Goal: Task Accomplishment & Management: Use online tool/utility

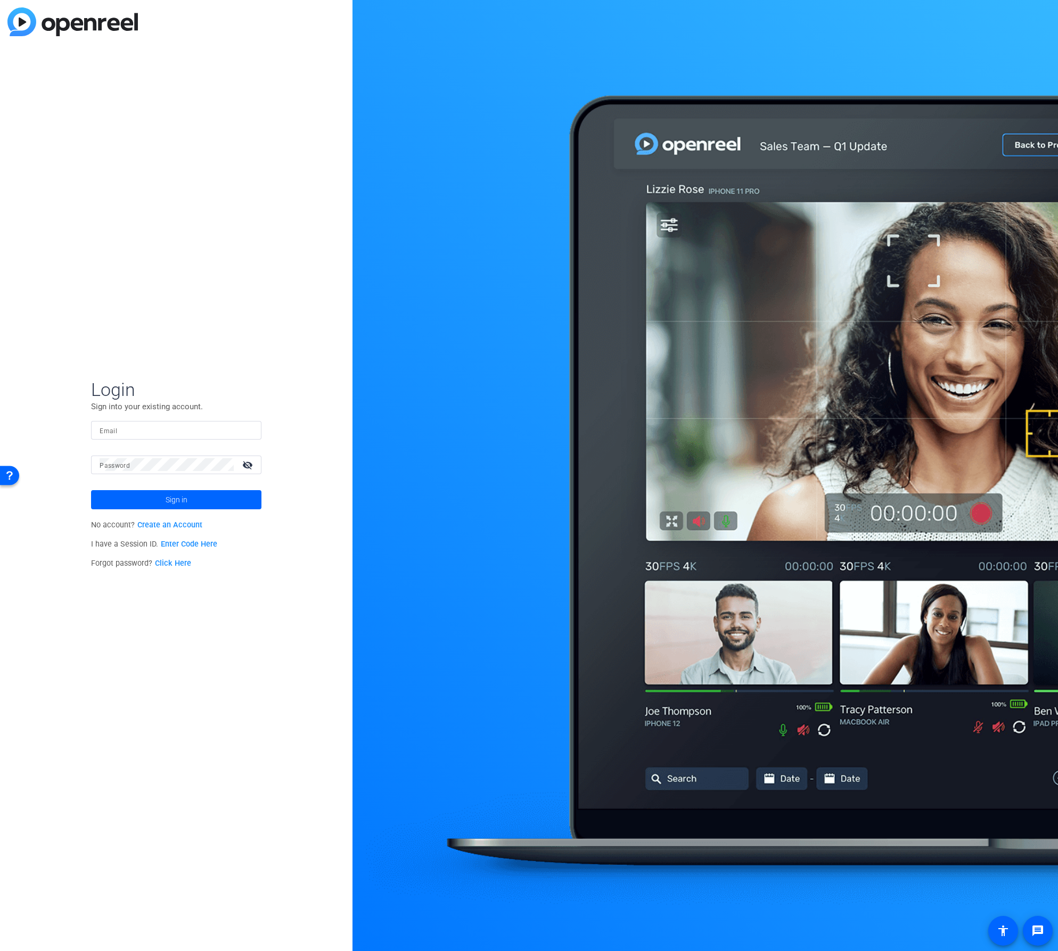
click at [161, 437] on div at bounding box center [176, 430] width 153 height 19
click at [160, 432] on input "Email" at bounding box center [176, 430] width 153 height 13
type input "info@indivio.com"
click at [136, 472] on div at bounding box center [167, 465] width 134 height 19
click at [135, 499] on span at bounding box center [176, 500] width 170 height 26
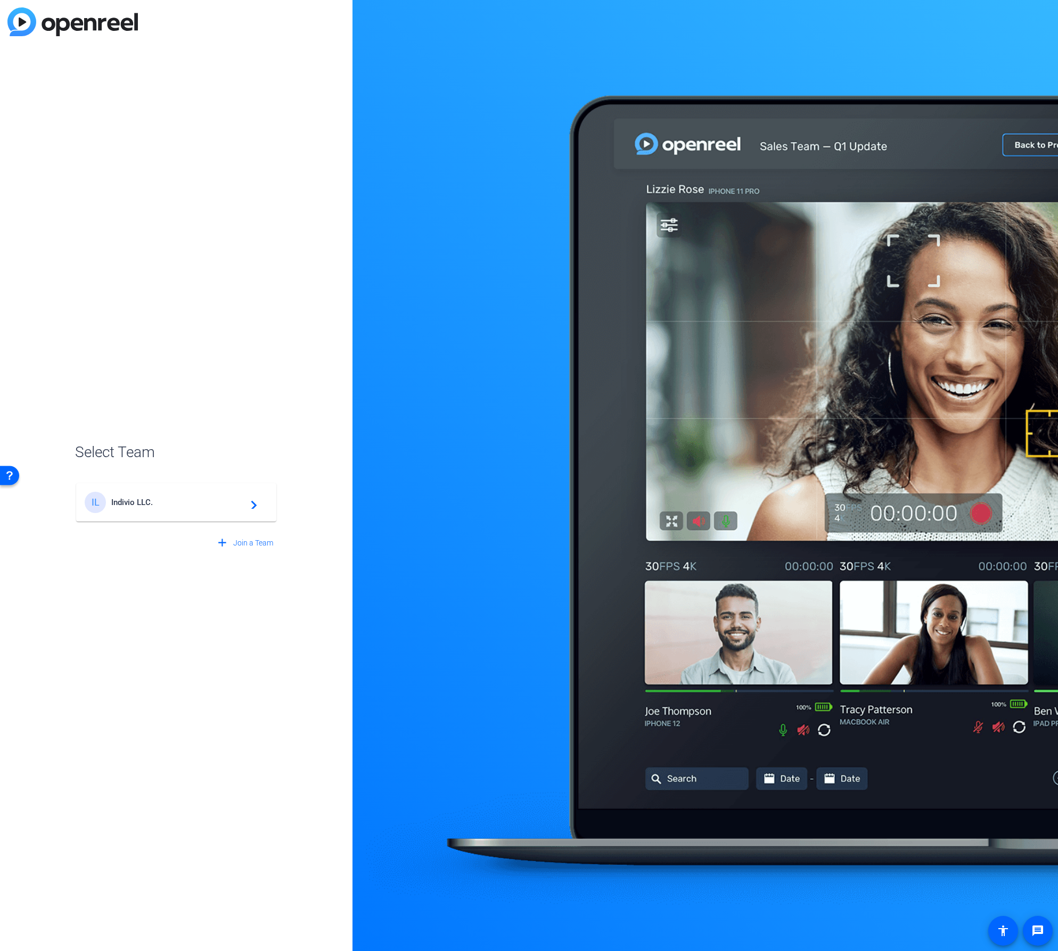
click at [142, 504] on span "Indivio LLC." at bounding box center [177, 503] width 133 height 10
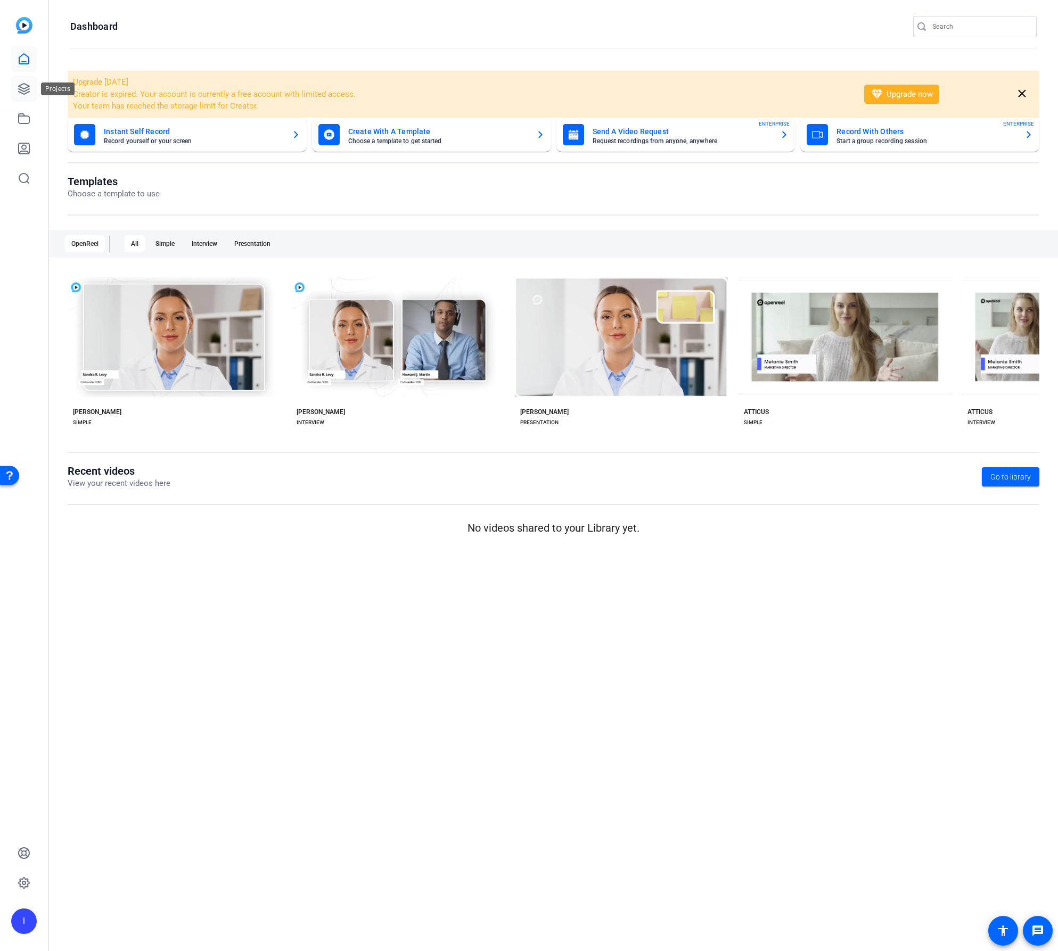
click at [21, 88] on icon at bounding box center [24, 89] width 13 height 13
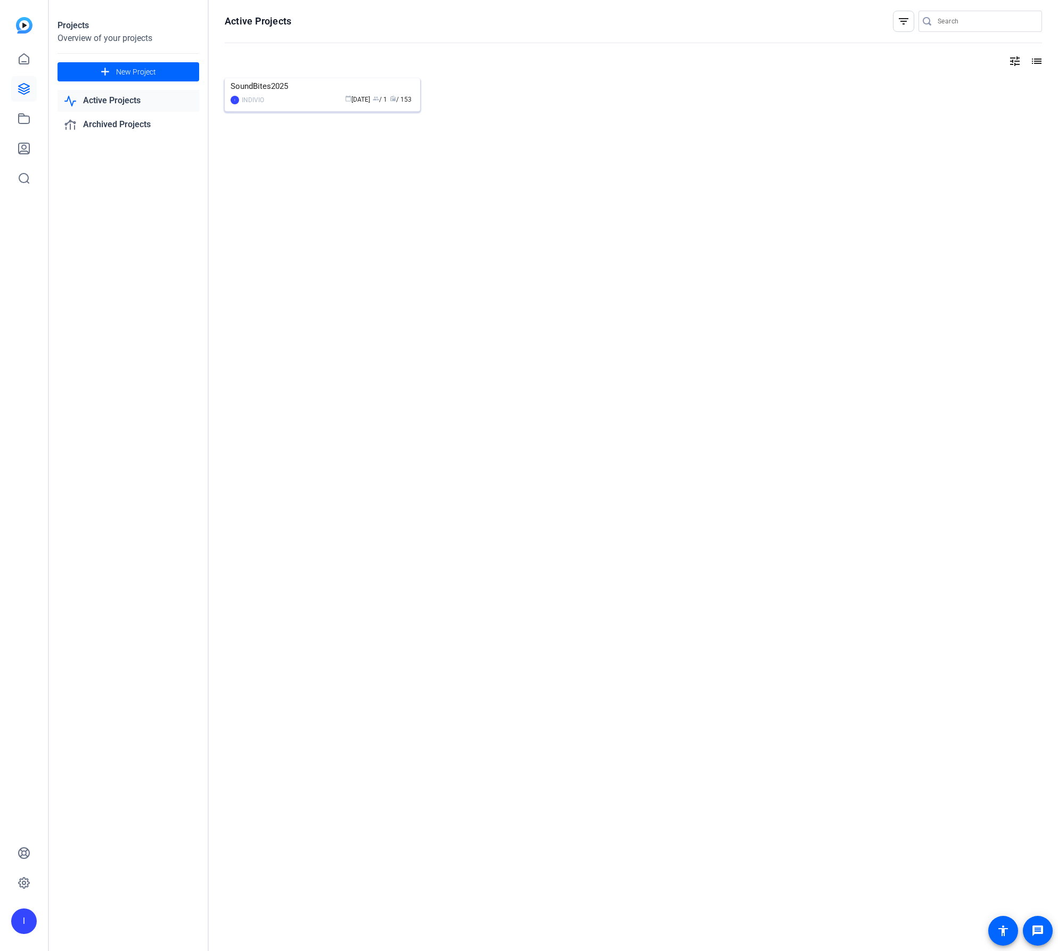
click at [267, 78] on img at bounding box center [322, 78] width 195 height 0
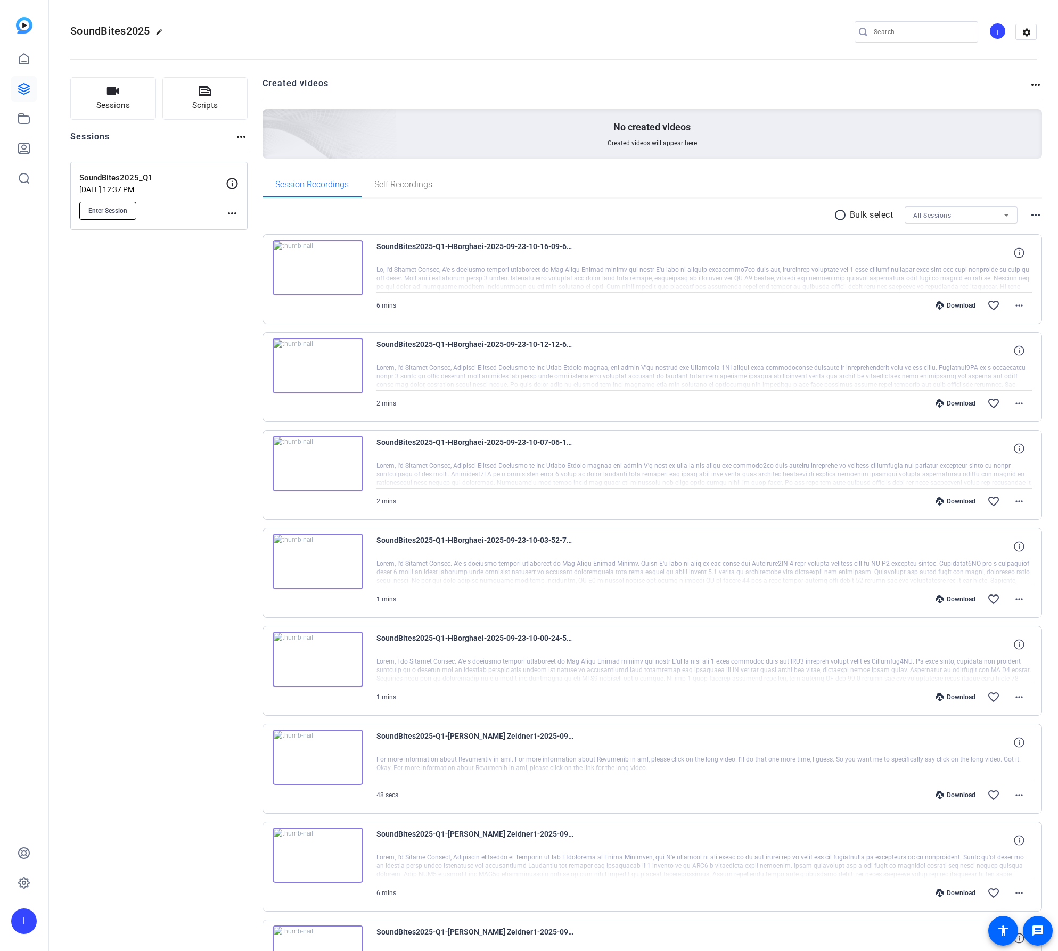
click at [115, 208] on span "Enter Session" at bounding box center [107, 211] width 39 height 9
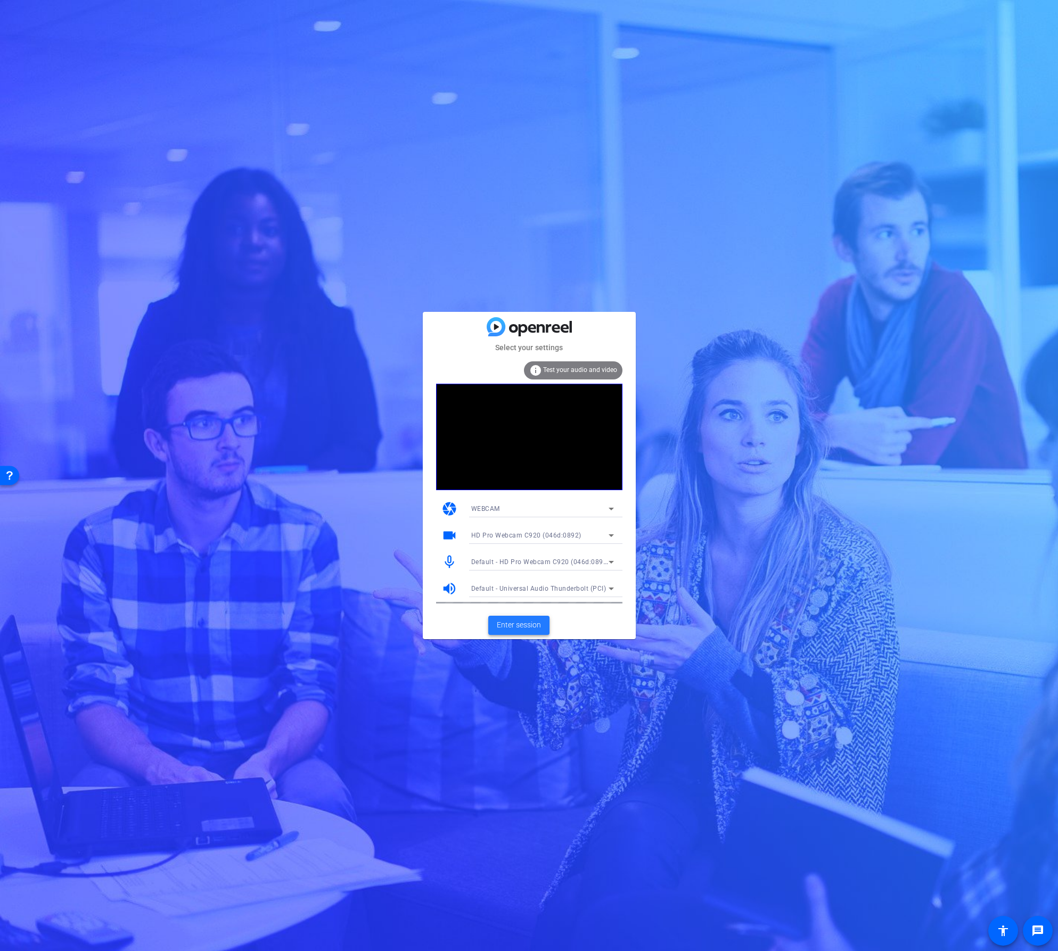
click at [527, 626] on span "Enter session" at bounding box center [519, 625] width 44 height 11
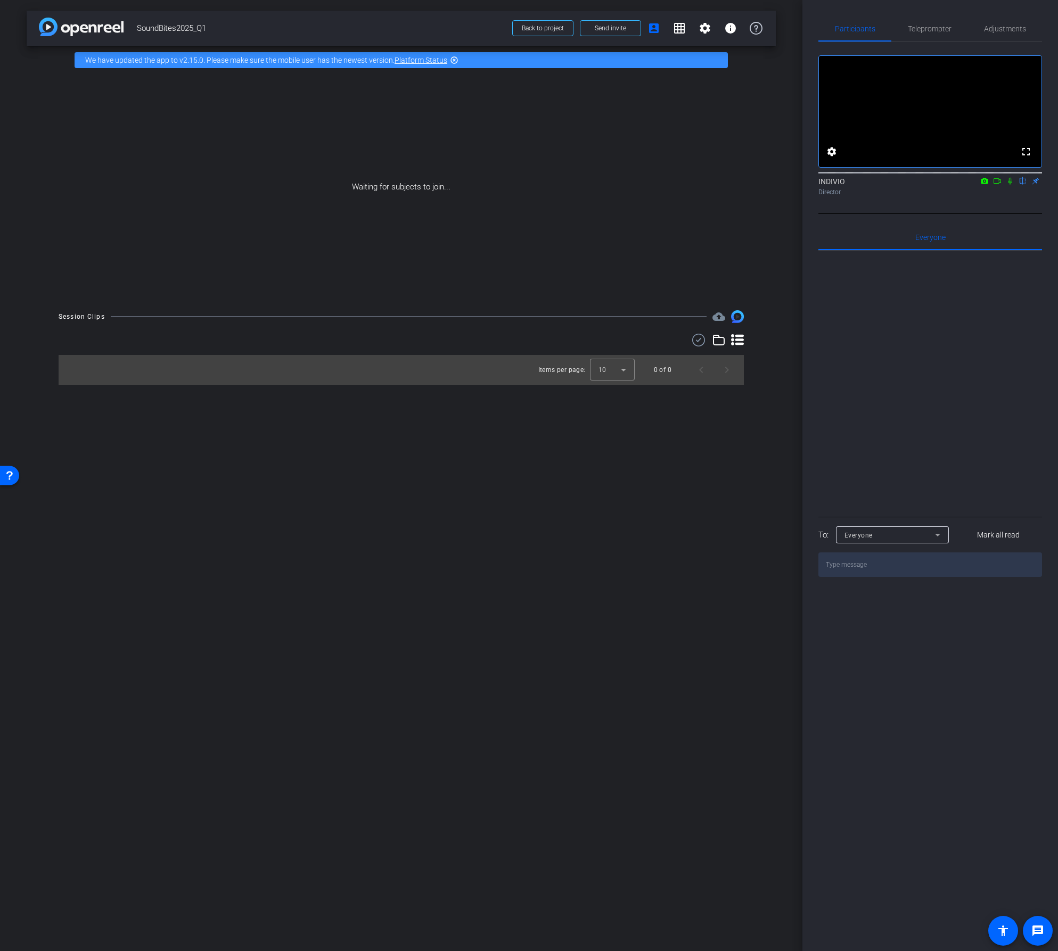
click at [997, 185] on icon at bounding box center [997, 180] width 9 height 7
click at [1023, 185] on icon at bounding box center [1022, 180] width 9 height 7
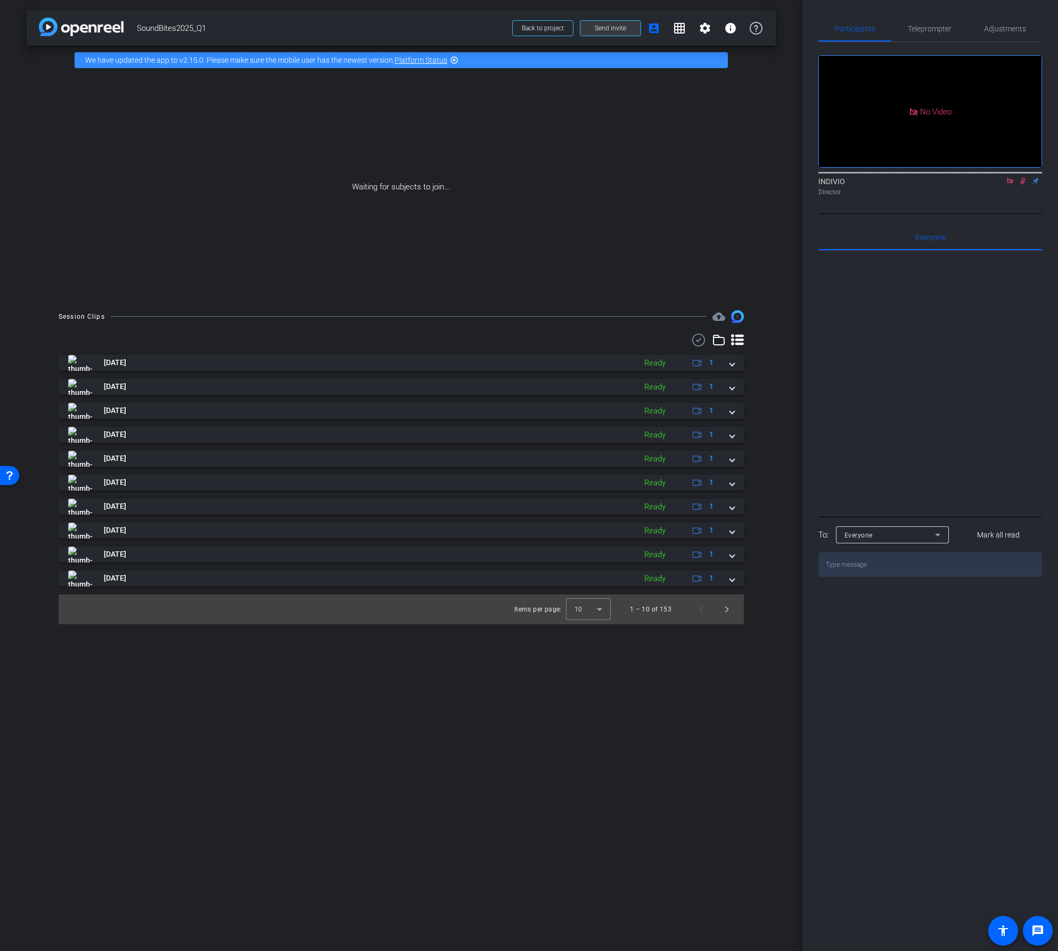
click at [614, 28] on span "Send invite" at bounding box center [610, 28] width 31 height 9
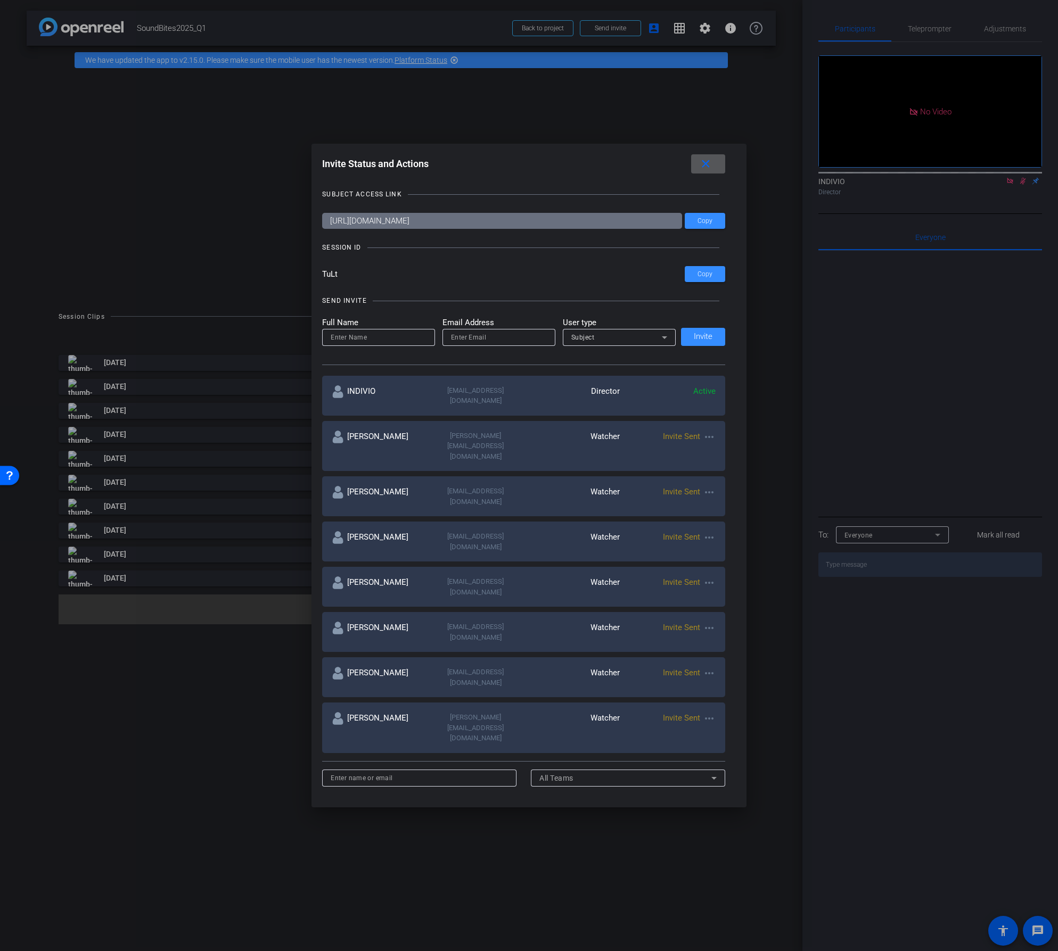
click at [705, 531] on mat-icon "more_horiz" at bounding box center [709, 537] width 13 height 13
click at [705, 516] on button "Remove Immediately" at bounding box center [748, 519] width 97 height 13
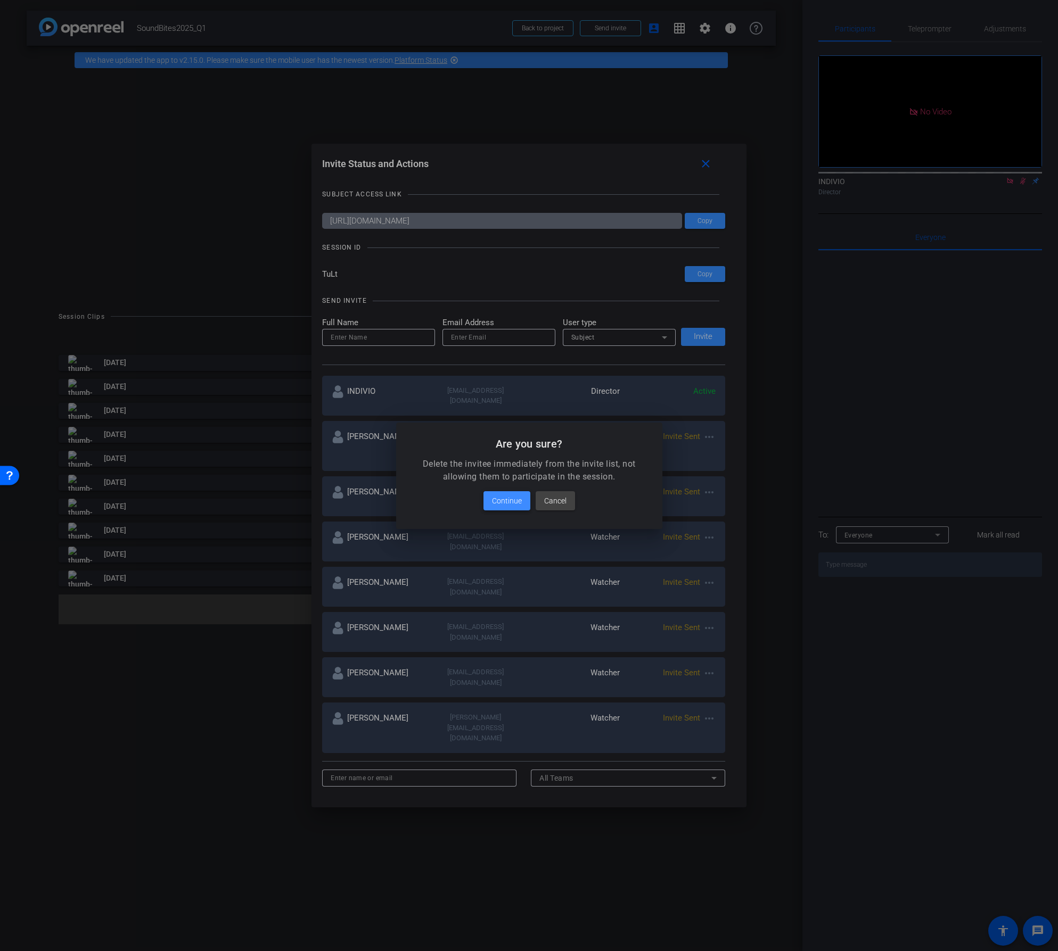
click at [506, 502] on span "Continue" at bounding box center [507, 501] width 30 height 13
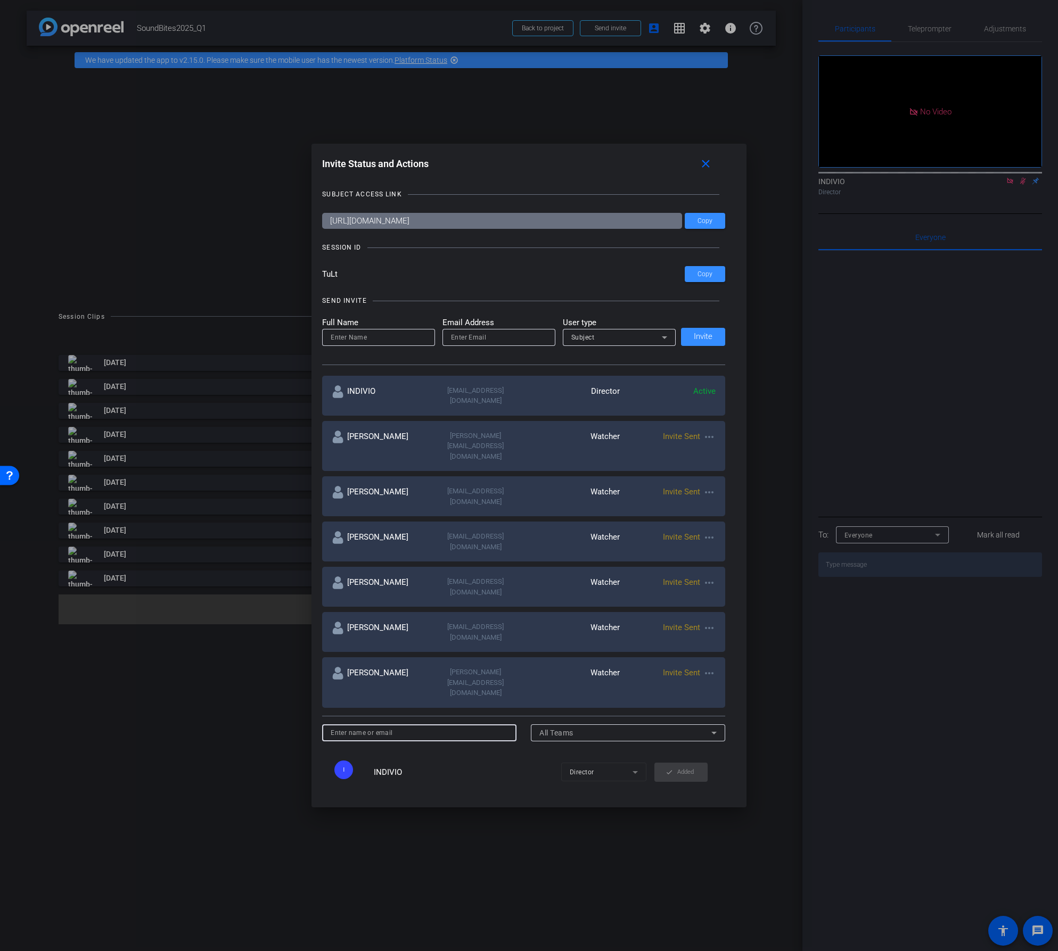
click at [397, 727] on input at bounding box center [419, 733] width 177 height 13
click at [559, 729] on span "All Teams" at bounding box center [556, 733] width 34 height 9
click at [453, 660] on div at bounding box center [529, 475] width 1058 height 951
click at [395, 338] on input at bounding box center [379, 337] width 96 height 13
click at [369, 727] on input "[PERSON_NAME]" at bounding box center [419, 733] width 177 height 13
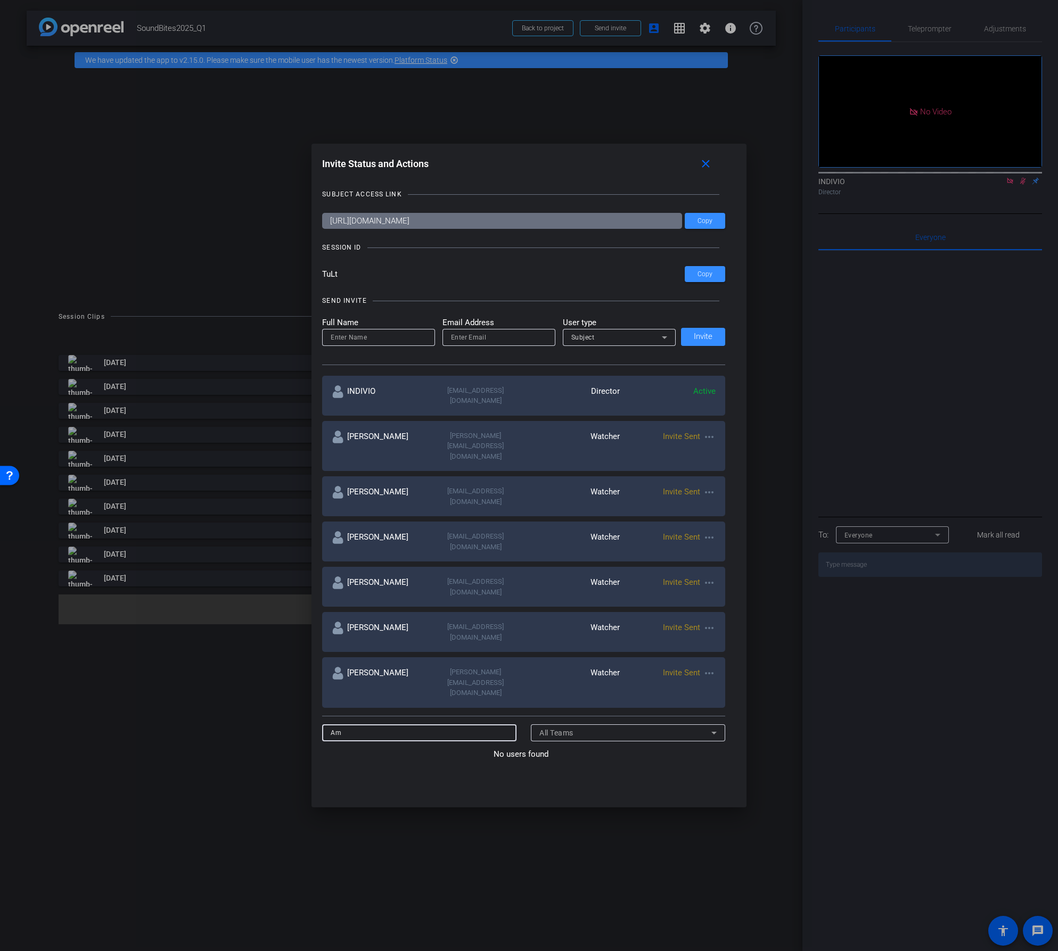
type input "A"
click at [389, 340] on input at bounding box center [379, 337] width 96 height 13
type input "[PERSON_NAME]"
paste input "[PERSON_NAME][EMAIL_ADDRESS][DOMAIN_NAME]"
type input "[PERSON_NAME][EMAIL_ADDRESS][DOMAIN_NAME]"
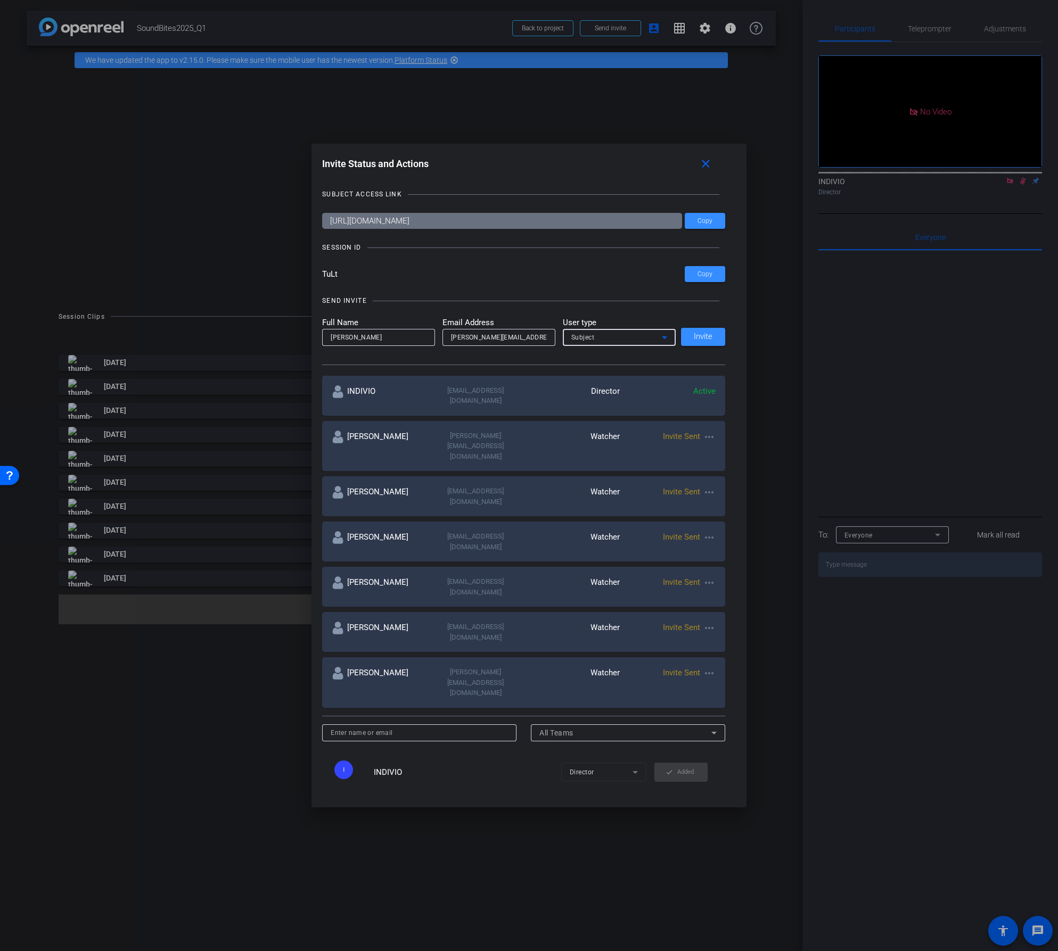
click at [575, 342] on div "Subject" at bounding box center [616, 337] width 91 height 13
click at [578, 374] on span "Watcher" at bounding box center [581, 375] width 27 height 13
click at [696, 335] on span "Invite" at bounding box center [703, 337] width 19 height 8
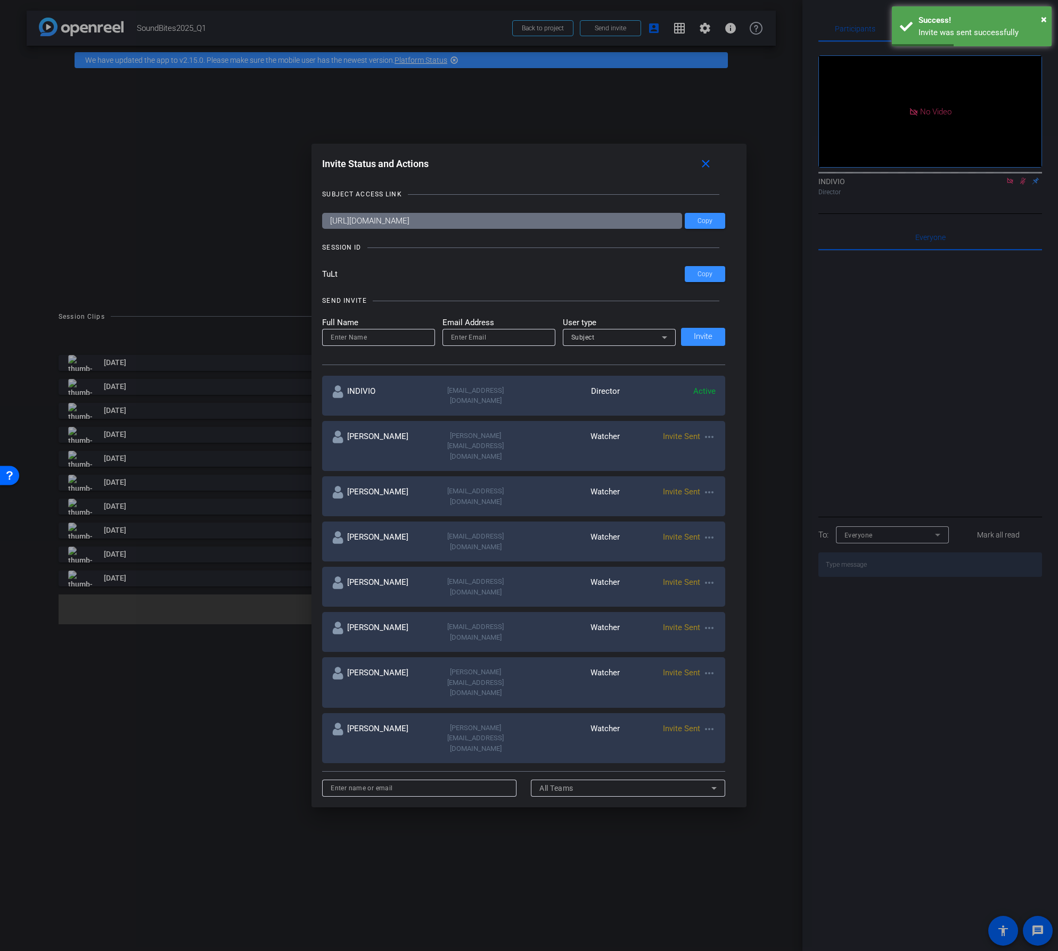
click at [706, 622] on mat-icon "more_horiz" at bounding box center [709, 628] width 13 height 13
click at [719, 607] on span "Re-Send Invite" at bounding box center [748, 607] width 80 height 13
click at [704, 486] on mat-icon "more_horiz" at bounding box center [709, 492] width 13 height 13
click at [709, 491] on span "Re-Send Invite" at bounding box center [748, 495] width 80 height 13
click at [707, 166] on mat-icon "close" at bounding box center [705, 164] width 13 height 13
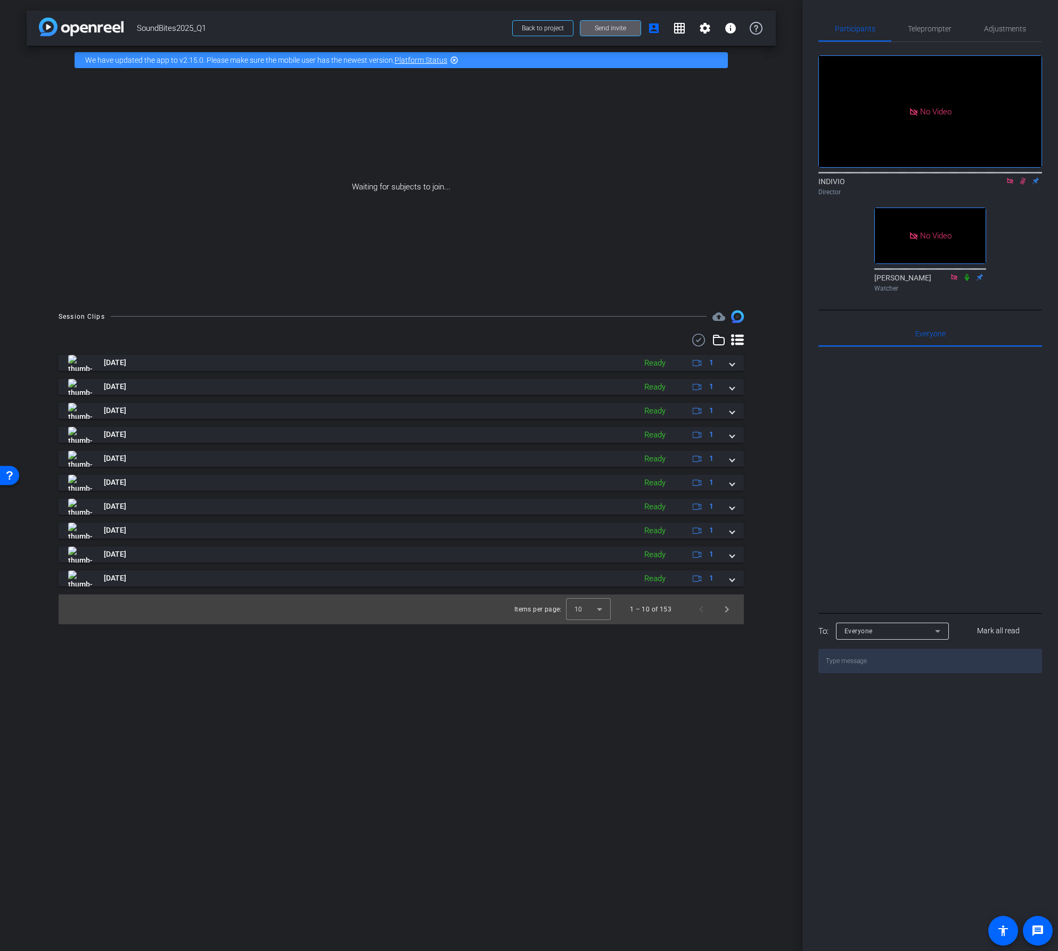
click at [1024, 185] on icon at bounding box center [1022, 180] width 9 height 7
click at [437, 725] on div "arrow_back SoundBites2025_Q1 Back to project Send invite account_box grid_on se…" at bounding box center [401, 475] width 802 height 951
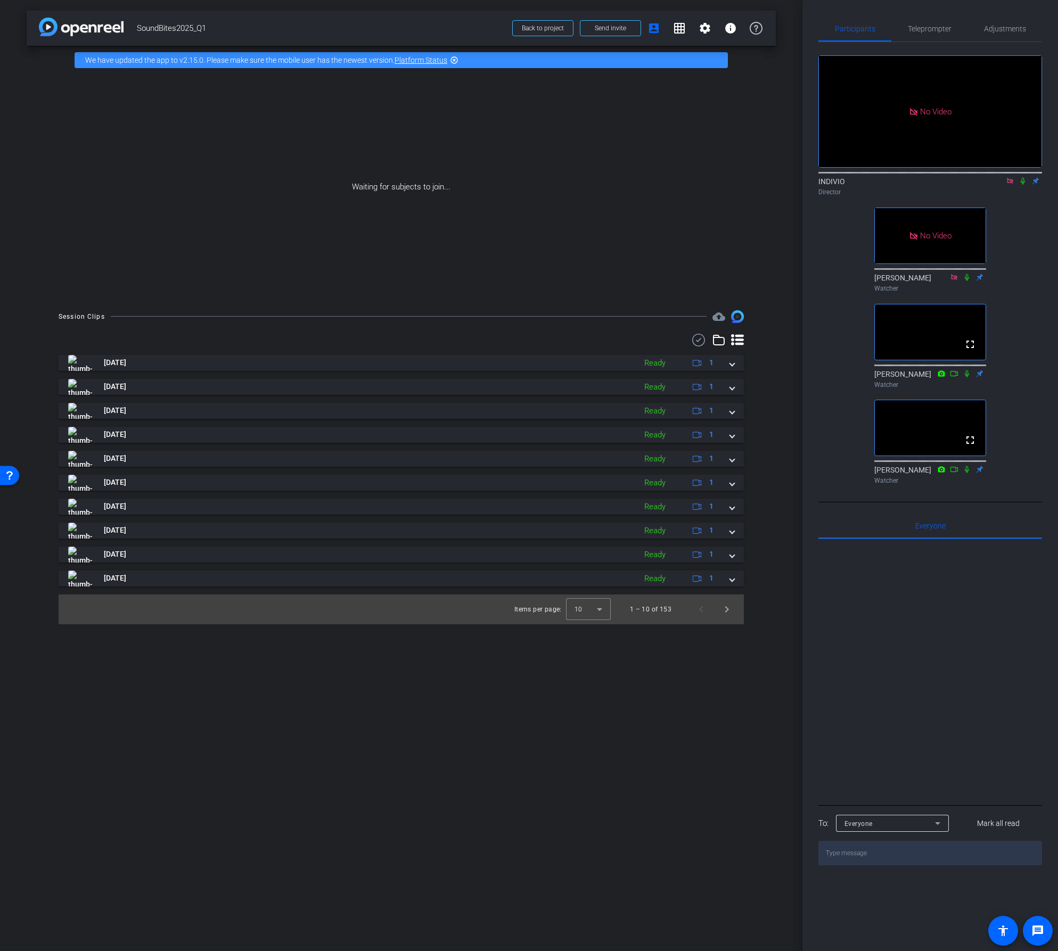
click at [1021, 185] on icon at bounding box center [1022, 180] width 9 height 7
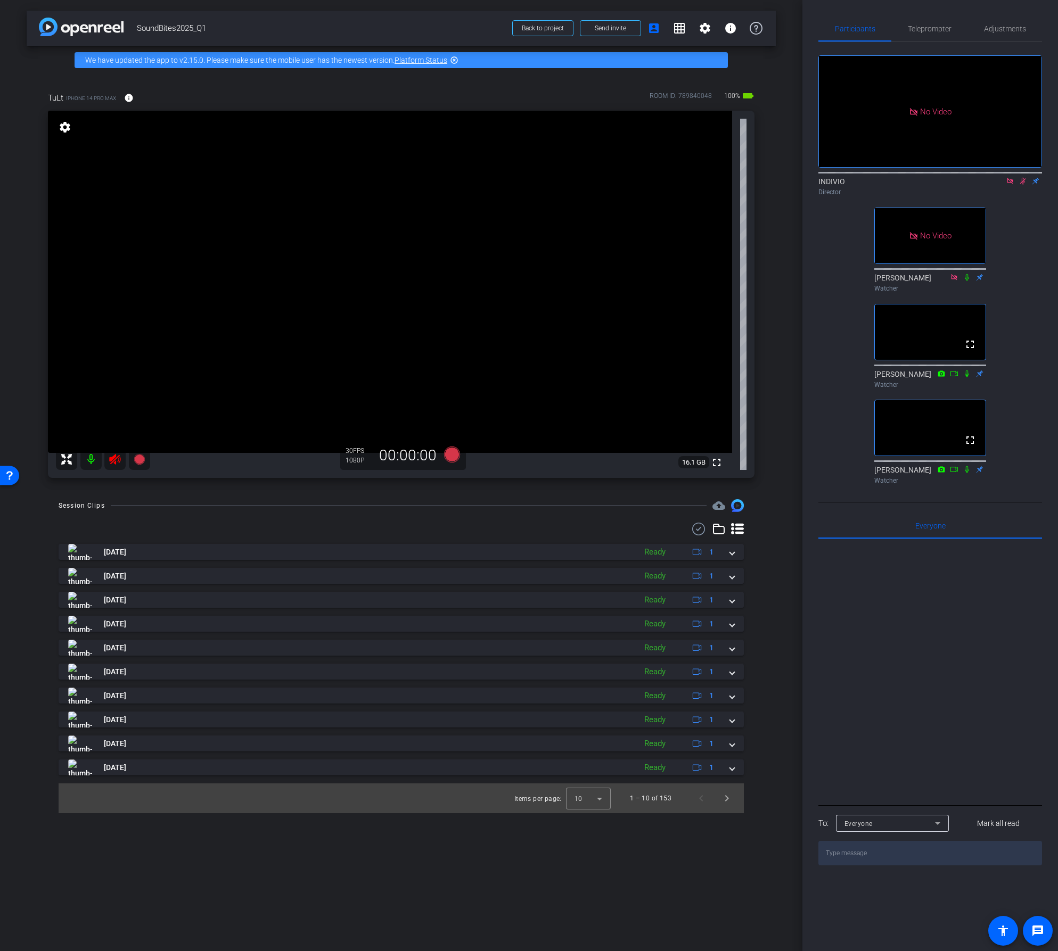
click at [114, 461] on icon at bounding box center [115, 459] width 13 height 13
click at [1008, 184] on icon at bounding box center [1010, 181] width 6 height 6
click at [1012, 185] on icon at bounding box center [1010, 180] width 9 height 7
click at [933, 34] on span "Teleprompter" at bounding box center [930, 29] width 44 height 26
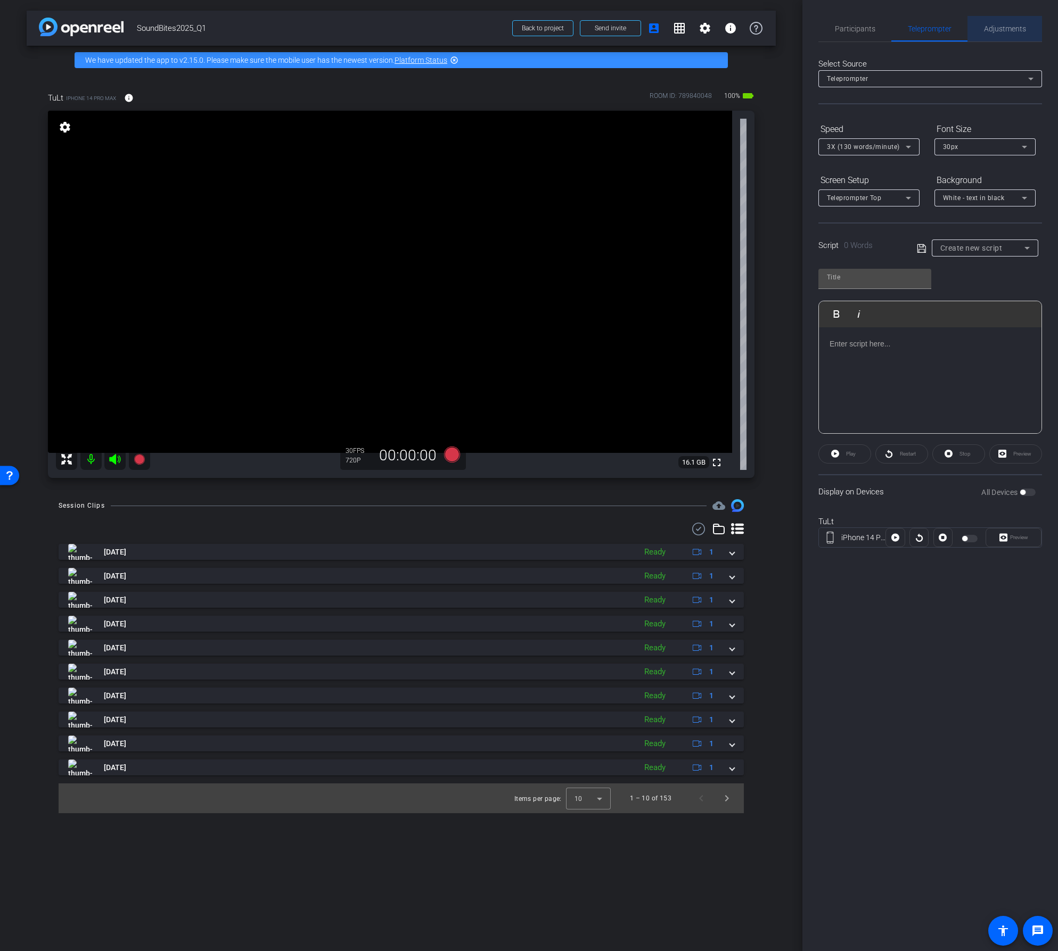
click at [1005, 26] on span "Adjustments" at bounding box center [1005, 28] width 42 height 7
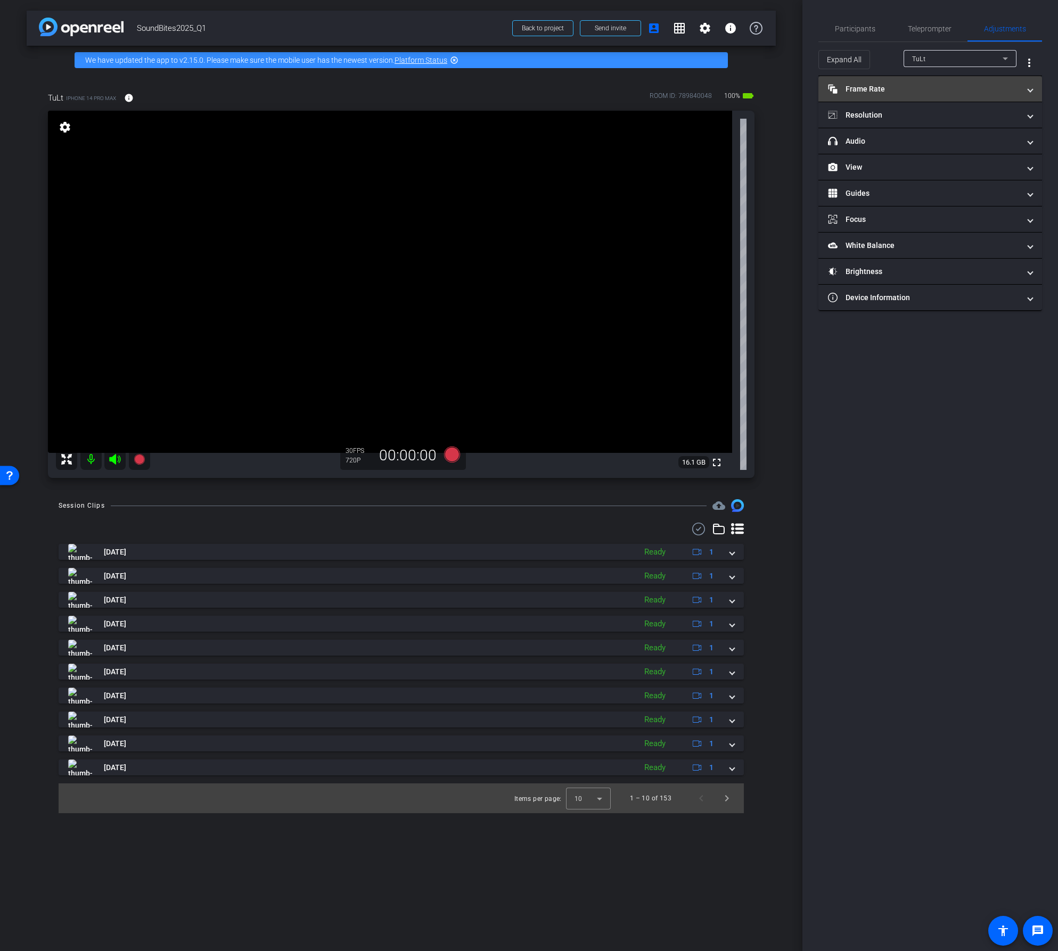
click at [901, 89] on mat-panel-title "Frame Rate Frame Rate" at bounding box center [924, 89] width 192 height 11
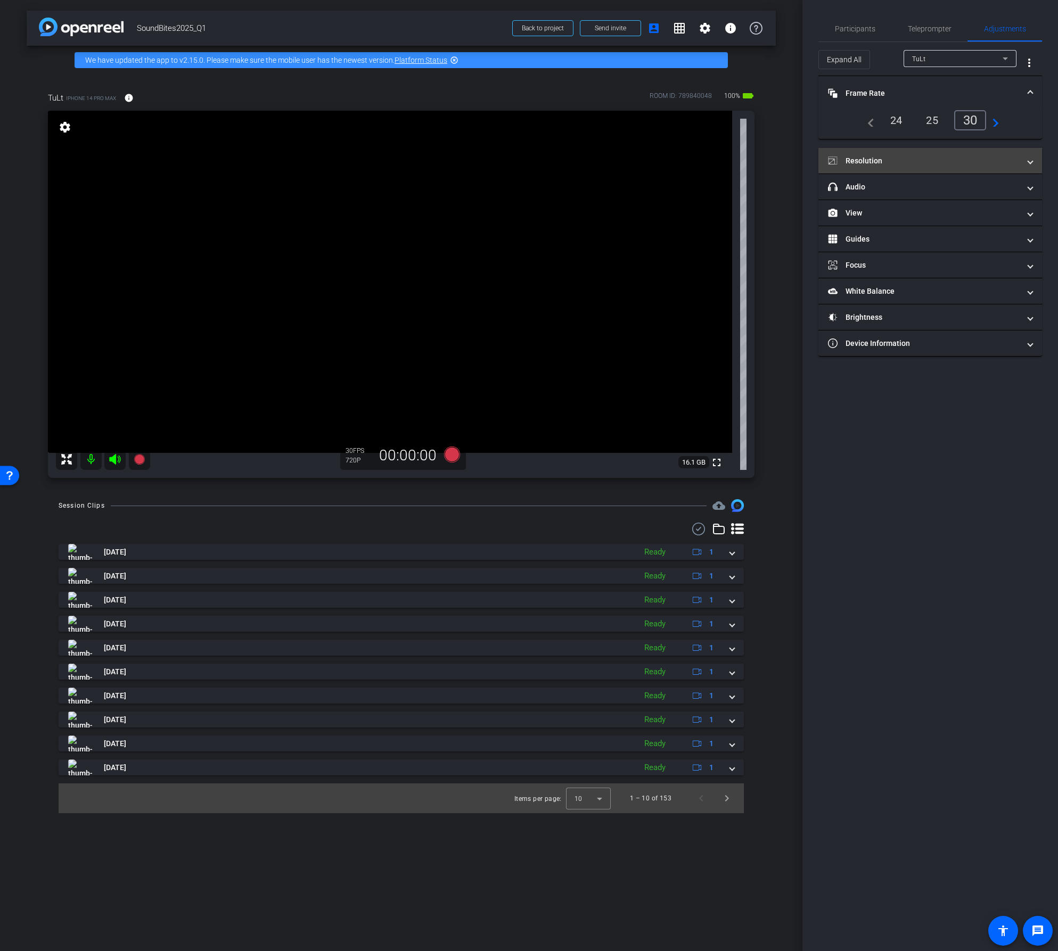
click at [937, 163] on mat-panel-title "Resolution" at bounding box center [924, 160] width 192 height 11
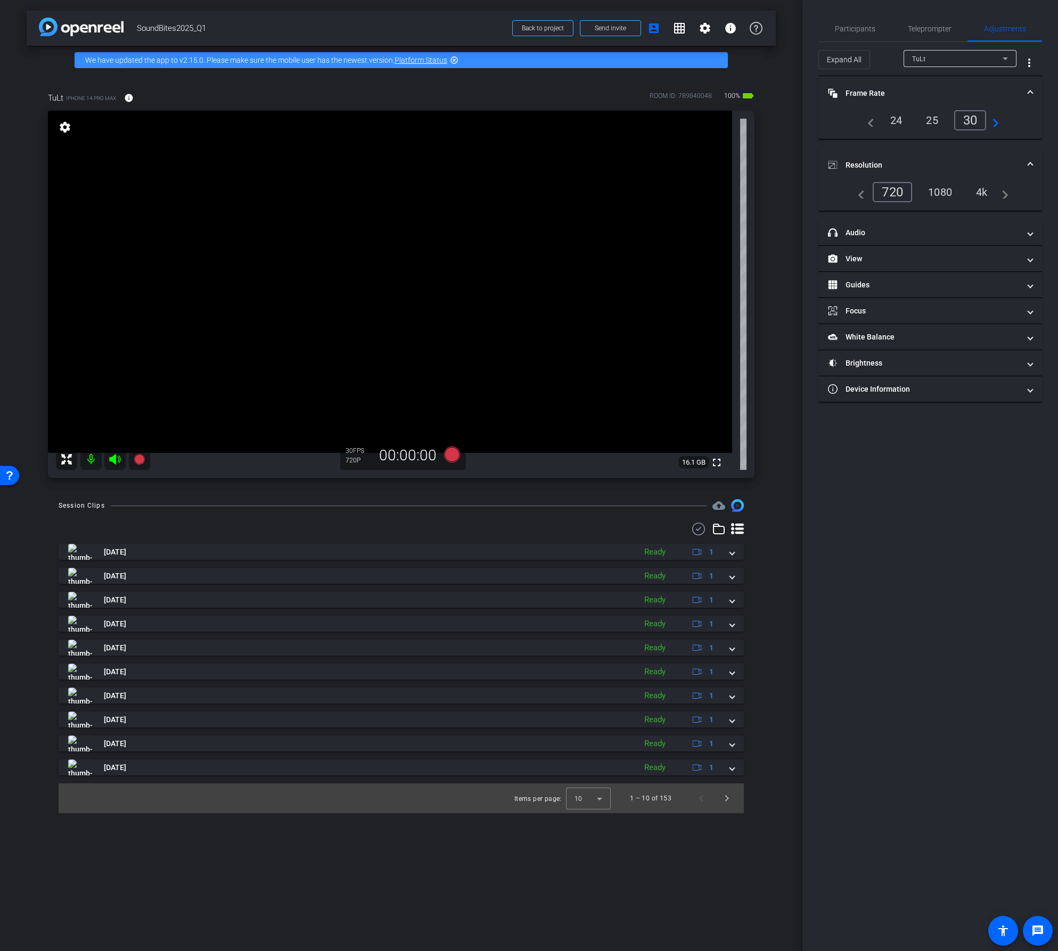
click at [984, 187] on div "4k" at bounding box center [982, 192] width 28 height 18
click at [890, 279] on mat-panel-title "Guides" at bounding box center [924, 284] width 192 height 11
click at [933, 322] on span "Enable Guides" at bounding box center [930, 324] width 38 height 16
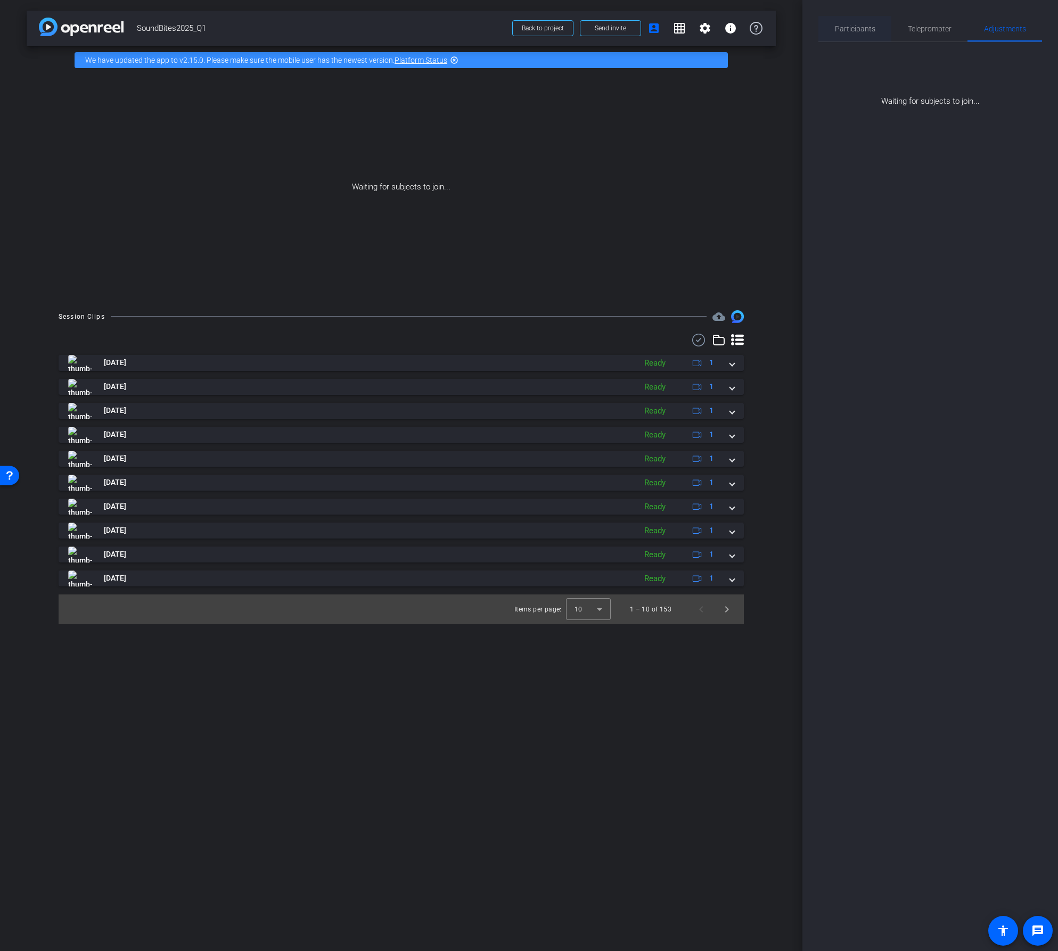
click at [858, 28] on span "Participants" at bounding box center [855, 28] width 40 height 7
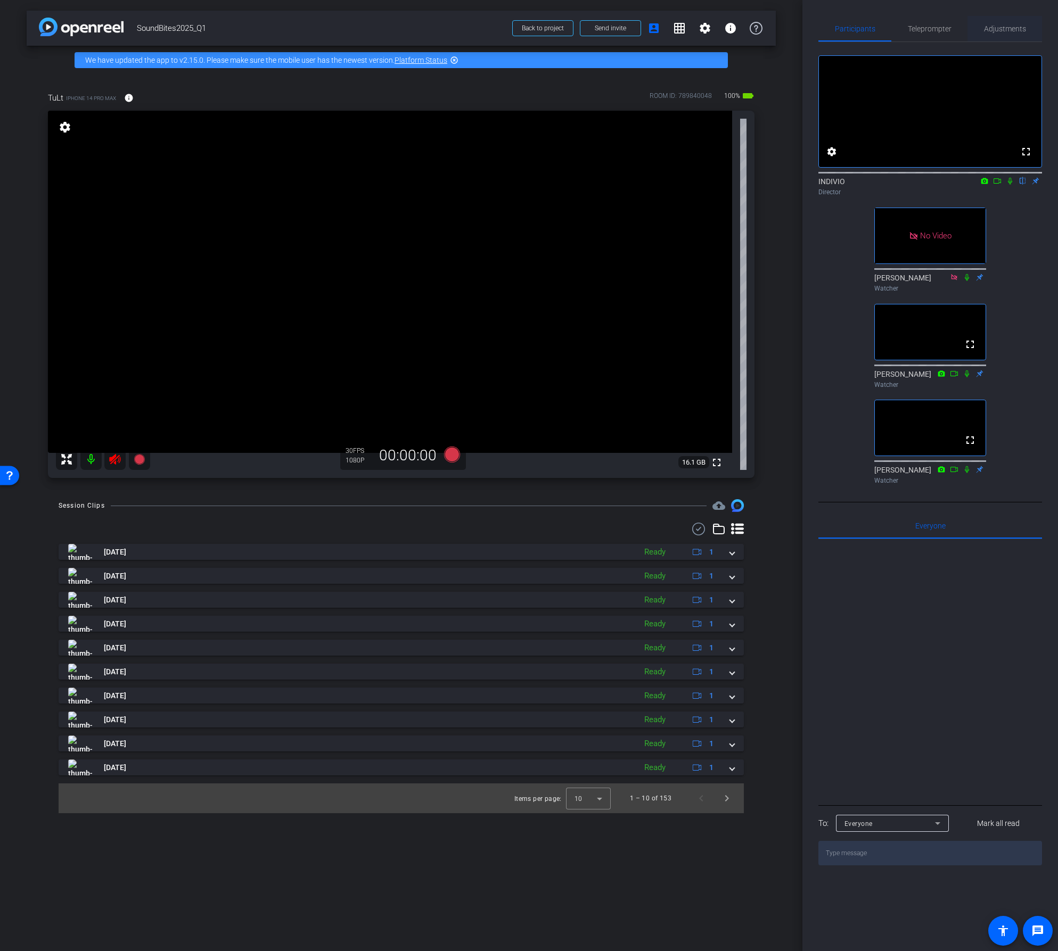
click at [1007, 28] on span "Adjustments" at bounding box center [1005, 28] width 42 height 7
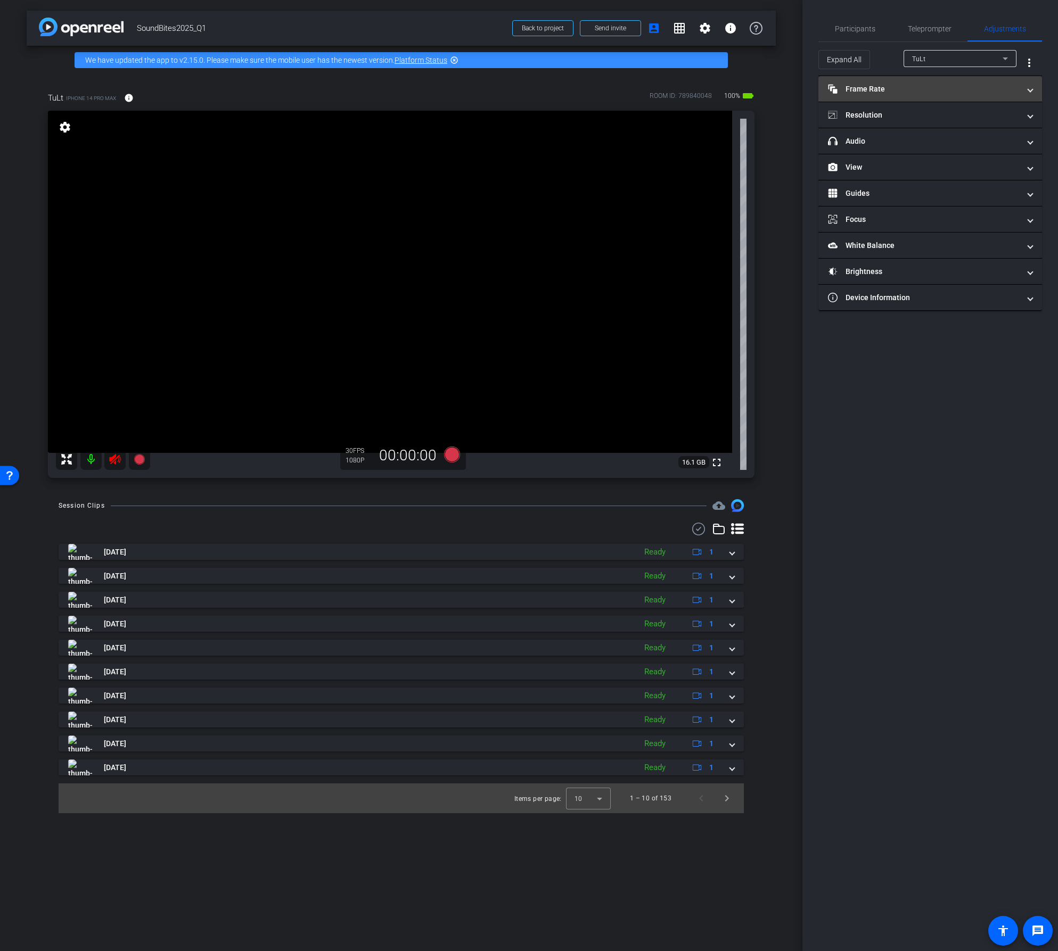
click at [899, 88] on mat-panel-title "Frame Rate Frame Rate" at bounding box center [924, 89] width 192 height 11
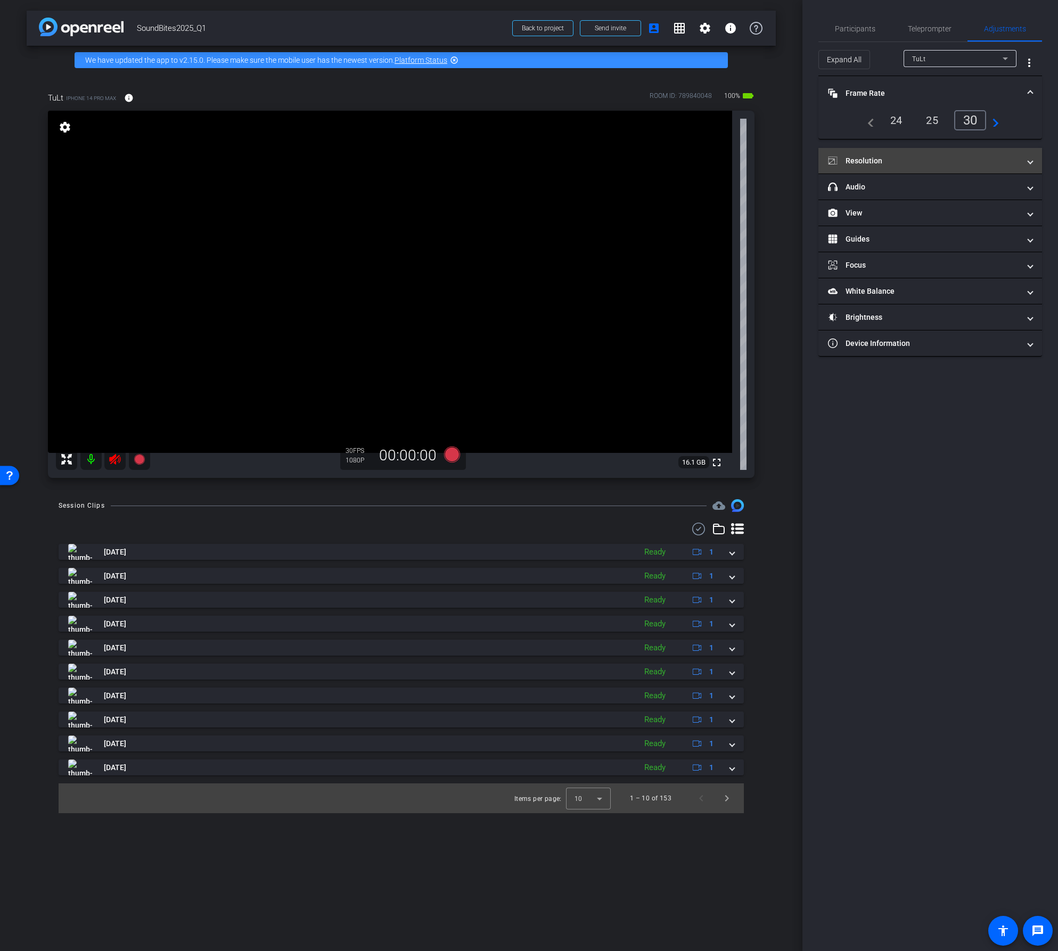
click at [946, 160] on mat-panel-title "Resolution" at bounding box center [924, 160] width 192 height 11
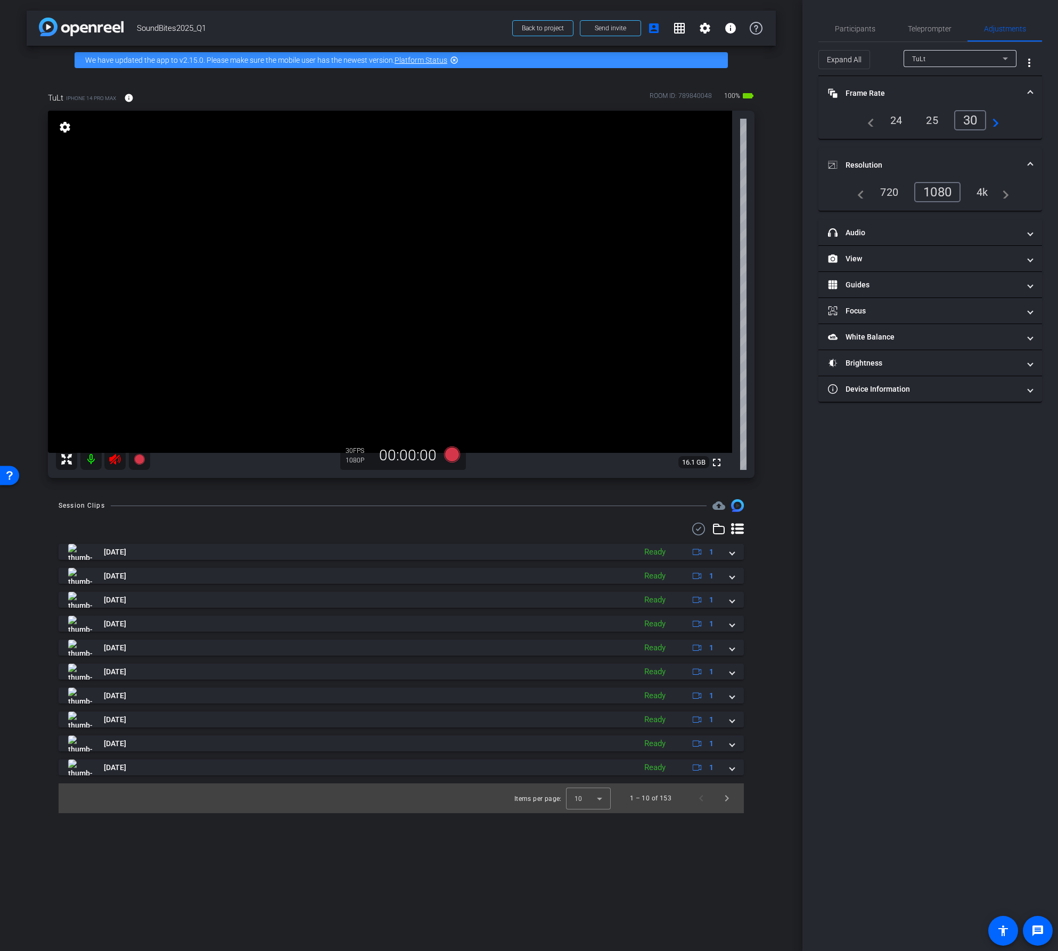
click at [981, 193] on div "4k" at bounding box center [982, 192] width 28 height 18
click at [113, 462] on icon at bounding box center [115, 459] width 13 height 13
click at [867, 28] on span "Participants" at bounding box center [855, 28] width 40 height 7
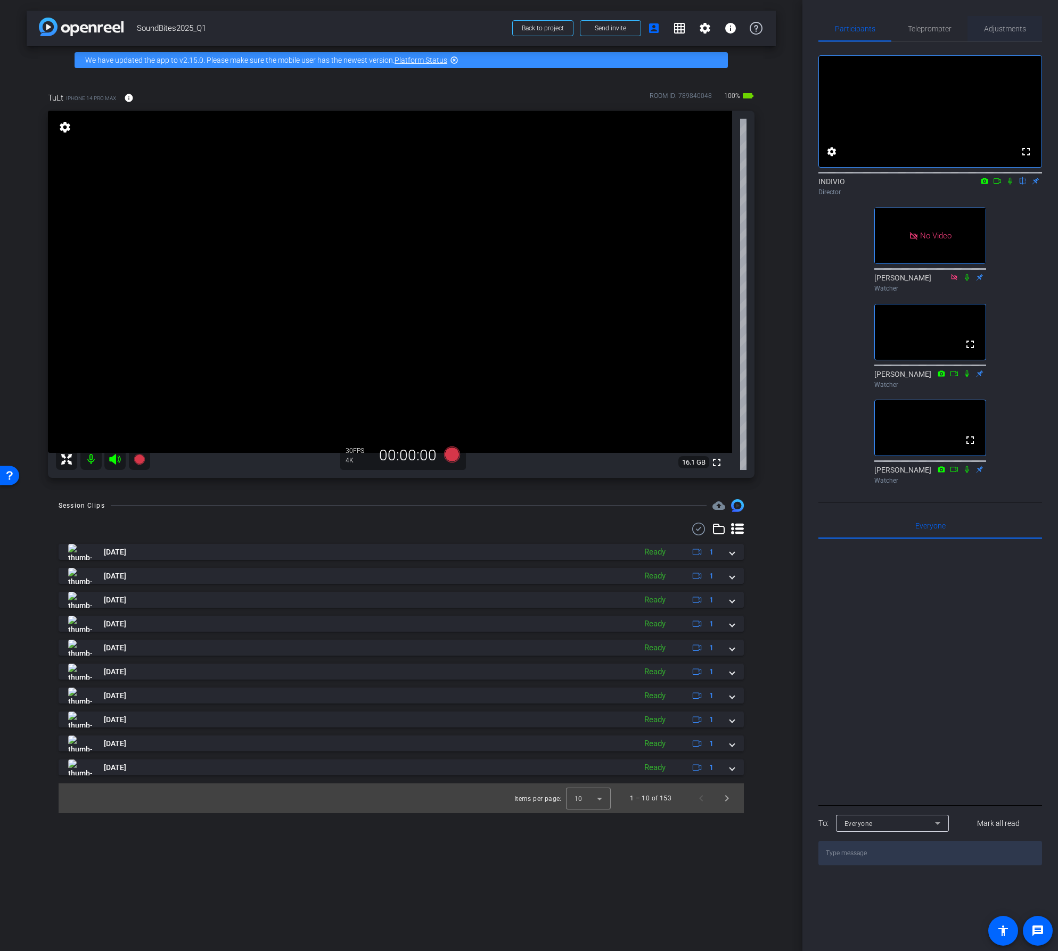
click at [1006, 27] on span "Adjustments" at bounding box center [1005, 28] width 42 height 7
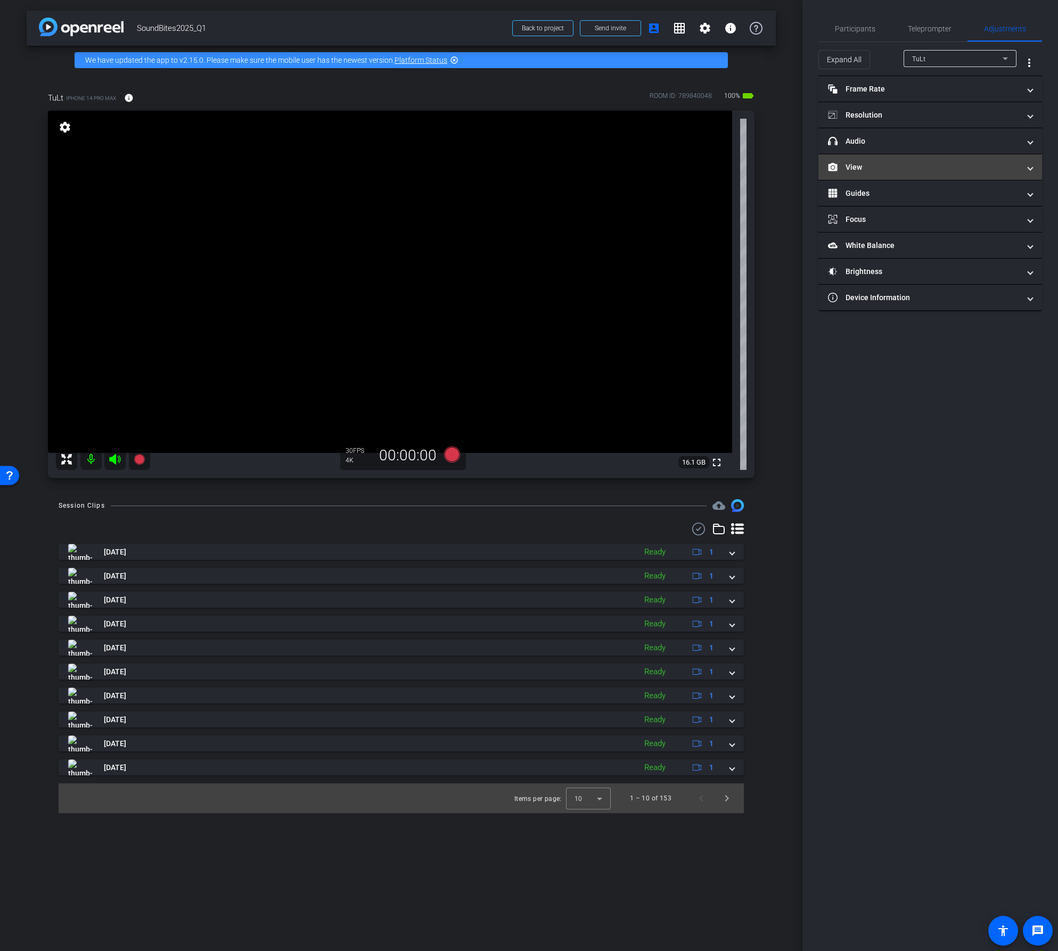
click at [885, 168] on mat-panel-title "View" at bounding box center [924, 167] width 192 height 11
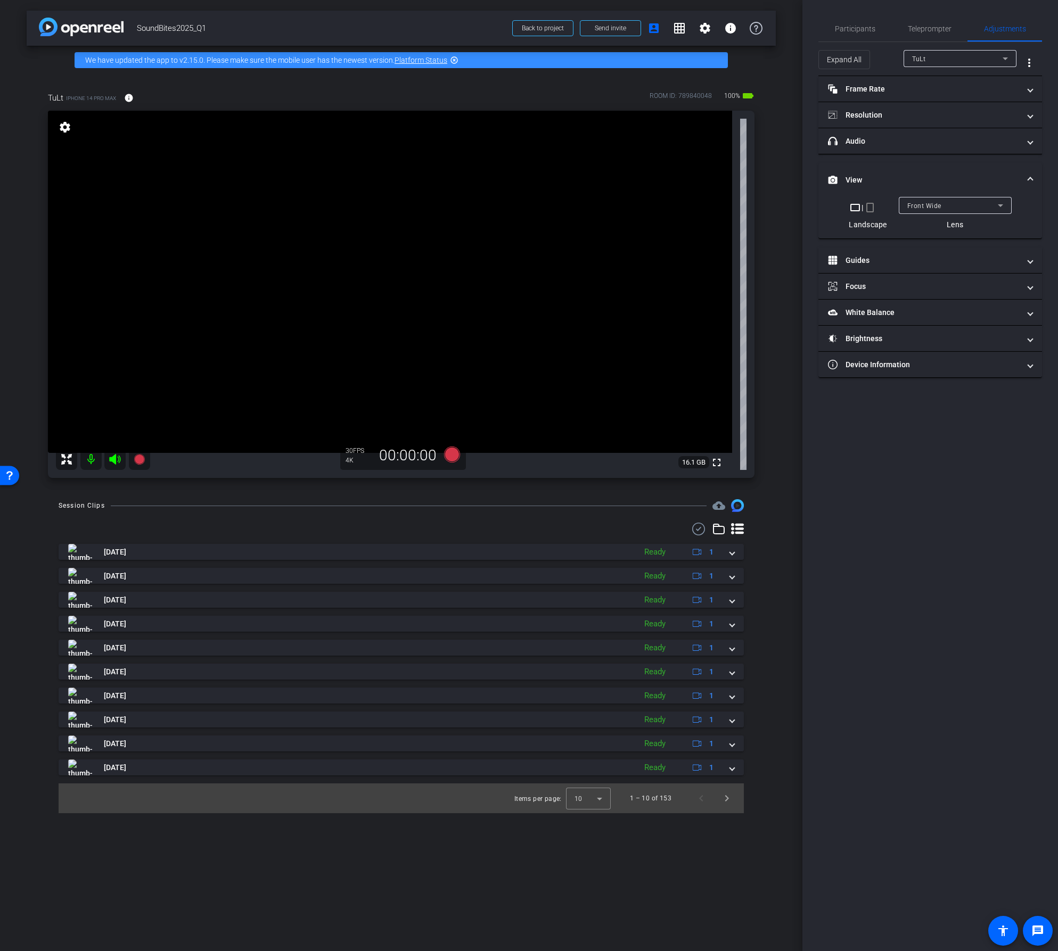
click at [910, 177] on mat-panel-title "View" at bounding box center [924, 180] width 192 height 11
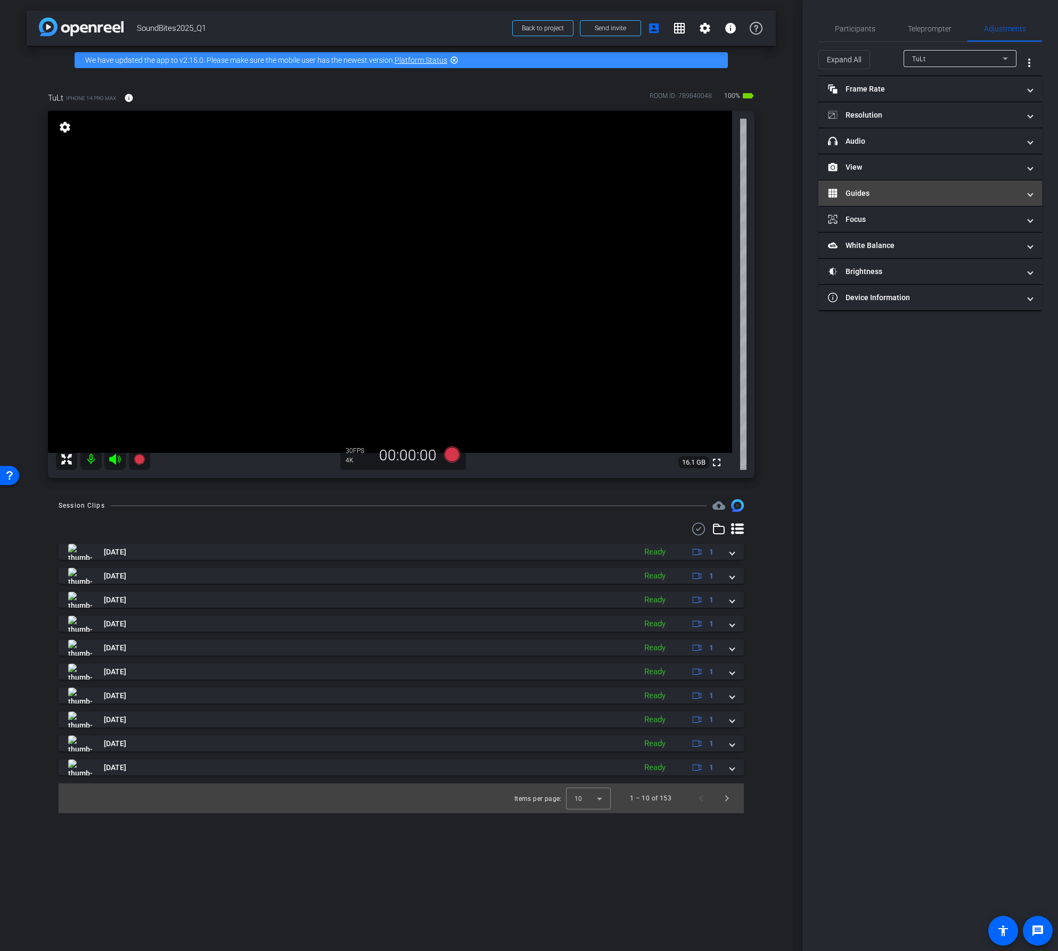
click at [910, 198] on mat-panel-title "Guides" at bounding box center [924, 193] width 192 height 11
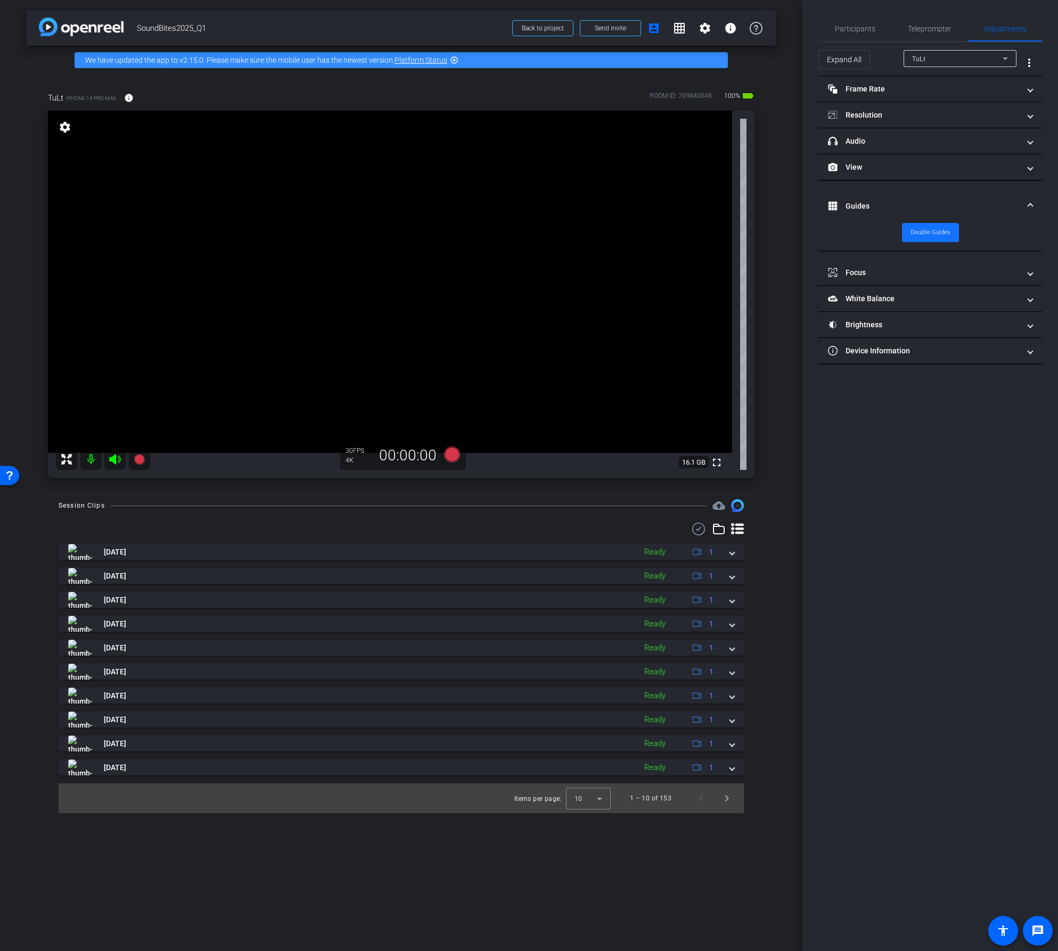
click at [932, 233] on span "Disable Guides" at bounding box center [930, 233] width 40 height 16
click at [933, 234] on span "Enable Guides" at bounding box center [930, 233] width 38 height 16
click at [854, 27] on span "Participants" at bounding box center [855, 28] width 40 height 7
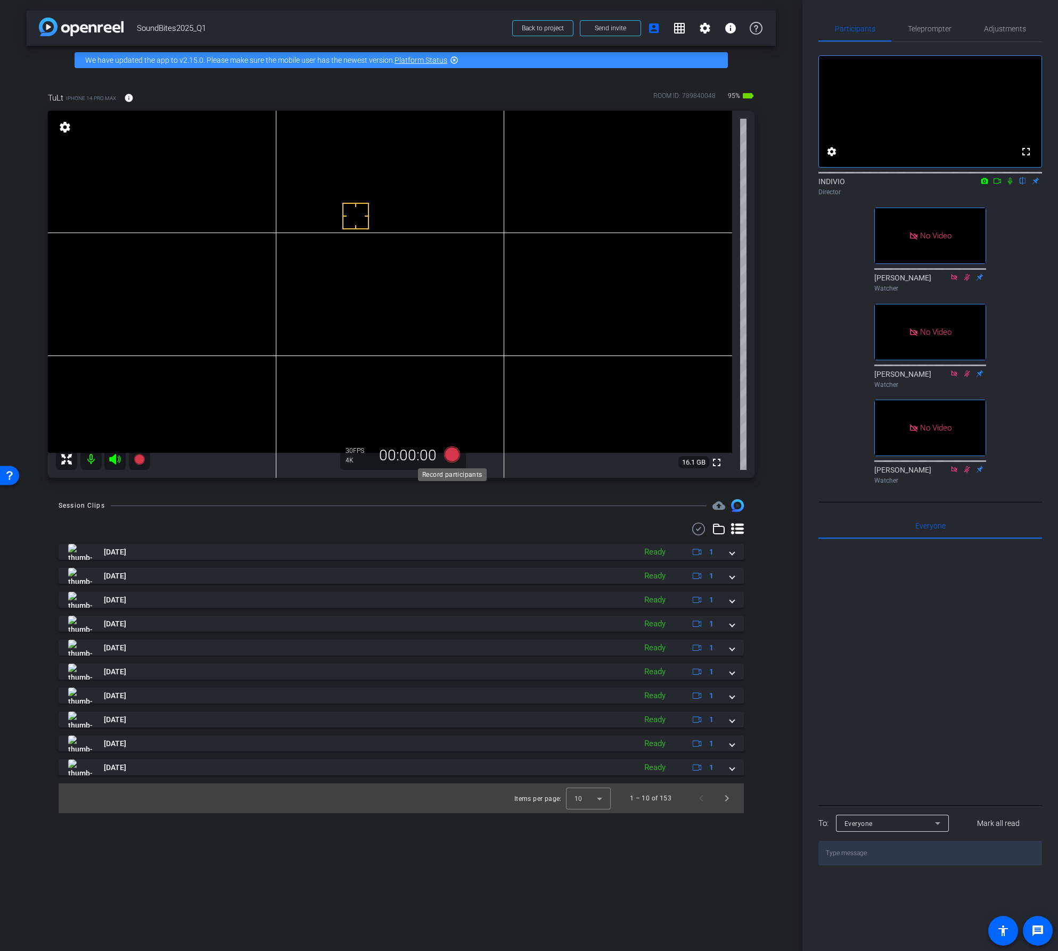
click at [452, 451] on icon at bounding box center [451, 455] width 16 height 16
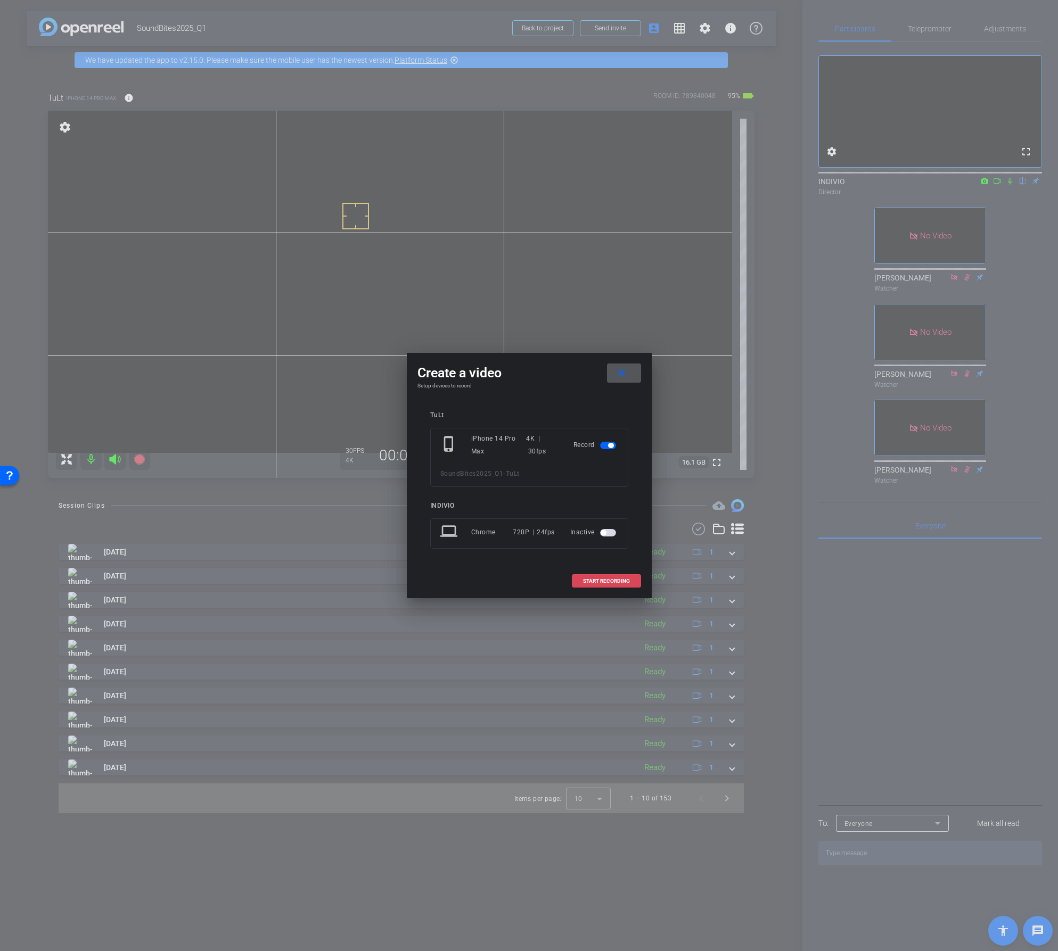
click at [604, 579] on span "START RECORDING" at bounding box center [606, 581] width 47 height 5
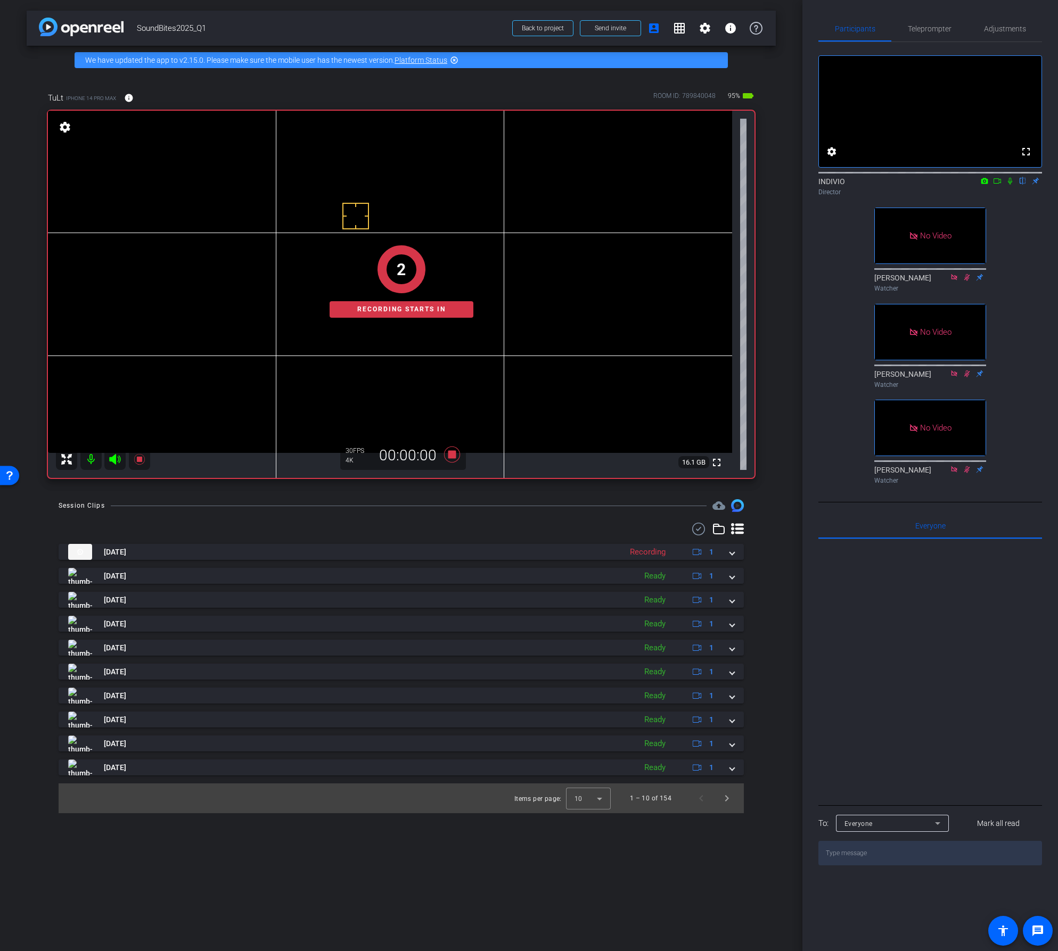
click at [994, 185] on icon at bounding box center [997, 180] width 9 height 7
click at [1023, 185] on icon at bounding box center [1022, 180] width 9 height 7
click at [457, 452] on icon at bounding box center [452, 454] width 26 height 19
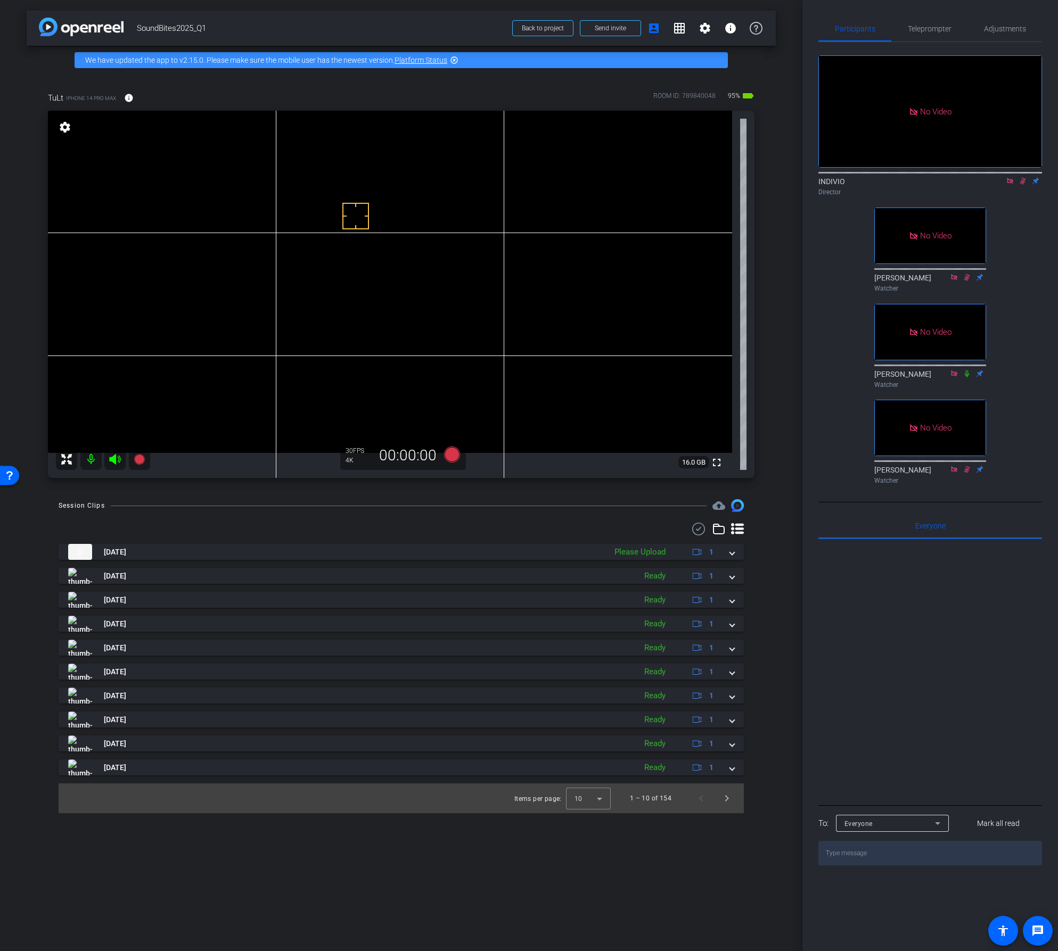
click at [1010, 185] on icon at bounding box center [1010, 180] width 9 height 7
click at [1012, 185] on icon at bounding box center [1010, 180] width 9 height 7
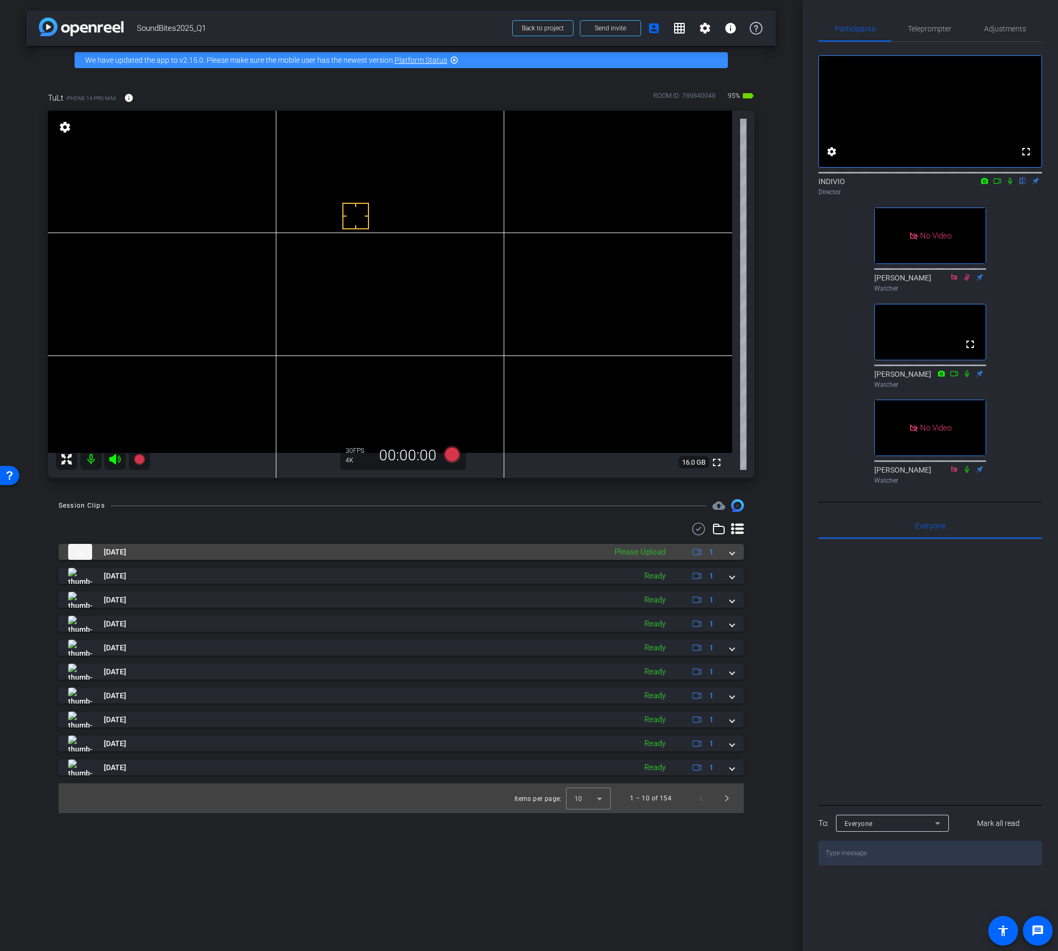
click at [736, 551] on mat-expansion-panel-header "[DATE] Please Upload 1" at bounding box center [401, 552] width 685 height 16
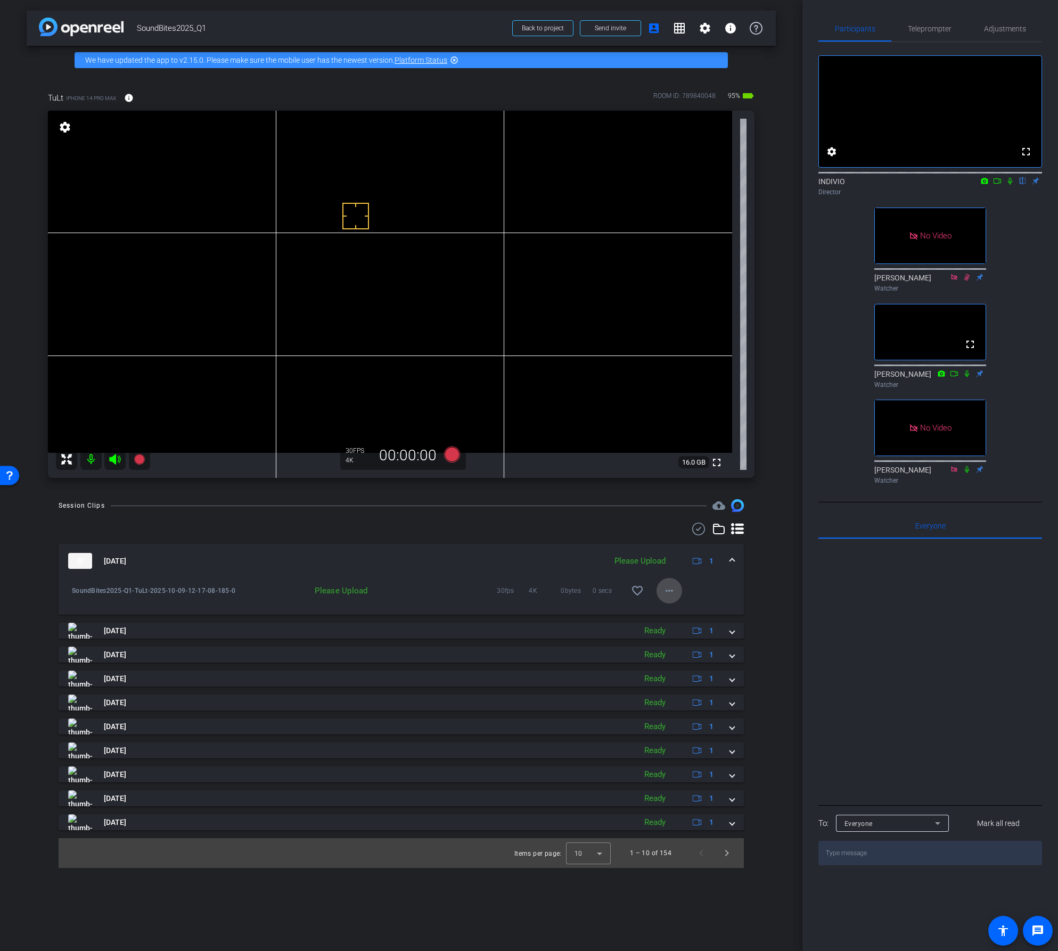
click at [671, 595] on mat-icon "more_horiz" at bounding box center [669, 591] width 13 height 13
click at [670, 616] on span "Upload" at bounding box center [686, 613] width 43 height 13
click at [669, 591] on mat-icon "more_horiz" at bounding box center [669, 591] width 13 height 13
click at [685, 616] on span "Download Original" at bounding box center [704, 613] width 78 height 13
click at [457, 461] on icon at bounding box center [452, 454] width 26 height 19
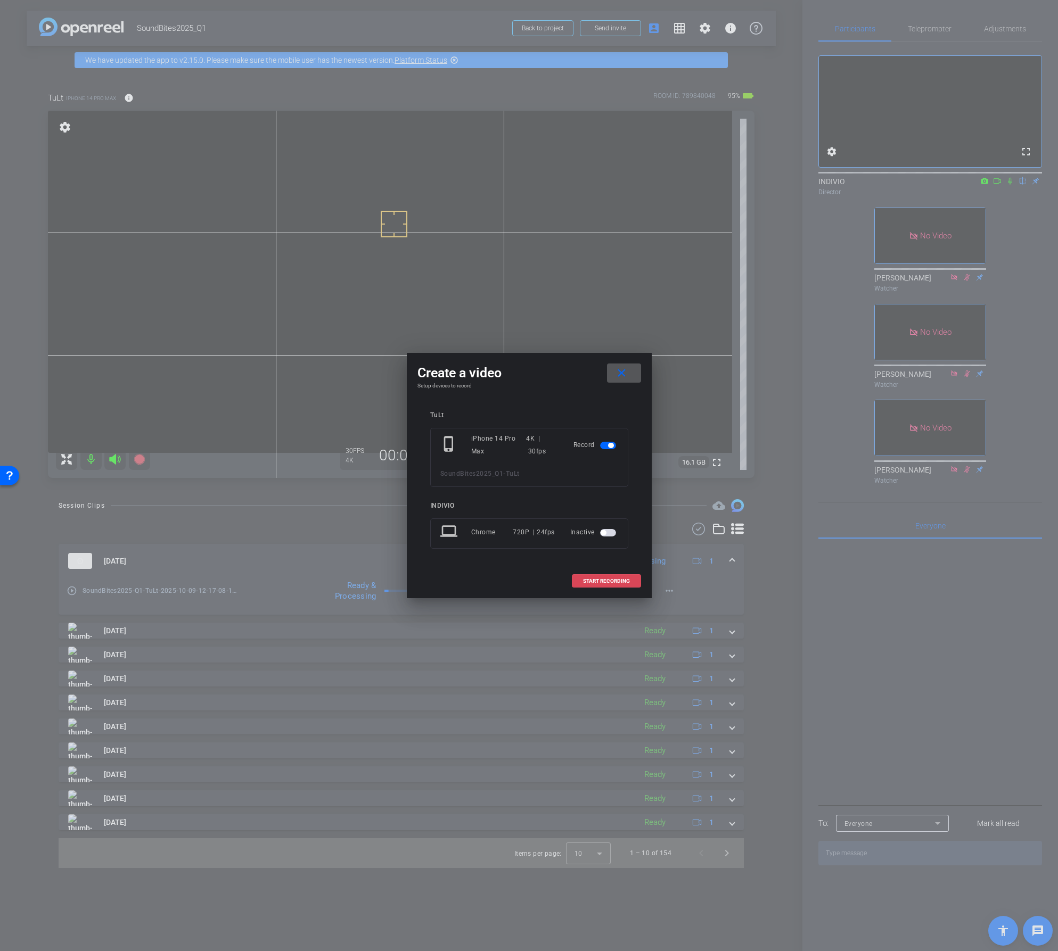
click at [612, 576] on span at bounding box center [606, 582] width 68 height 26
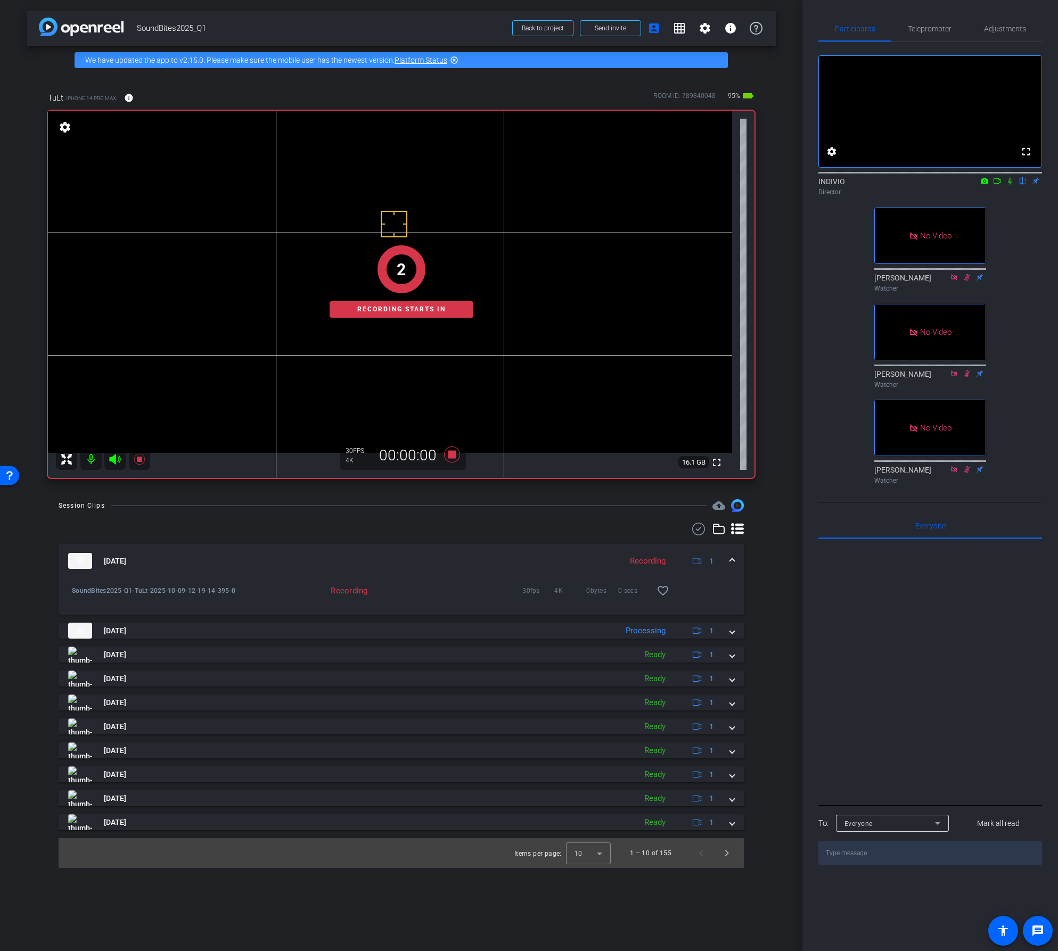
click at [1002, 186] on mat-icon at bounding box center [997, 181] width 13 height 10
click at [1022, 185] on icon at bounding box center [1022, 180] width 9 height 7
click at [453, 458] on icon at bounding box center [451, 455] width 16 height 16
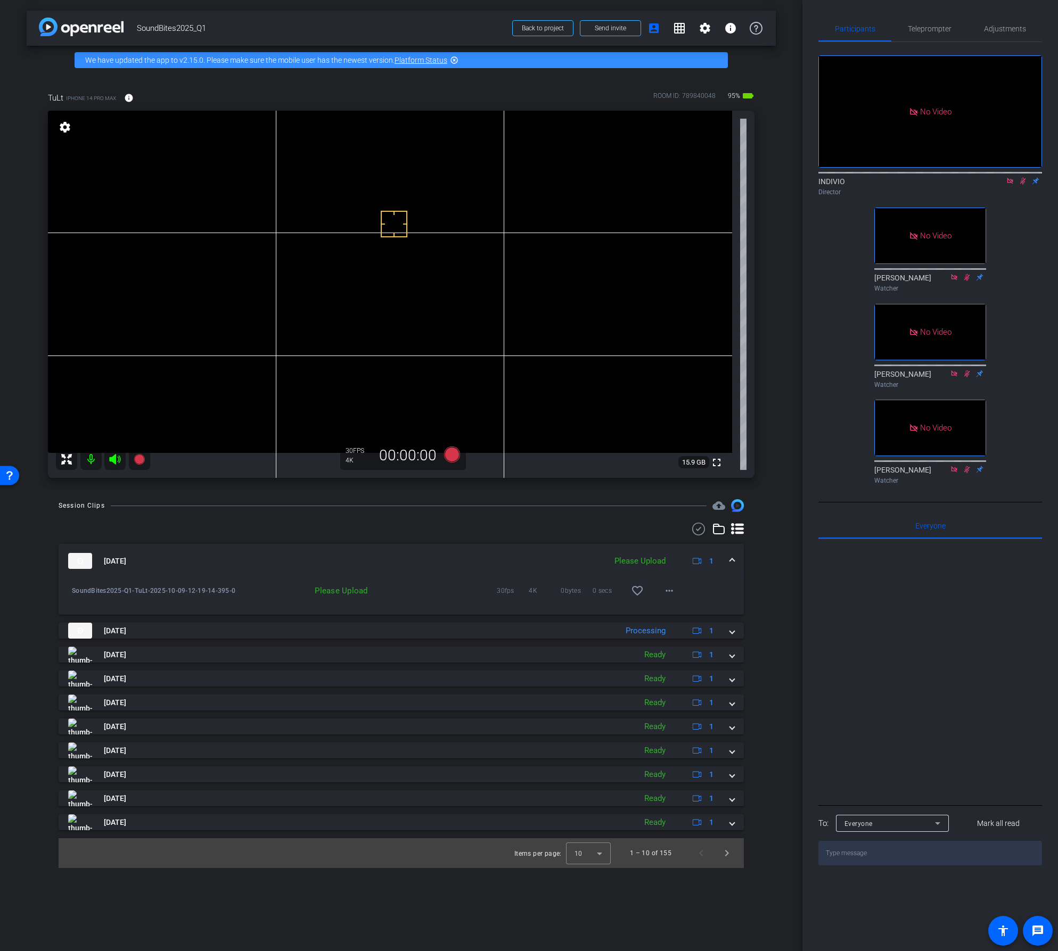
click at [1012, 185] on icon at bounding box center [1010, 180] width 9 height 7
click at [1013, 185] on icon at bounding box center [1010, 180] width 9 height 7
click at [671, 590] on mat-icon "more_horiz" at bounding box center [669, 591] width 13 height 13
click at [674, 618] on span "Upload" at bounding box center [686, 613] width 43 height 13
click at [665, 592] on mat-icon "more_horiz" at bounding box center [669, 591] width 13 height 13
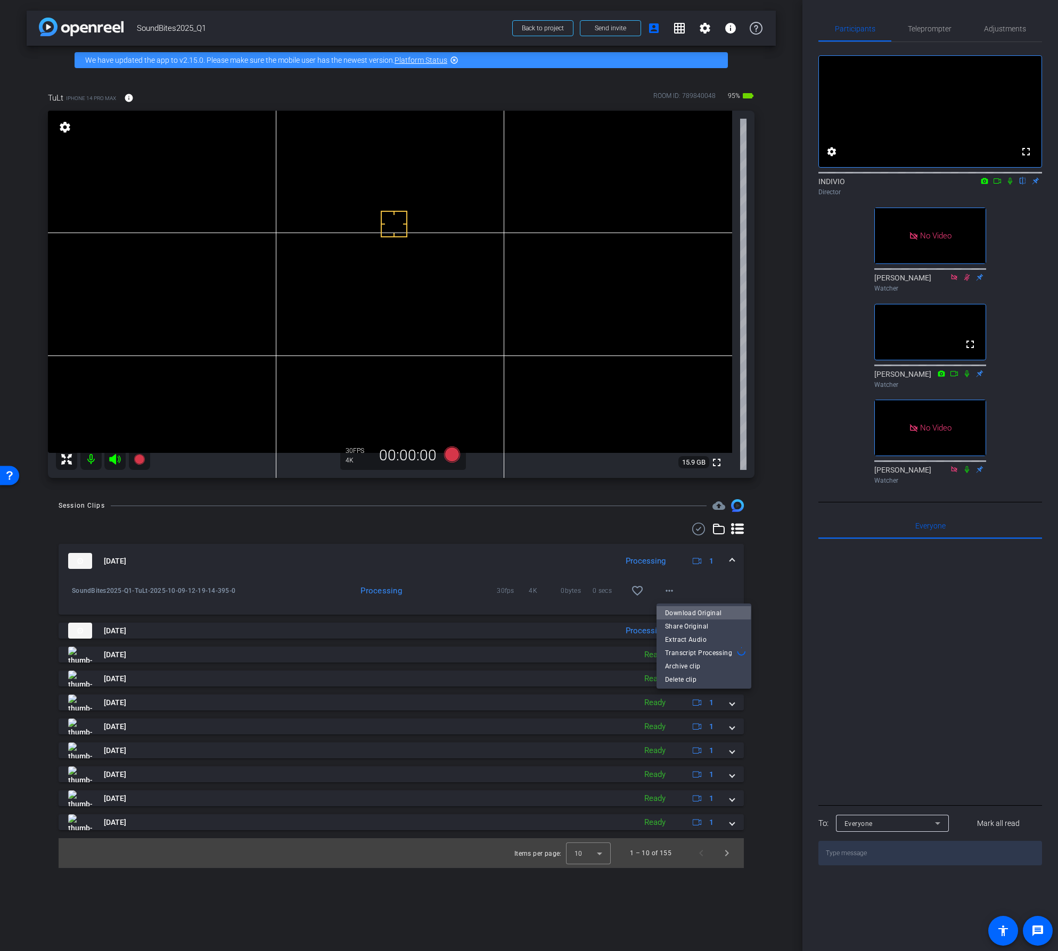
click at [670, 612] on span "Download Original" at bounding box center [704, 613] width 78 height 13
click at [732, 560] on span at bounding box center [732, 561] width 4 height 11
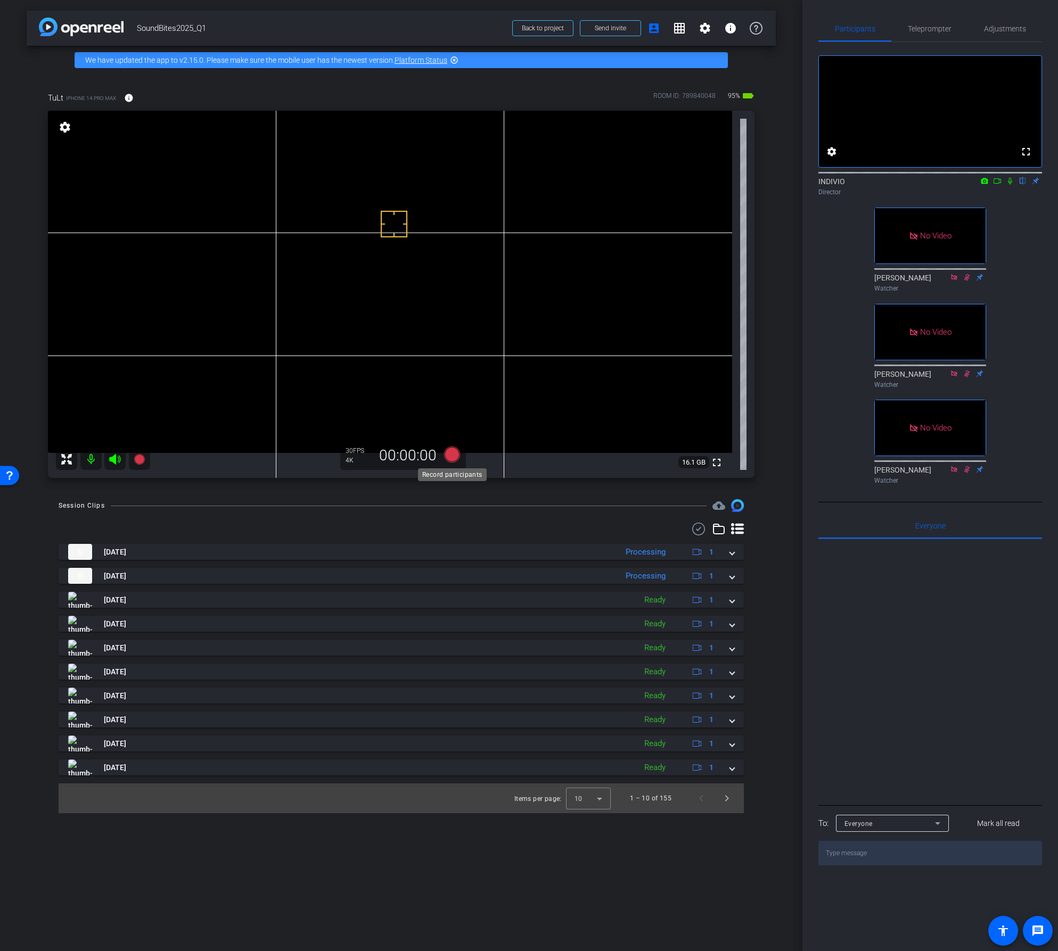
click at [451, 452] on icon at bounding box center [451, 455] width 16 height 16
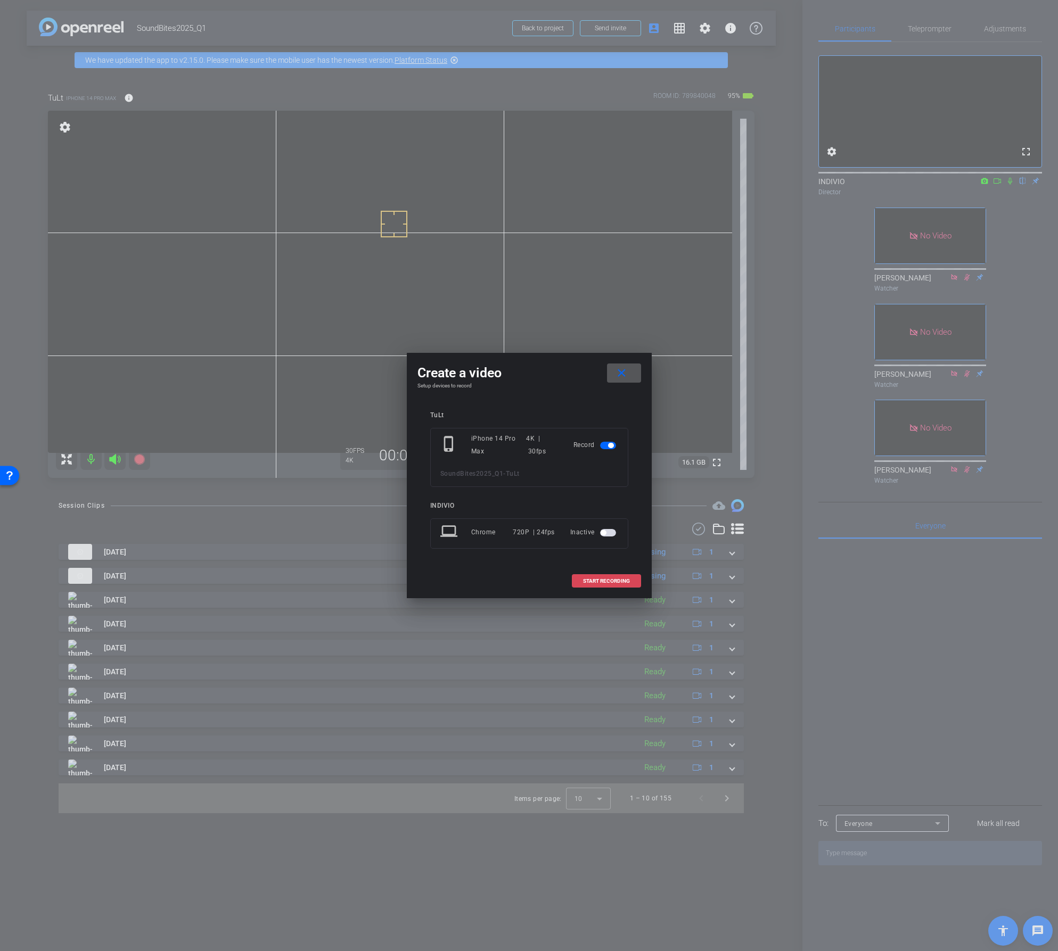
click at [589, 579] on span "START RECORDING" at bounding box center [606, 581] width 47 height 5
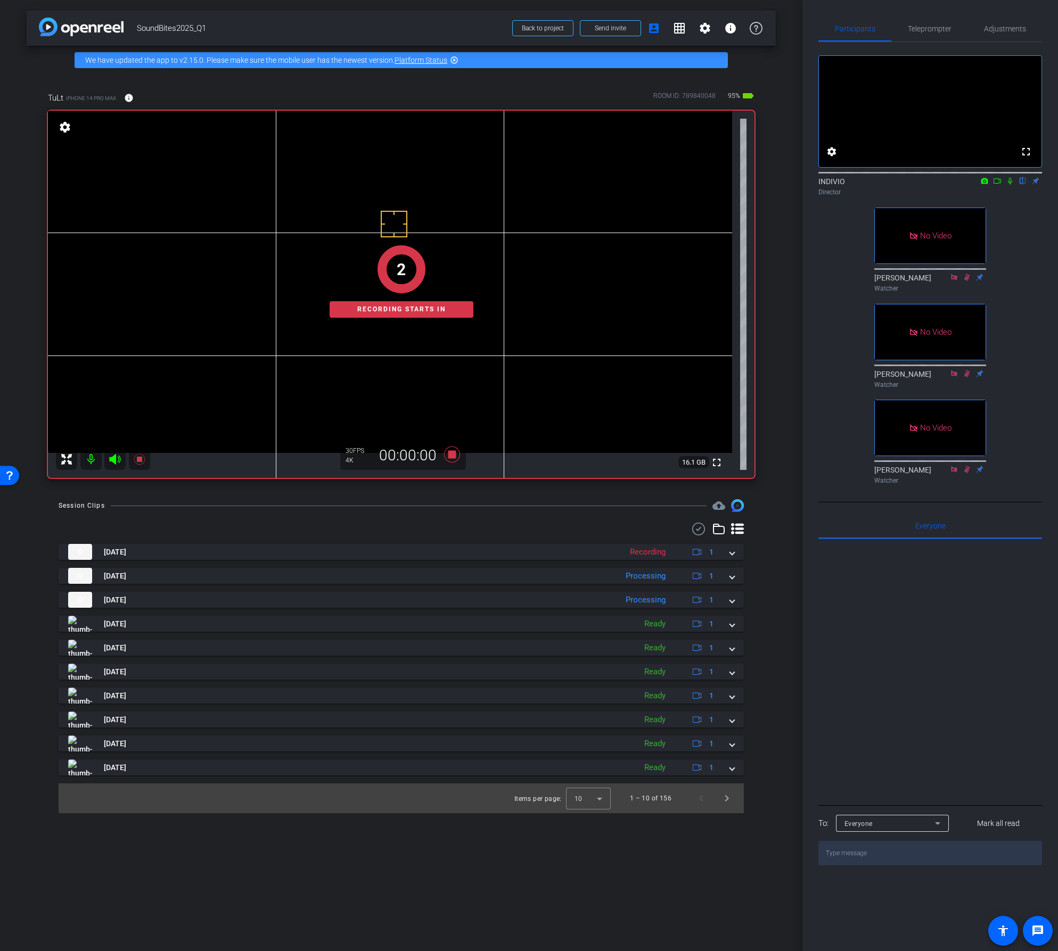
click at [996, 185] on icon at bounding box center [997, 180] width 9 height 7
click at [1023, 185] on icon at bounding box center [1023, 181] width 4 height 7
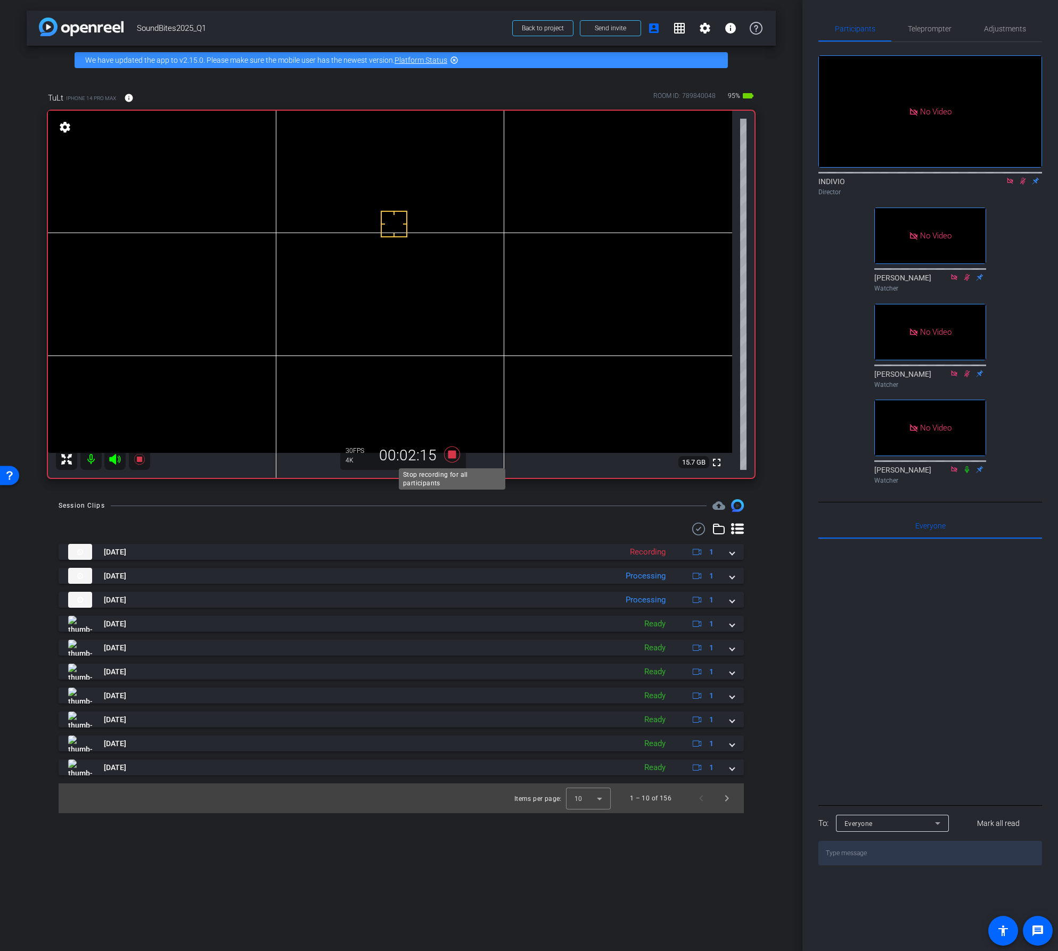
click at [453, 456] on icon at bounding box center [451, 455] width 16 height 16
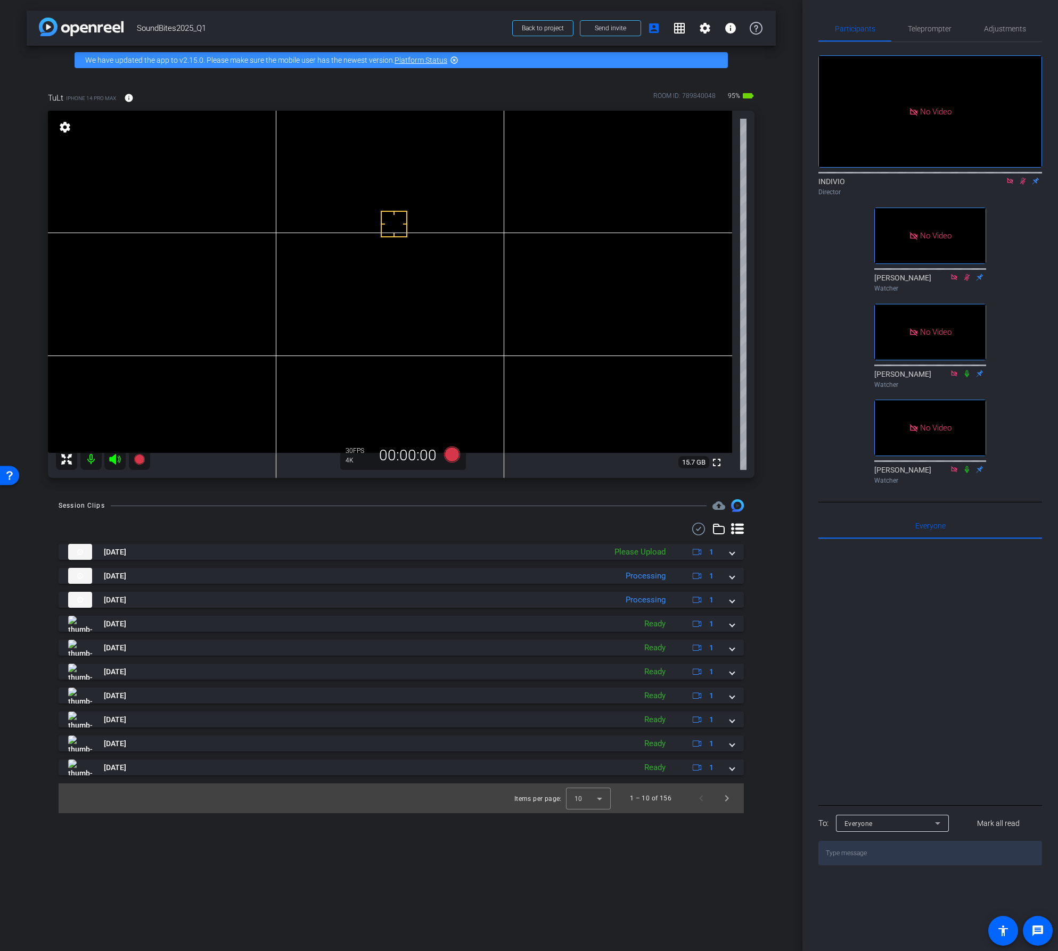
click at [1012, 185] on icon at bounding box center [1010, 180] width 9 height 7
click at [1012, 185] on icon at bounding box center [1010, 181] width 6 height 7
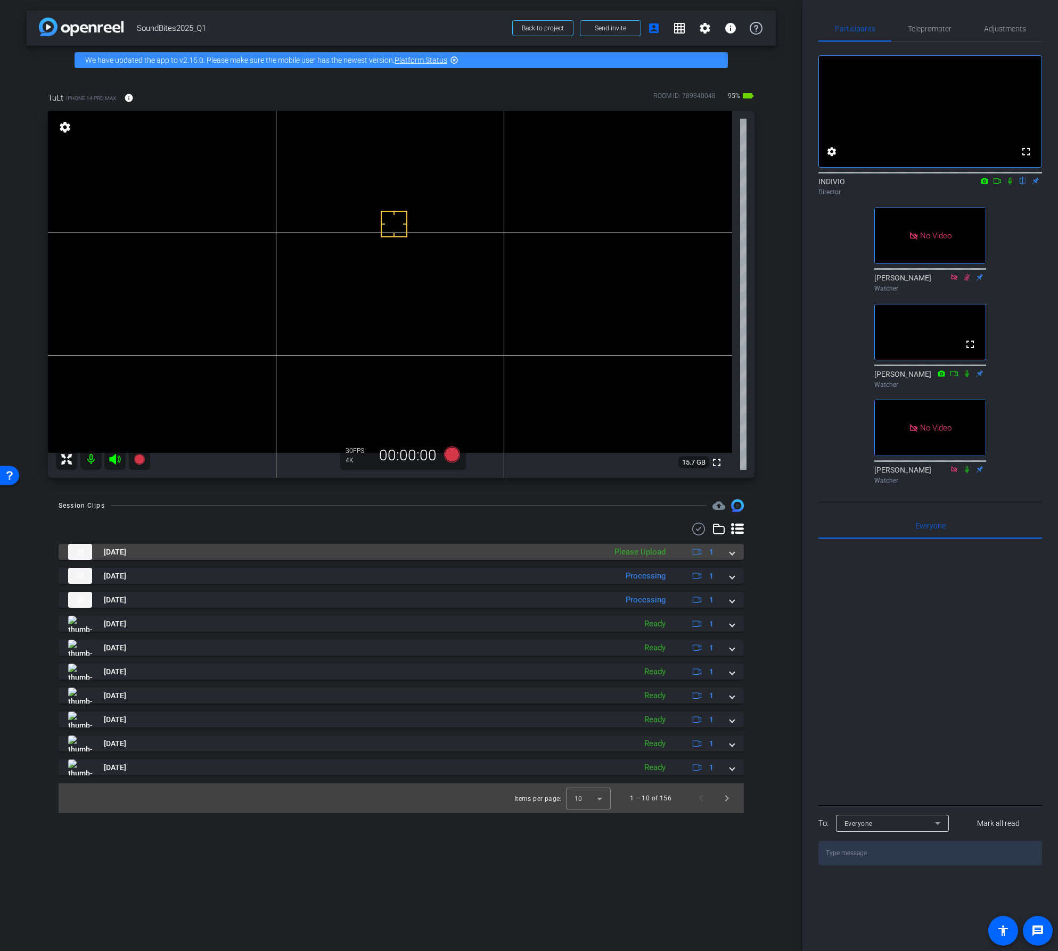
click at [730, 552] on span at bounding box center [732, 552] width 4 height 11
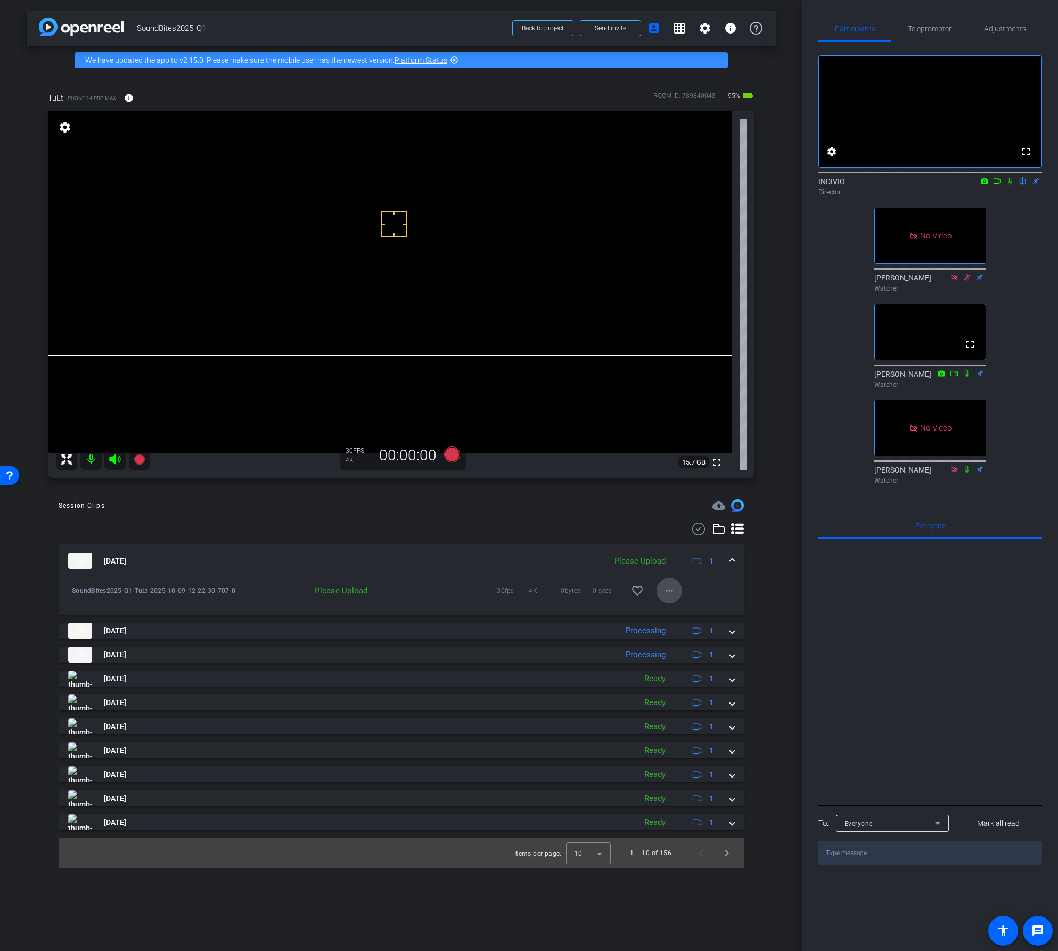
click at [672, 592] on mat-icon "more_horiz" at bounding box center [669, 591] width 13 height 13
click at [674, 614] on span "Upload" at bounding box center [686, 613] width 43 height 13
click at [669, 590] on mat-icon "more_horiz" at bounding box center [669, 591] width 13 height 13
click at [672, 614] on span "Download Original" at bounding box center [704, 613] width 78 height 13
click at [735, 557] on mat-expansion-panel-header "[DATE] Processing 1" at bounding box center [401, 561] width 685 height 34
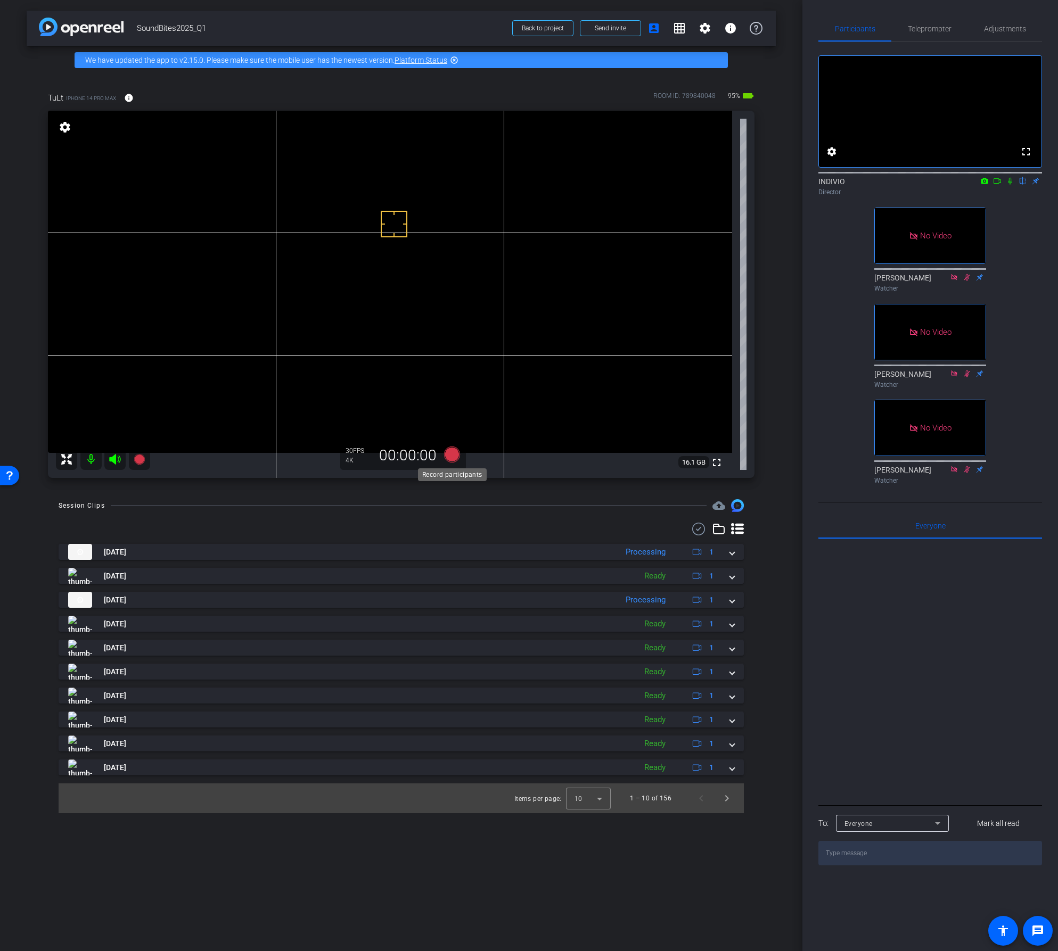
click at [453, 456] on icon at bounding box center [451, 455] width 16 height 16
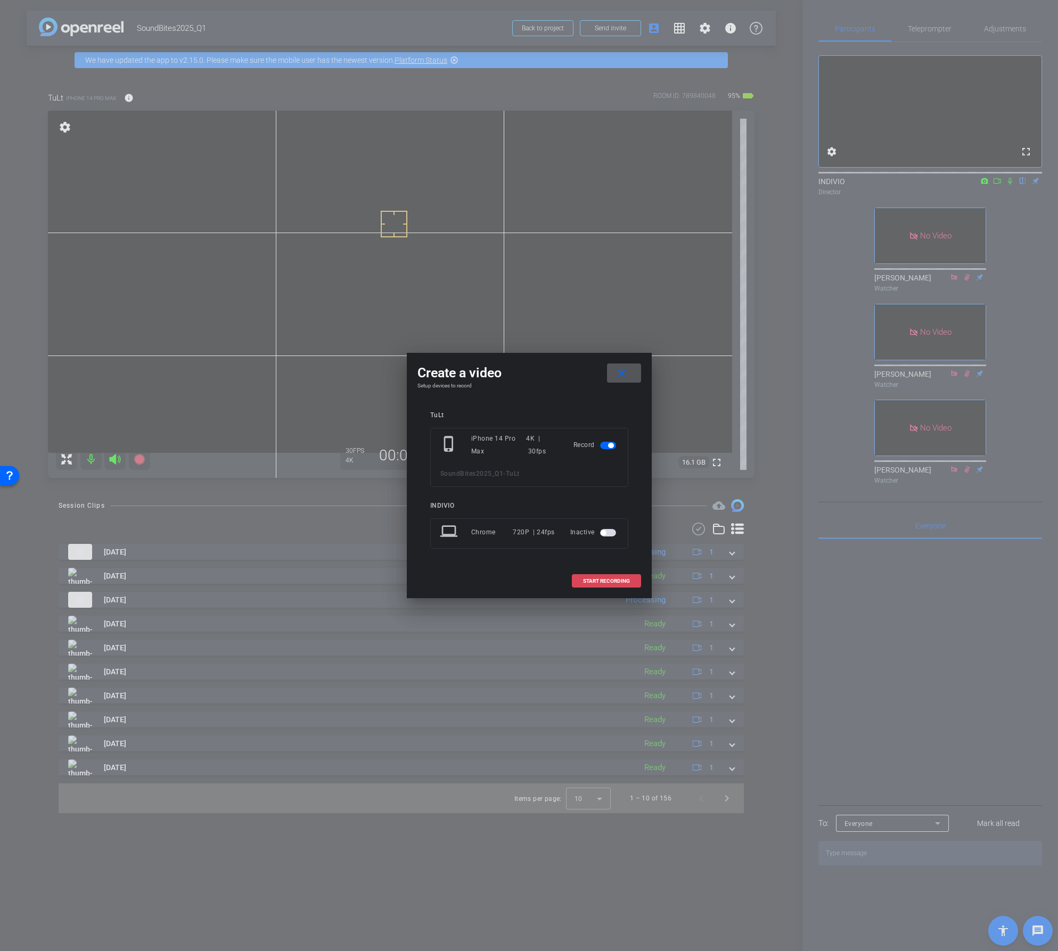
click at [618, 579] on span "START RECORDING" at bounding box center [606, 581] width 47 height 5
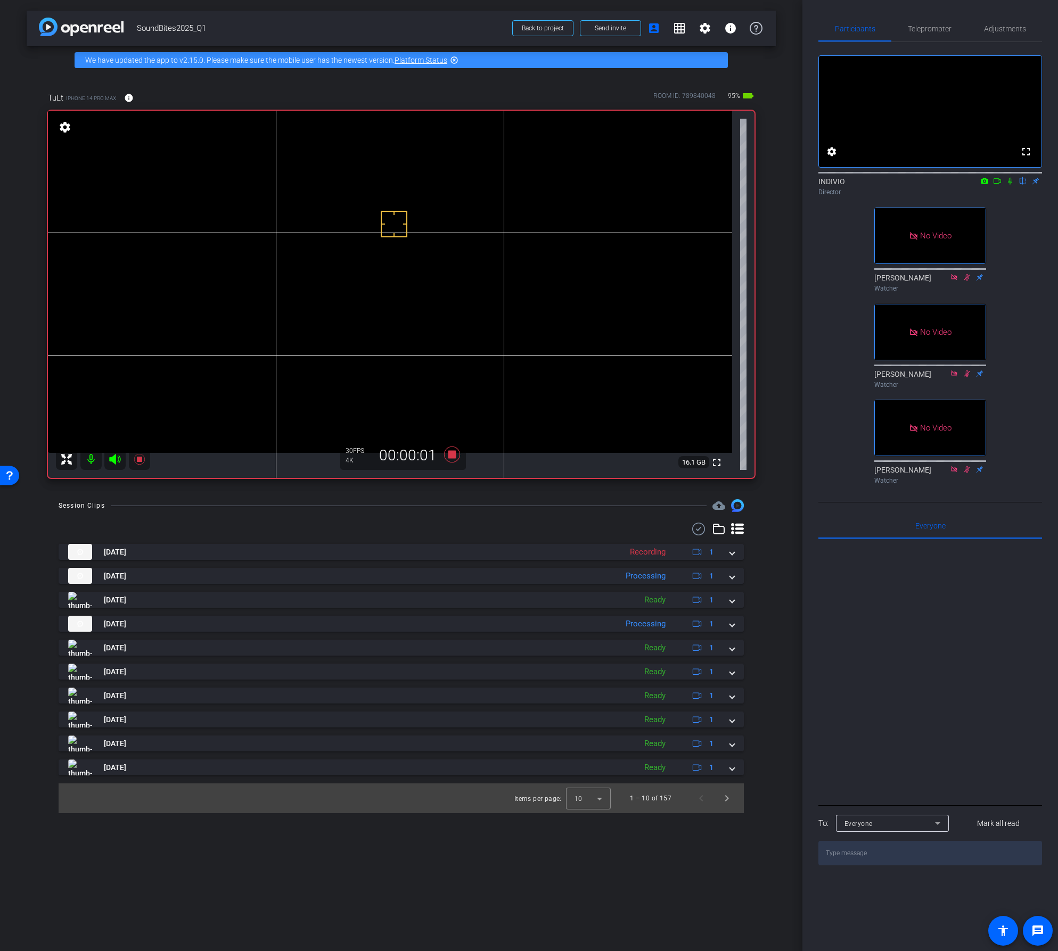
click at [995, 185] on icon at bounding box center [997, 180] width 9 height 7
click at [1024, 185] on icon at bounding box center [1023, 181] width 4 height 7
click at [454, 456] on icon at bounding box center [451, 455] width 16 height 16
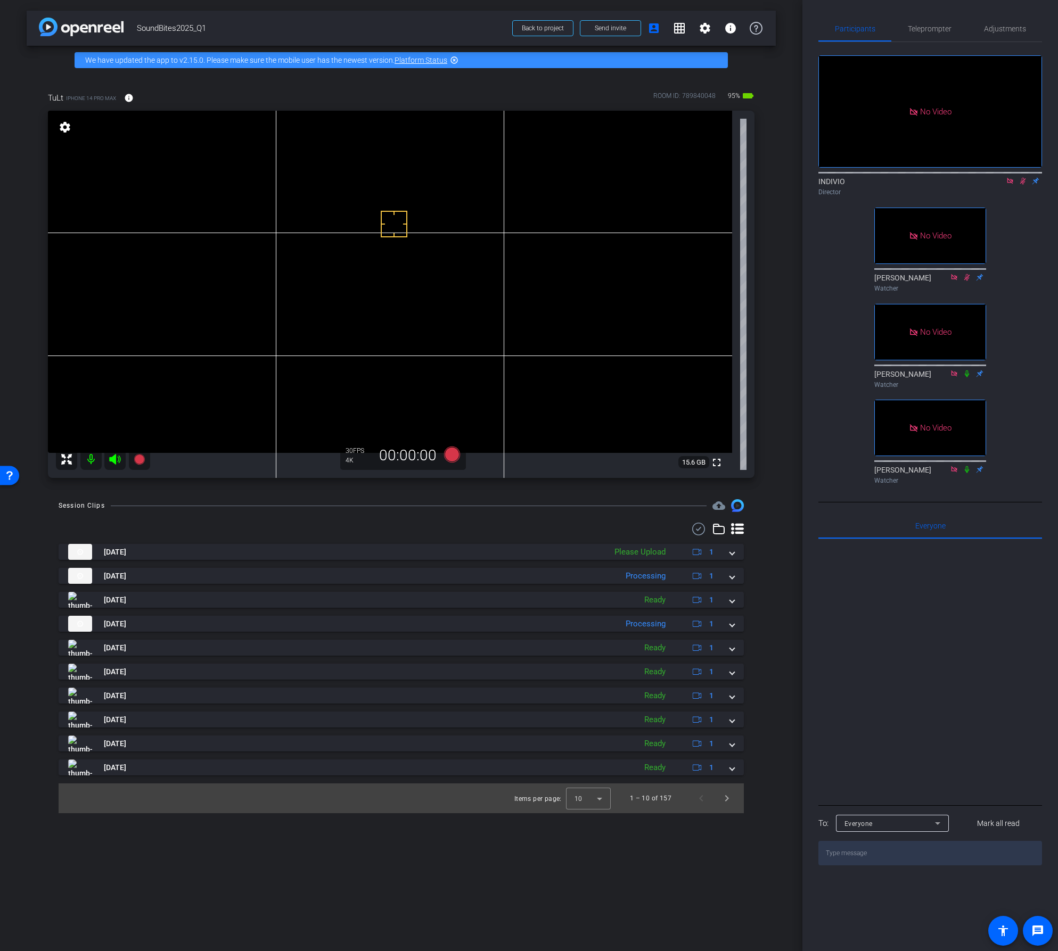
click at [1008, 185] on icon at bounding box center [1010, 180] width 9 height 7
click at [1009, 185] on icon at bounding box center [1010, 180] width 9 height 7
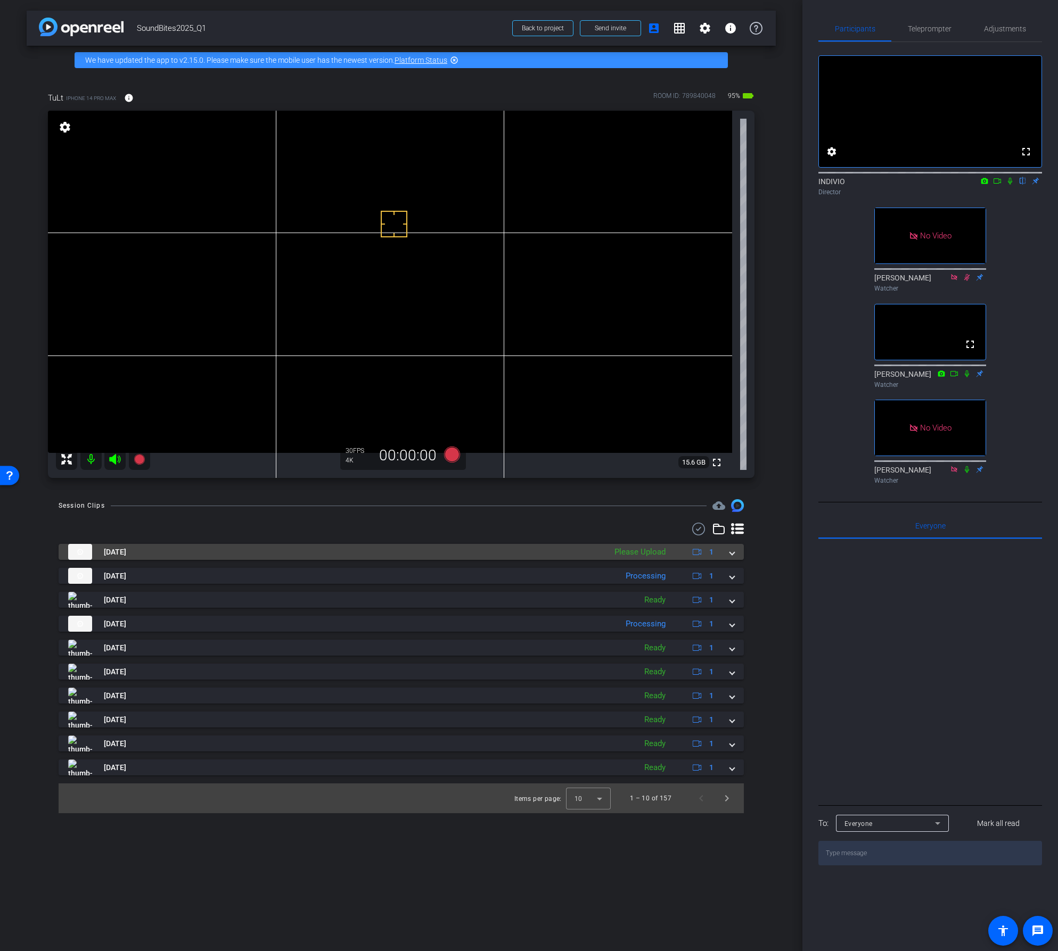
click at [734, 553] on span at bounding box center [732, 552] width 4 height 11
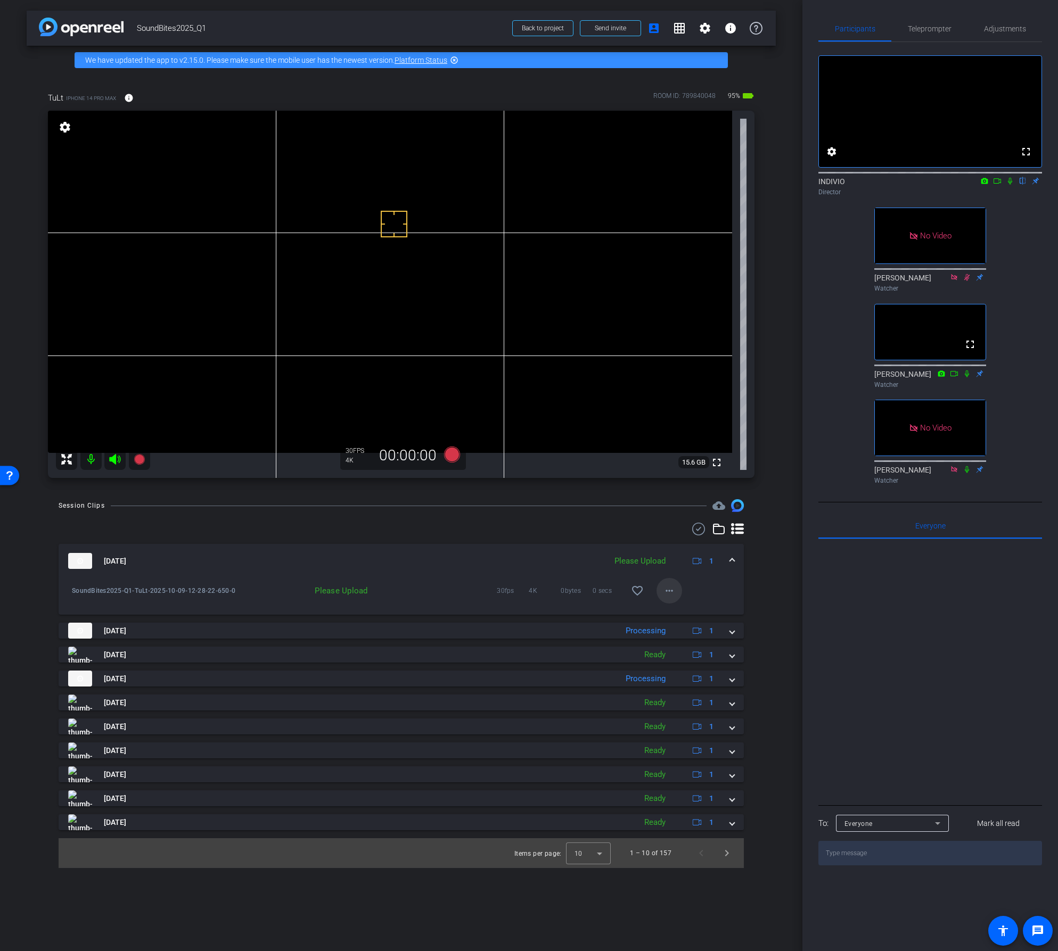
click at [666, 594] on mat-icon "more_horiz" at bounding box center [669, 591] width 13 height 13
click at [667, 615] on span "Upload" at bounding box center [686, 613] width 43 height 13
click at [669, 591] on mat-icon "more_horiz" at bounding box center [669, 591] width 13 height 13
click at [671, 612] on span "Download Original" at bounding box center [704, 613] width 78 height 13
click at [453, 454] on icon at bounding box center [451, 455] width 16 height 16
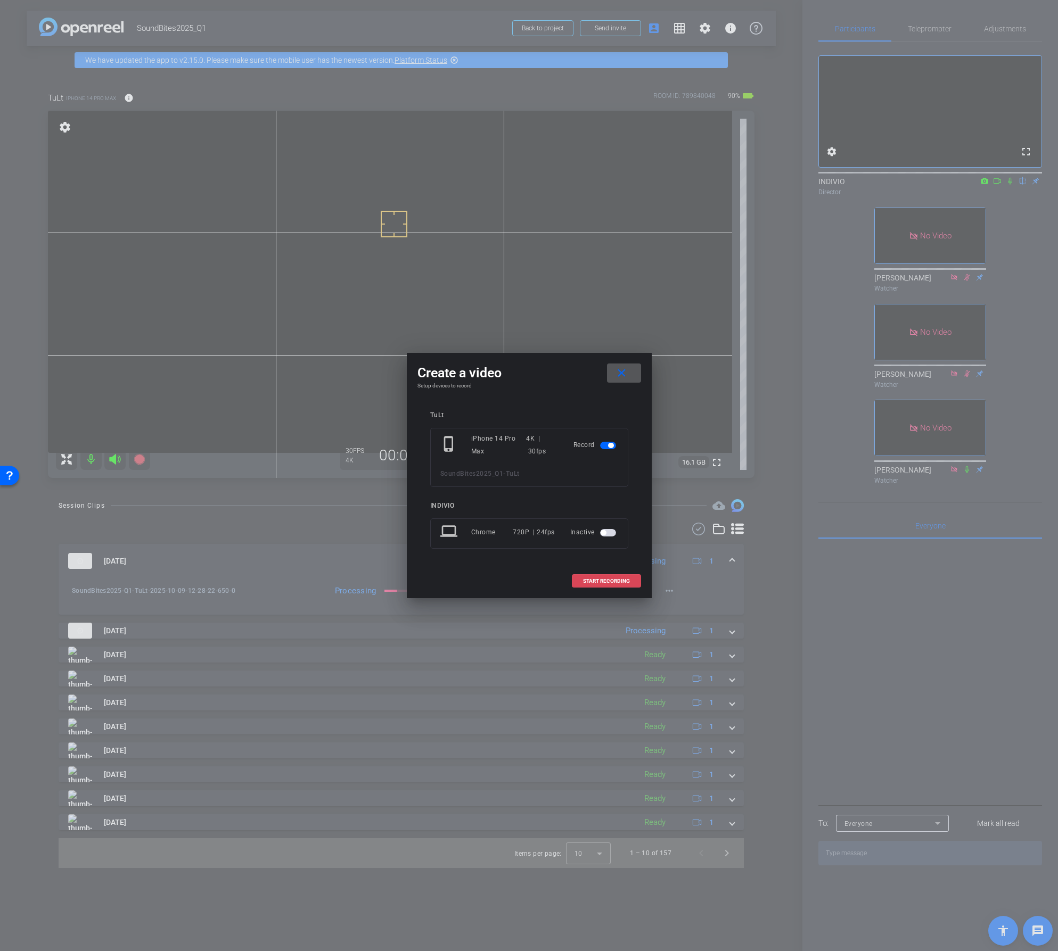
click at [594, 582] on span "START RECORDING" at bounding box center [606, 581] width 47 height 5
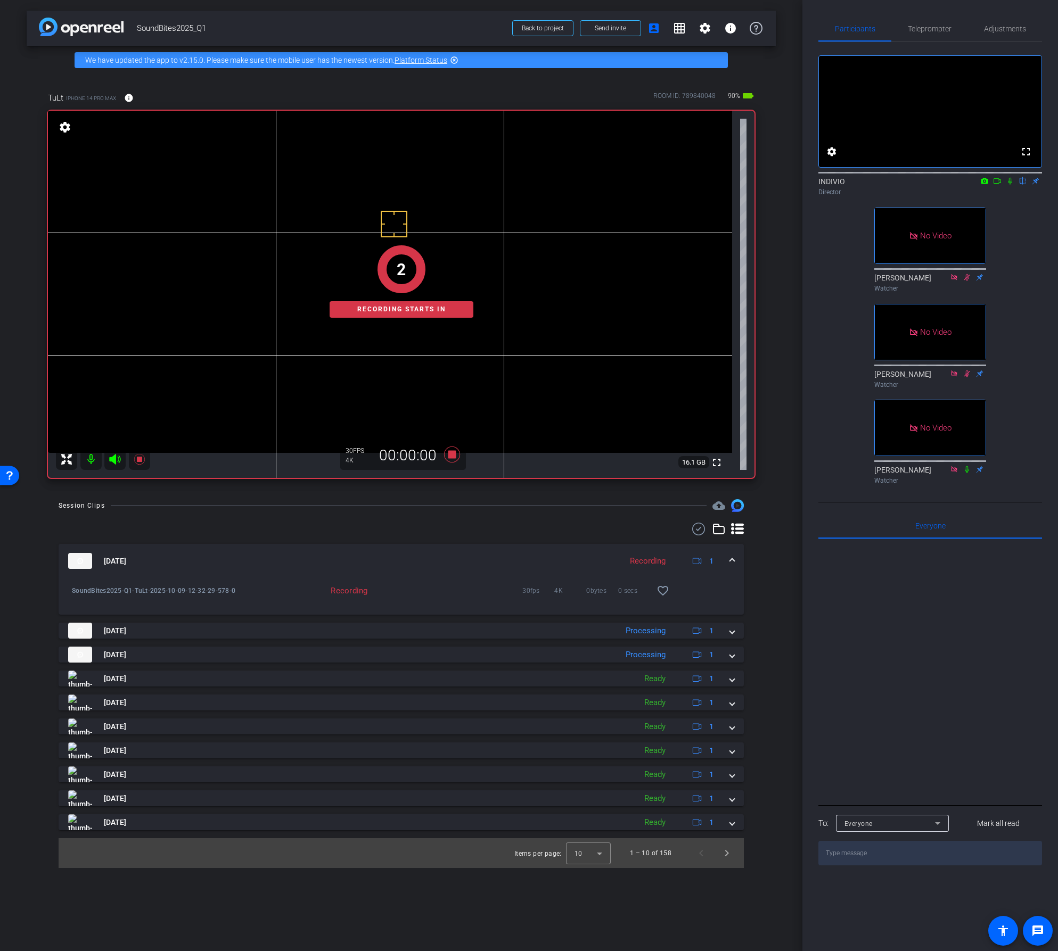
click at [999, 185] on icon at bounding box center [997, 180] width 9 height 7
click at [1022, 185] on icon at bounding box center [1022, 180] width 9 height 7
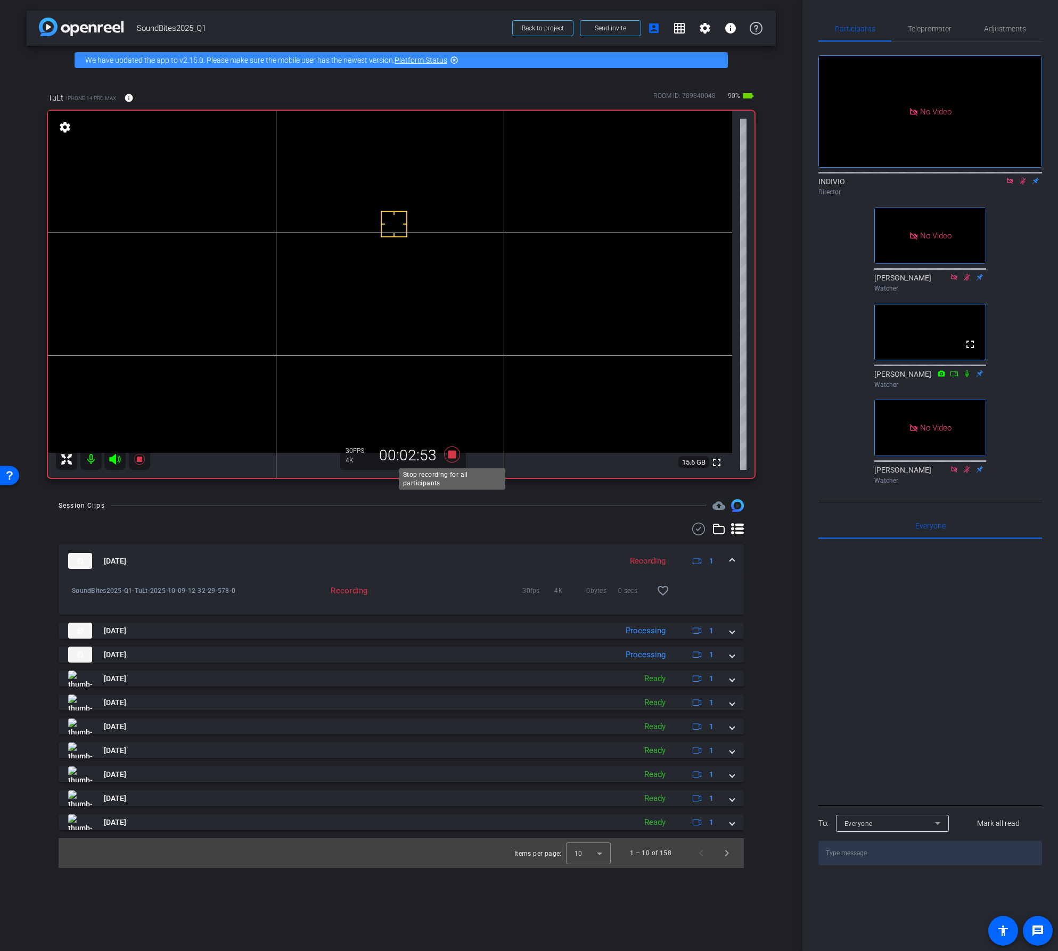
click at [453, 457] on icon at bounding box center [451, 455] width 16 height 16
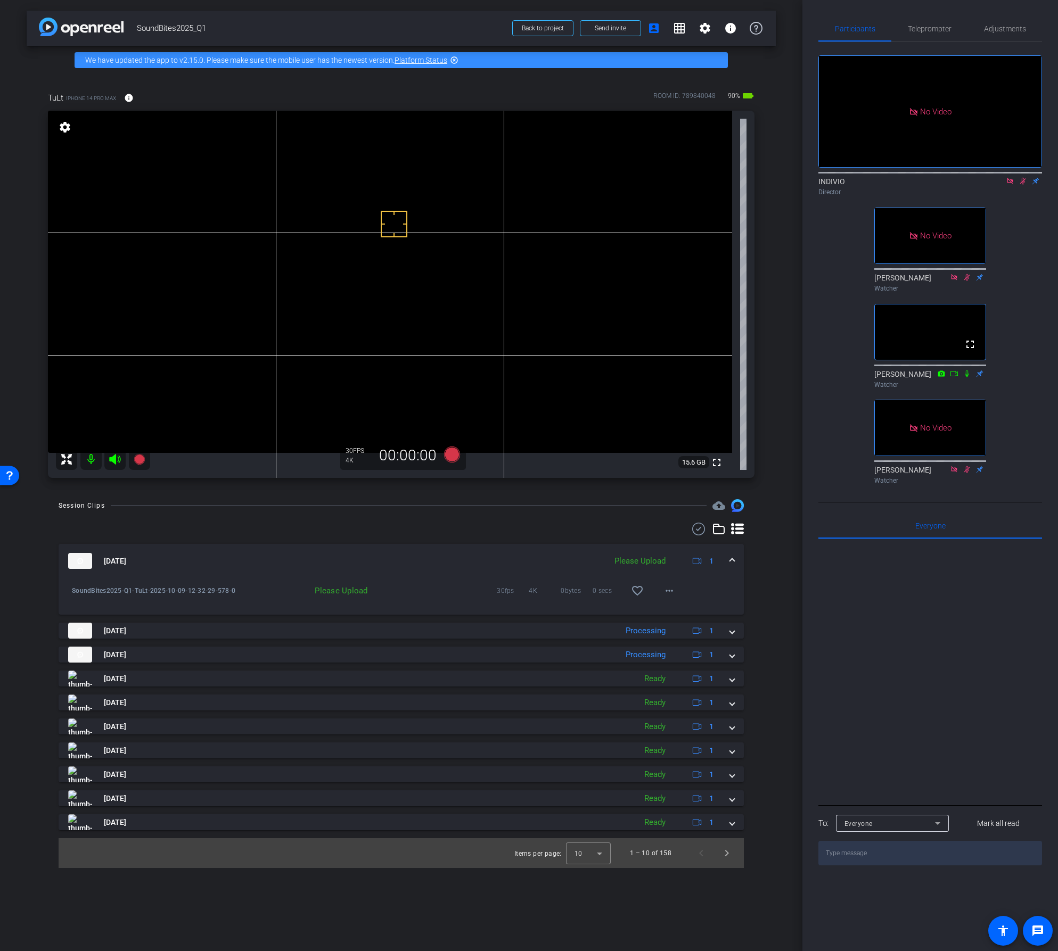
click at [1010, 185] on icon at bounding box center [1010, 180] width 9 height 7
click at [1012, 185] on icon at bounding box center [1010, 180] width 9 height 7
click at [672, 590] on mat-icon "more_horiz" at bounding box center [669, 591] width 13 height 13
click at [675, 614] on span "Upload" at bounding box center [686, 613] width 43 height 13
click at [670, 589] on mat-icon "more_horiz" at bounding box center [669, 591] width 13 height 13
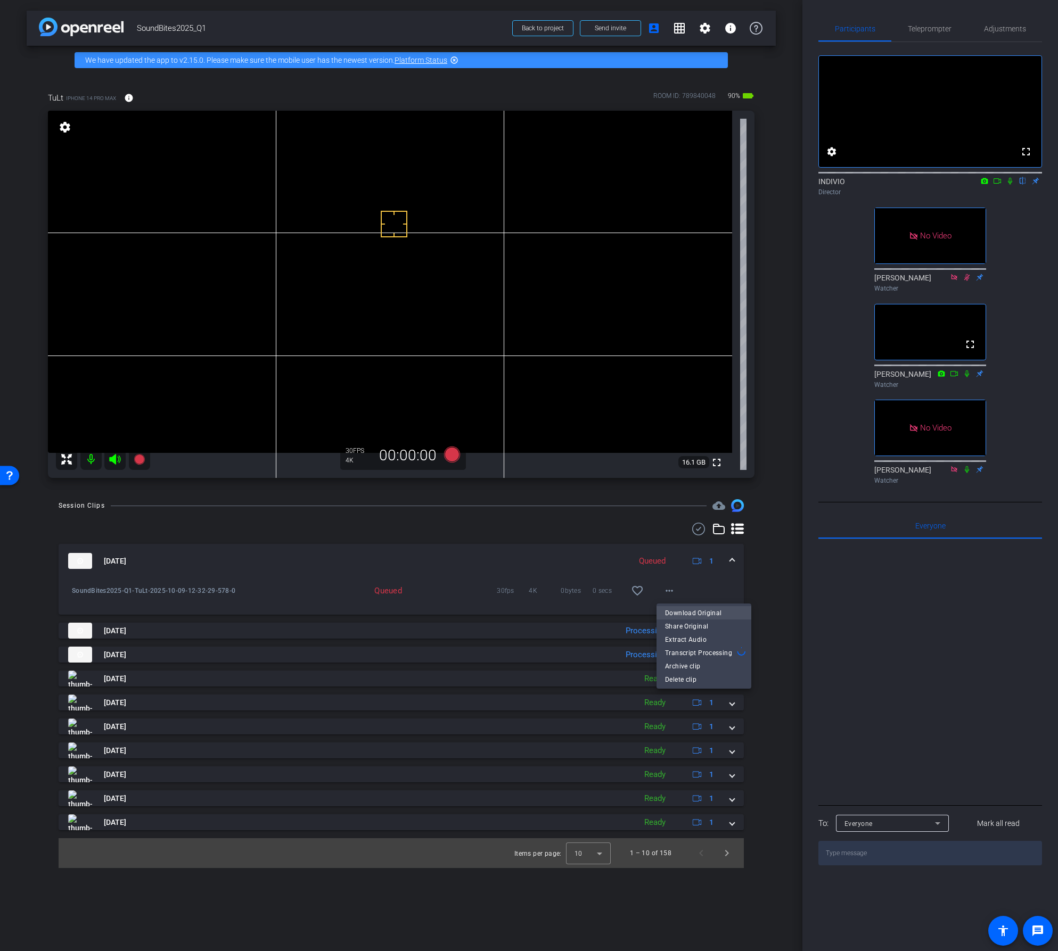
click at [672, 611] on span "Download Original" at bounding box center [704, 613] width 78 height 13
click at [364, 554] on mat-panel-title "[DATE]" at bounding box center [340, 561] width 544 height 16
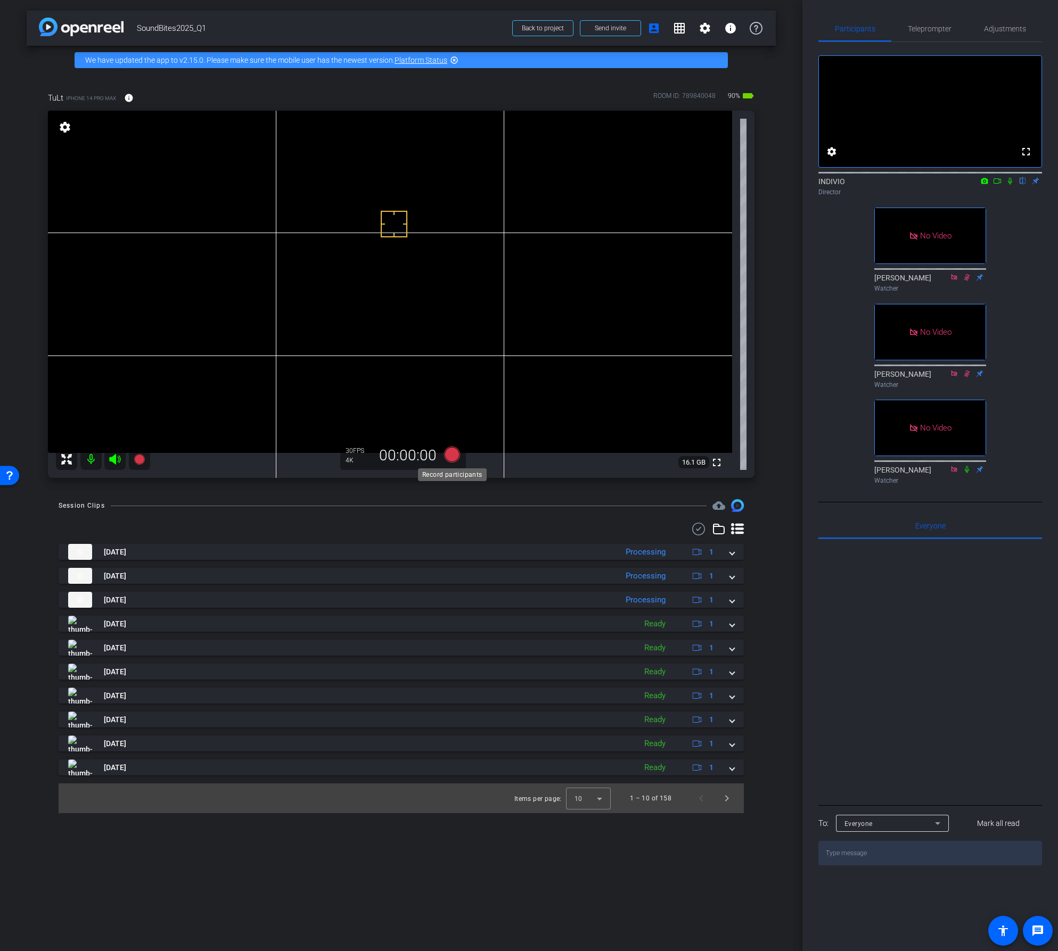
click at [452, 455] on icon at bounding box center [451, 455] width 16 height 16
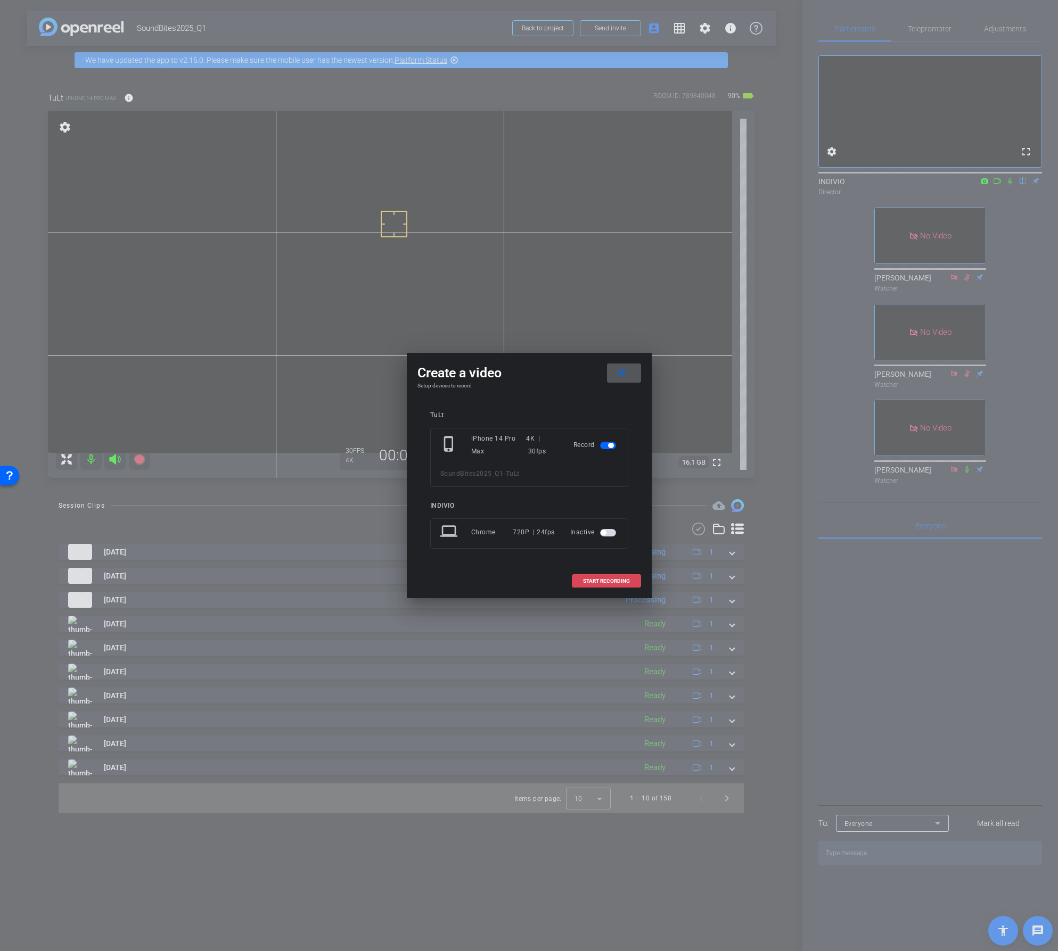
click at [605, 581] on span "START RECORDING" at bounding box center [606, 581] width 47 height 5
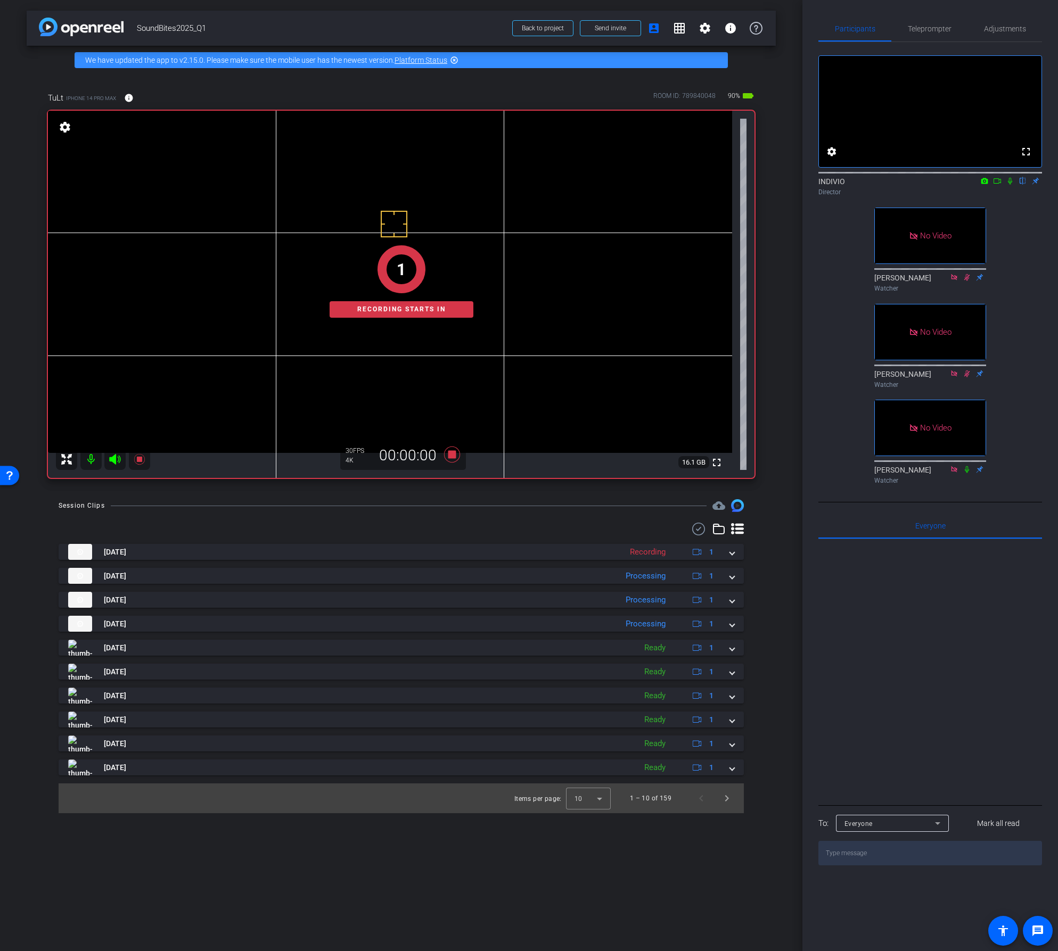
click at [996, 185] on icon at bounding box center [997, 180] width 9 height 7
click at [1021, 185] on icon at bounding box center [1023, 181] width 4 height 7
click at [453, 455] on icon at bounding box center [451, 455] width 16 height 16
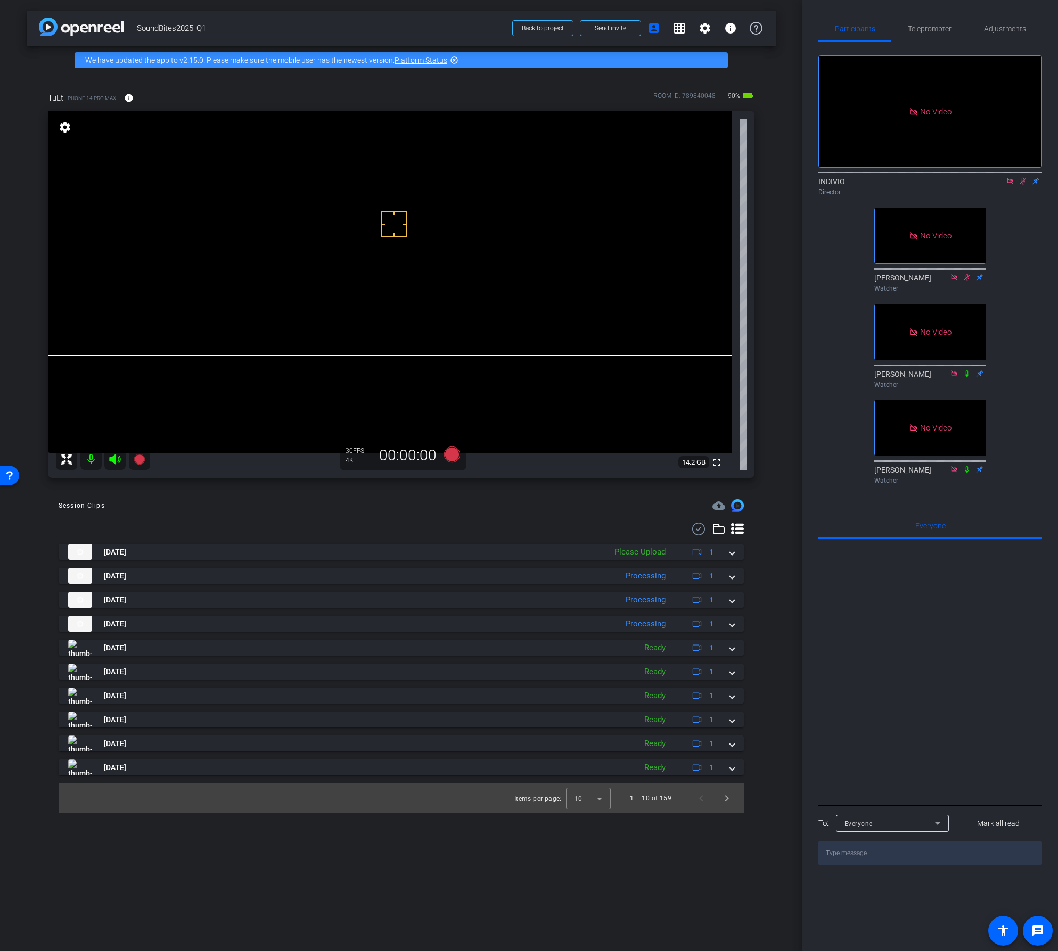
click at [1008, 185] on icon at bounding box center [1010, 180] width 9 height 7
click at [1009, 185] on icon at bounding box center [1010, 180] width 9 height 7
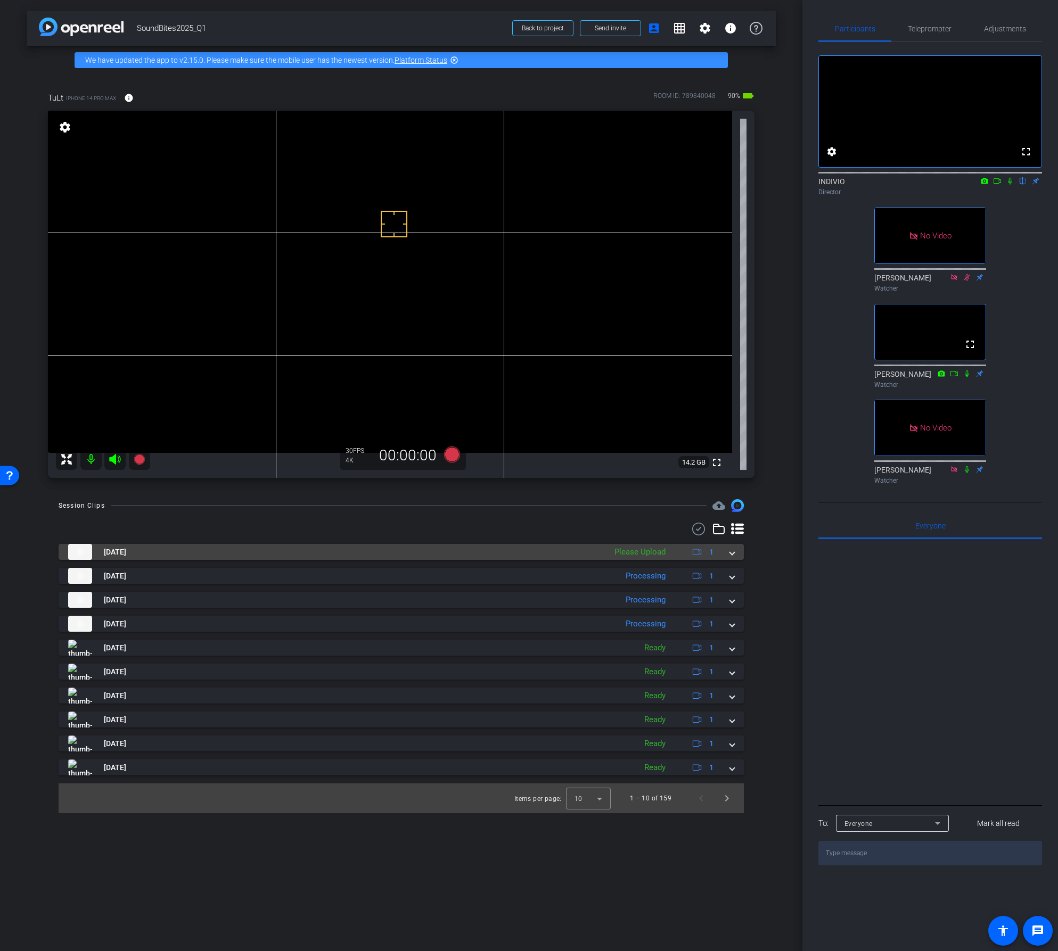
click at [735, 552] on mat-expansion-panel-header "[DATE] Please Upload 1" at bounding box center [401, 552] width 685 height 16
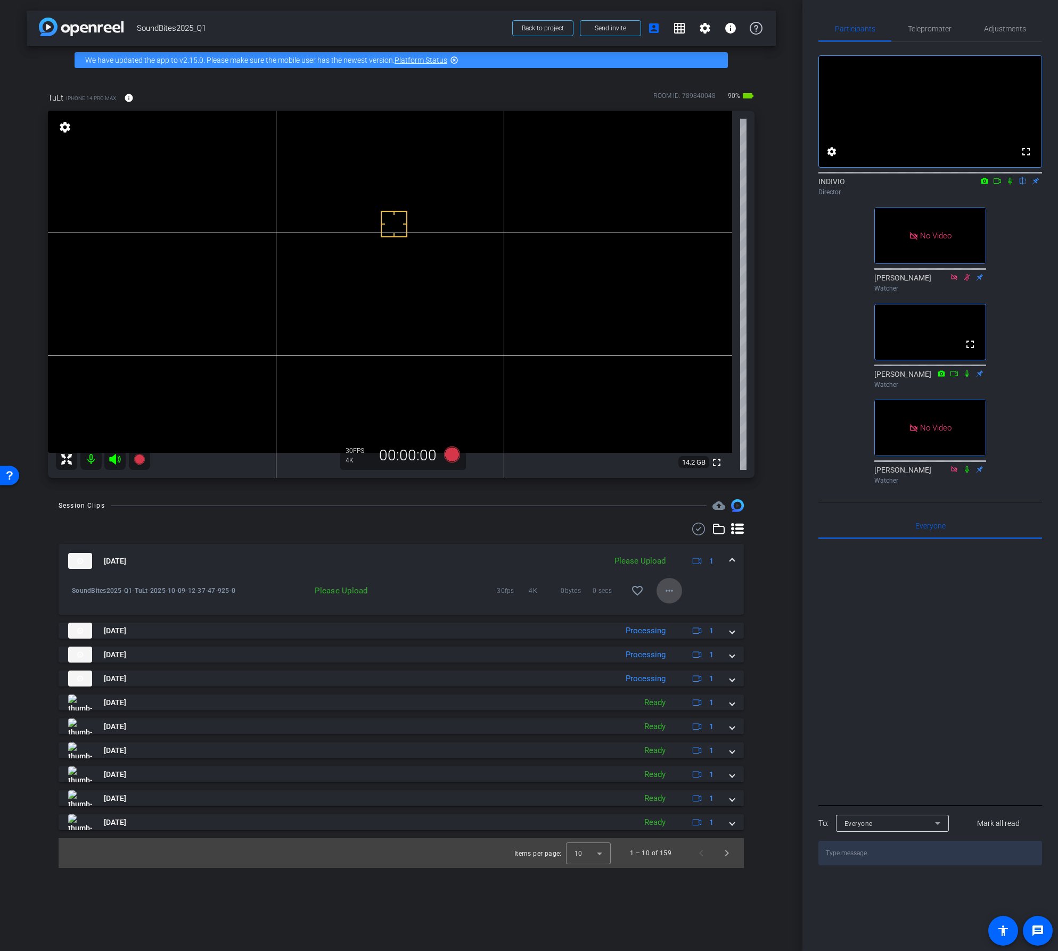
click at [669, 588] on mat-icon "more_horiz" at bounding box center [669, 591] width 13 height 13
click at [674, 612] on span "Upload" at bounding box center [686, 613] width 43 height 13
click at [670, 589] on mat-icon "more_horiz" at bounding box center [669, 591] width 13 height 13
click at [668, 614] on span "Download Original" at bounding box center [704, 613] width 78 height 13
click at [731, 558] on span at bounding box center [732, 561] width 4 height 11
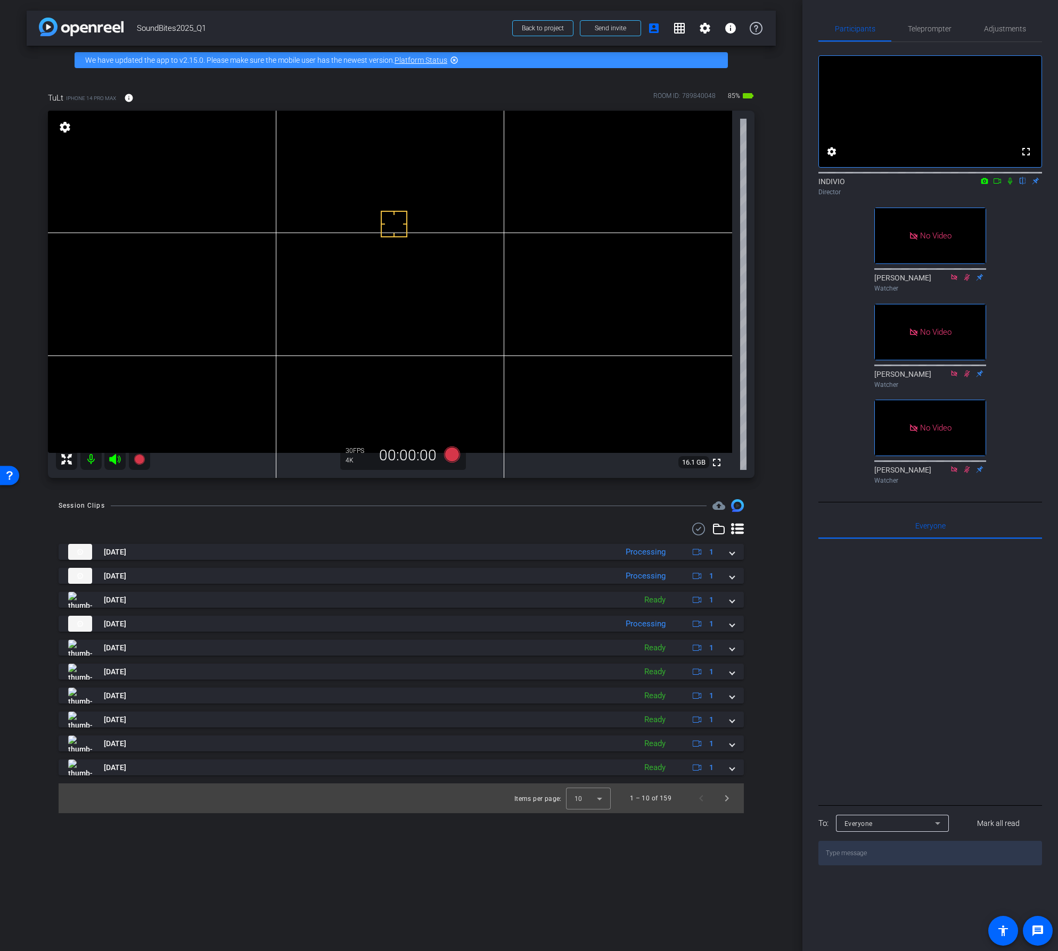
click at [478, 516] on div "Session Clips cloud_upload [DATE] Processing 1 SoundBites2025-Q1-TuLt-2025-10-0…" at bounding box center [401, 656] width 749 height 314
click at [454, 456] on icon at bounding box center [451, 455] width 16 height 16
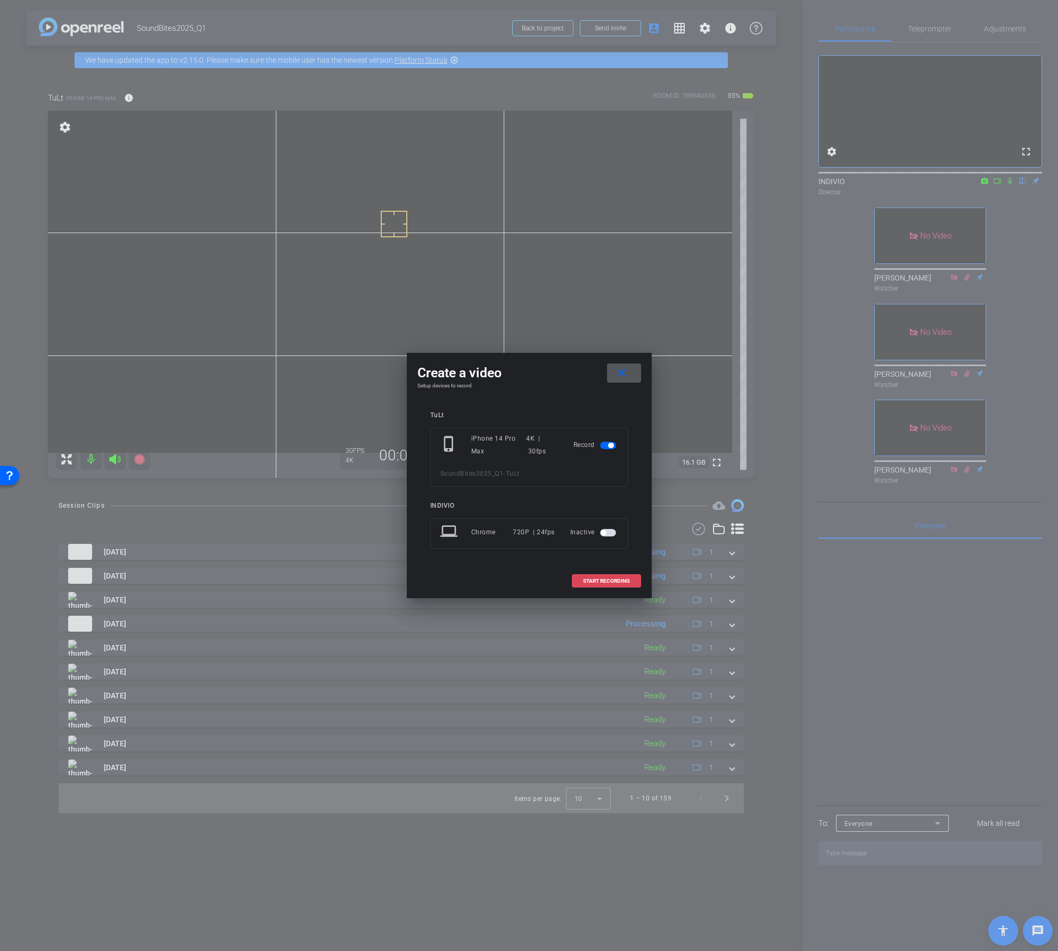
click at [623, 579] on span "START RECORDING" at bounding box center [606, 581] width 47 height 5
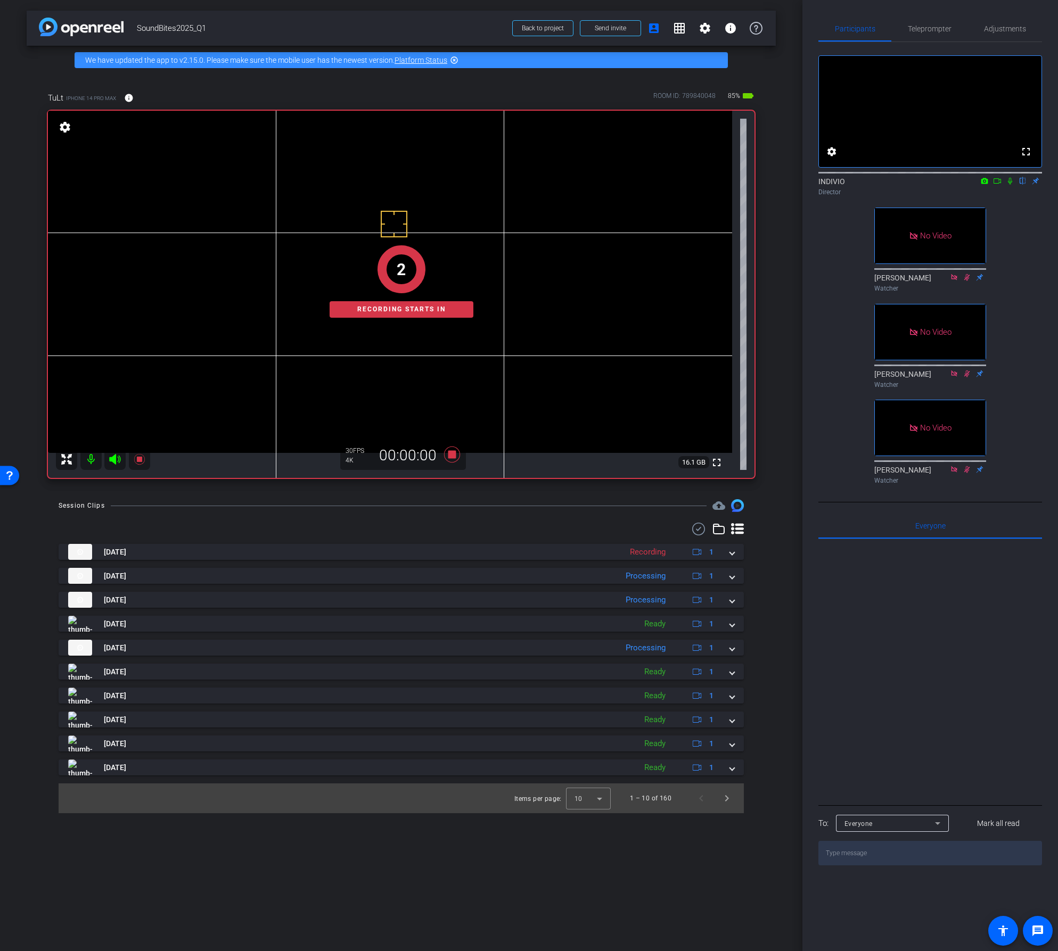
click at [997, 184] on icon at bounding box center [996, 180] width 7 height 5
click at [1022, 185] on icon at bounding box center [1022, 180] width 9 height 7
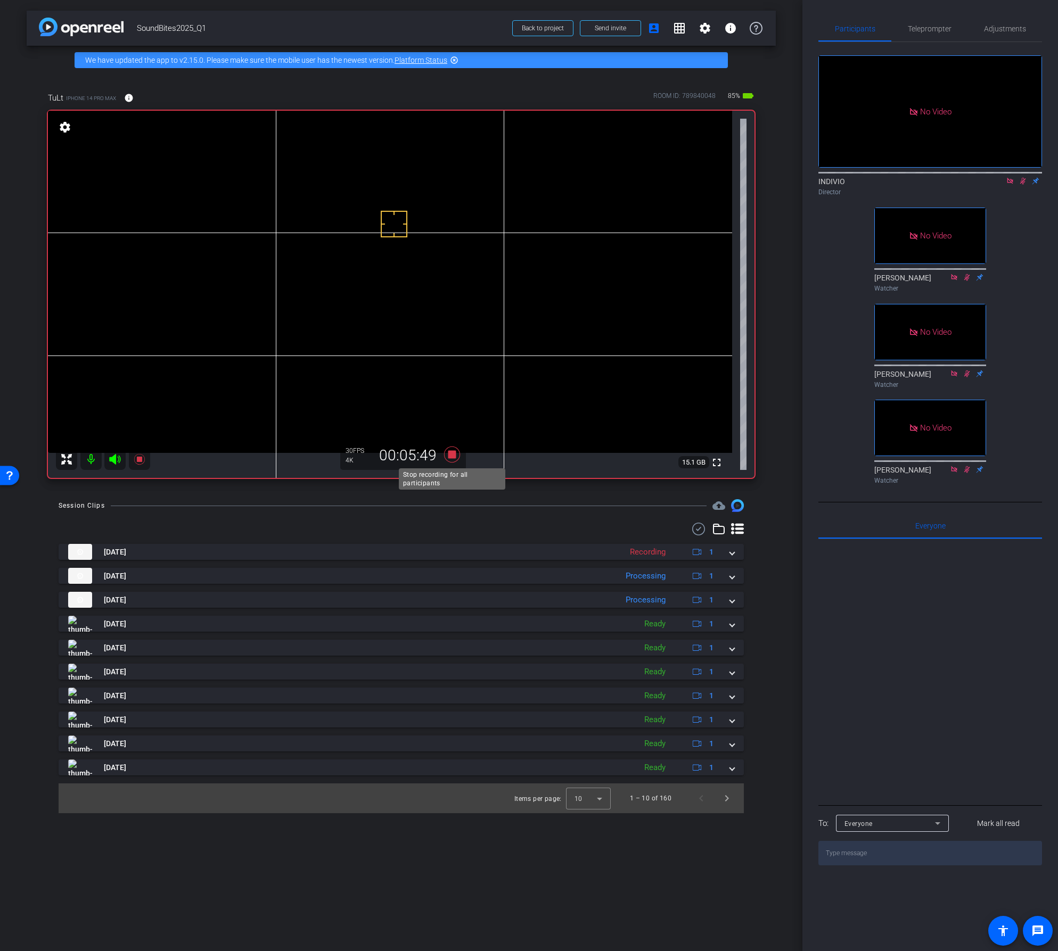
click at [451, 458] on icon at bounding box center [451, 455] width 16 height 16
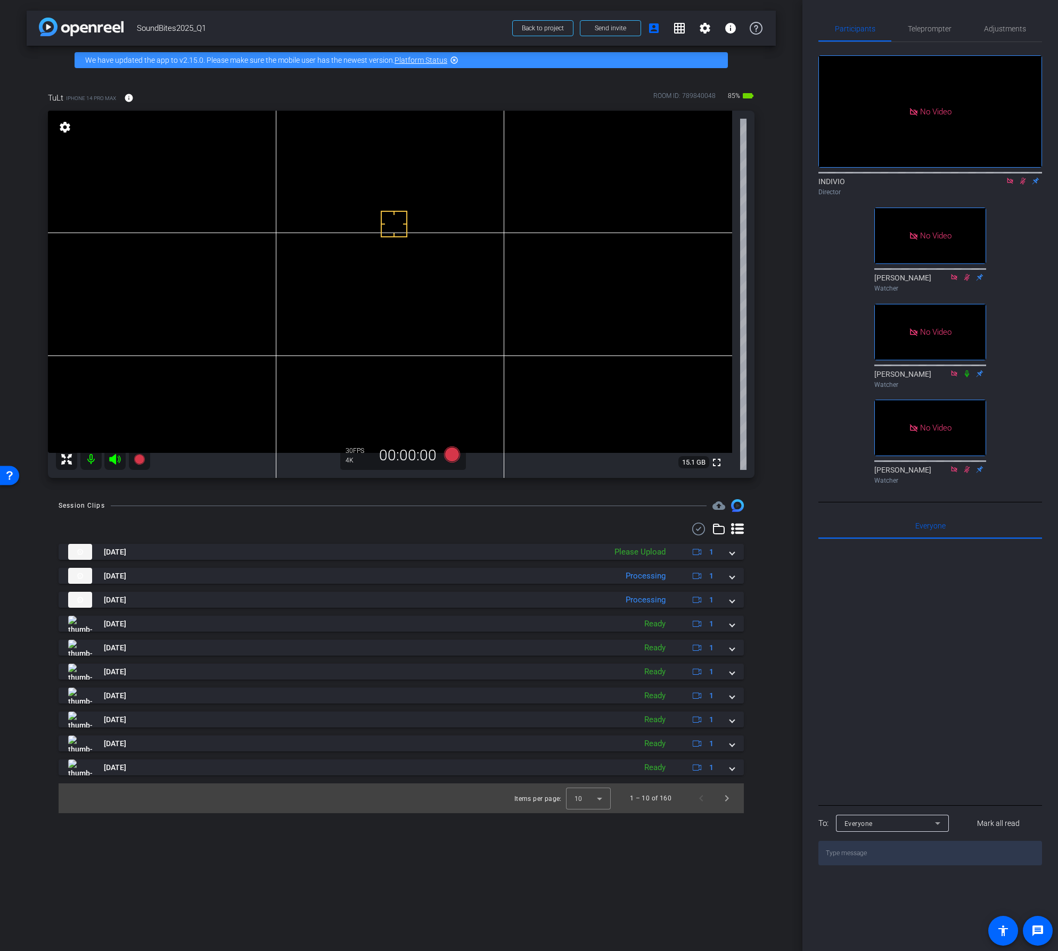
click at [1010, 185] on icon at bounding box center [1010, 180] width 9 height 7
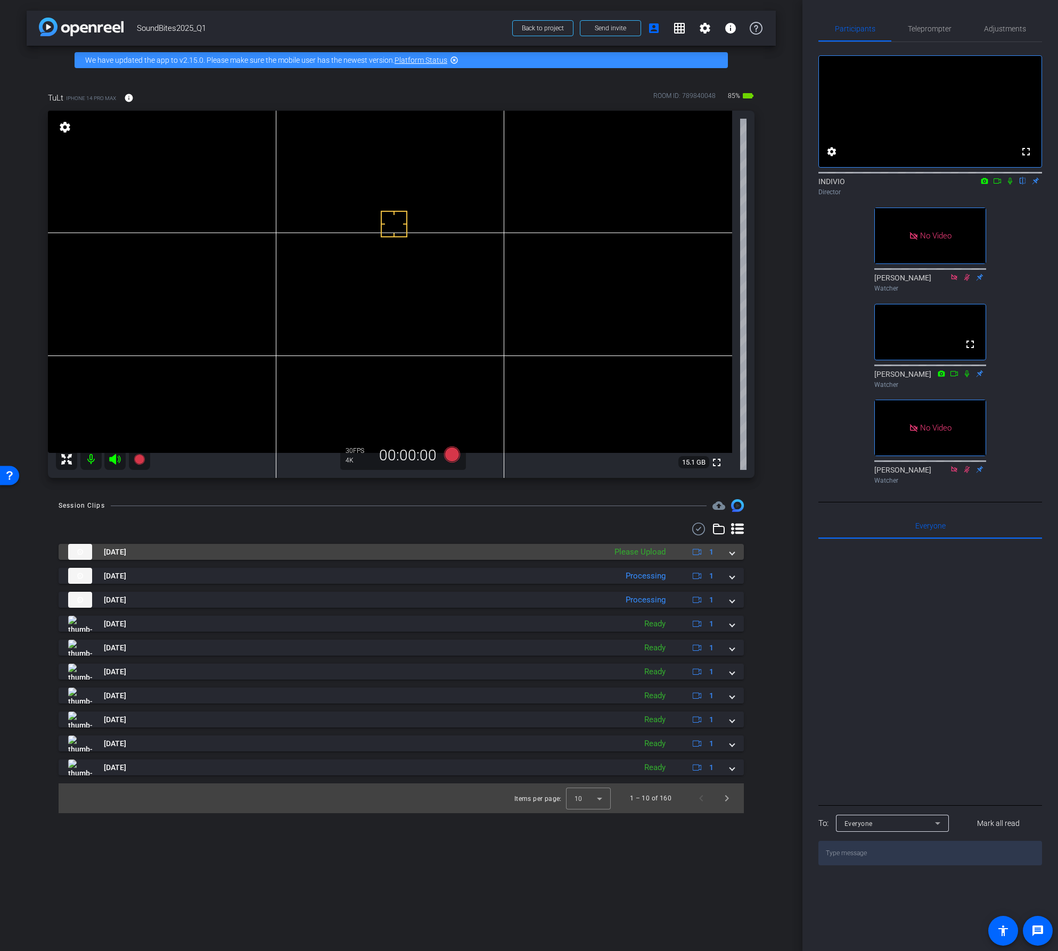
click at [732, 551] on span at bounding box center [732, 552] width 4 height 11
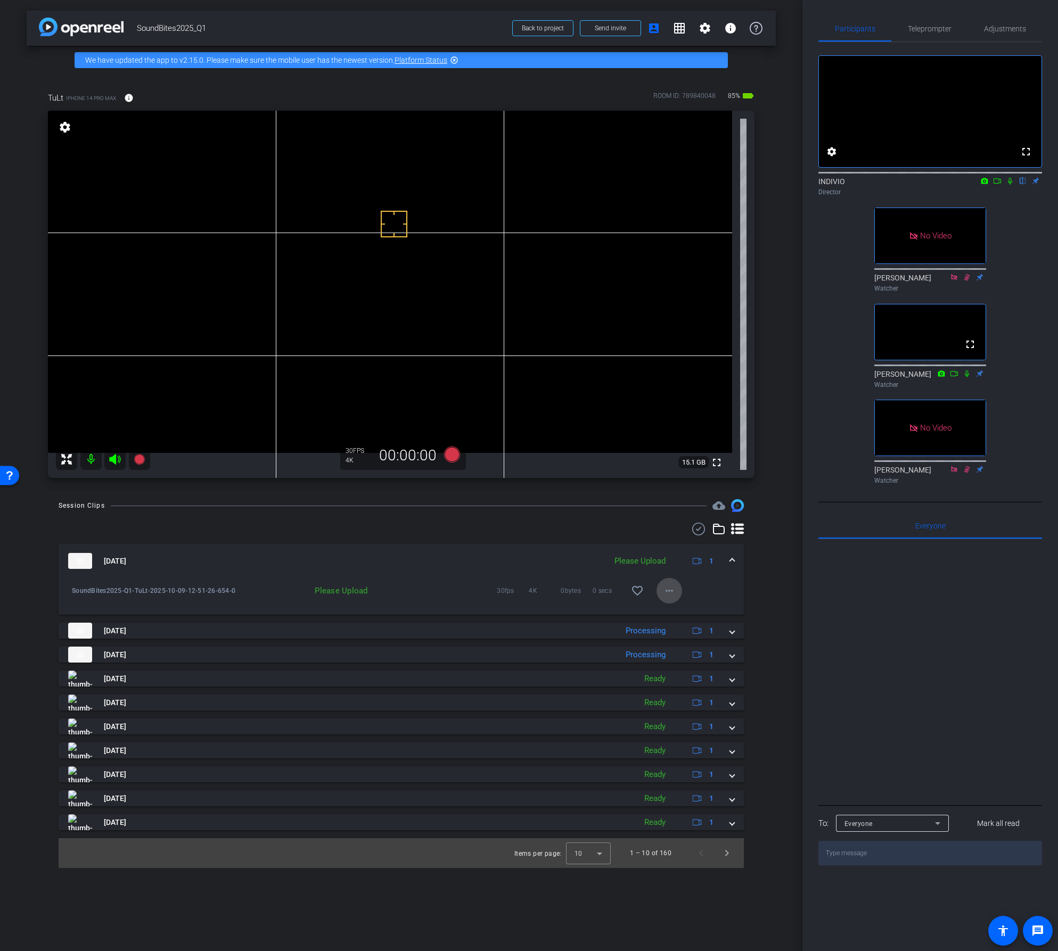
click at [663, 591] on mat-icon "more_horiz" at bounding box center [669, 591] width 13 height 13
click at [665, 614] on span "Upload" at bounding box center [686, 613] width 43 height 13
click at [670, 591] on mat-icon "more_horiz" at bounding box center [669, 591] width 13 height 13
click at [678, 612] on span "Download Original" at bounding box center [704, 613] width 78 height 13
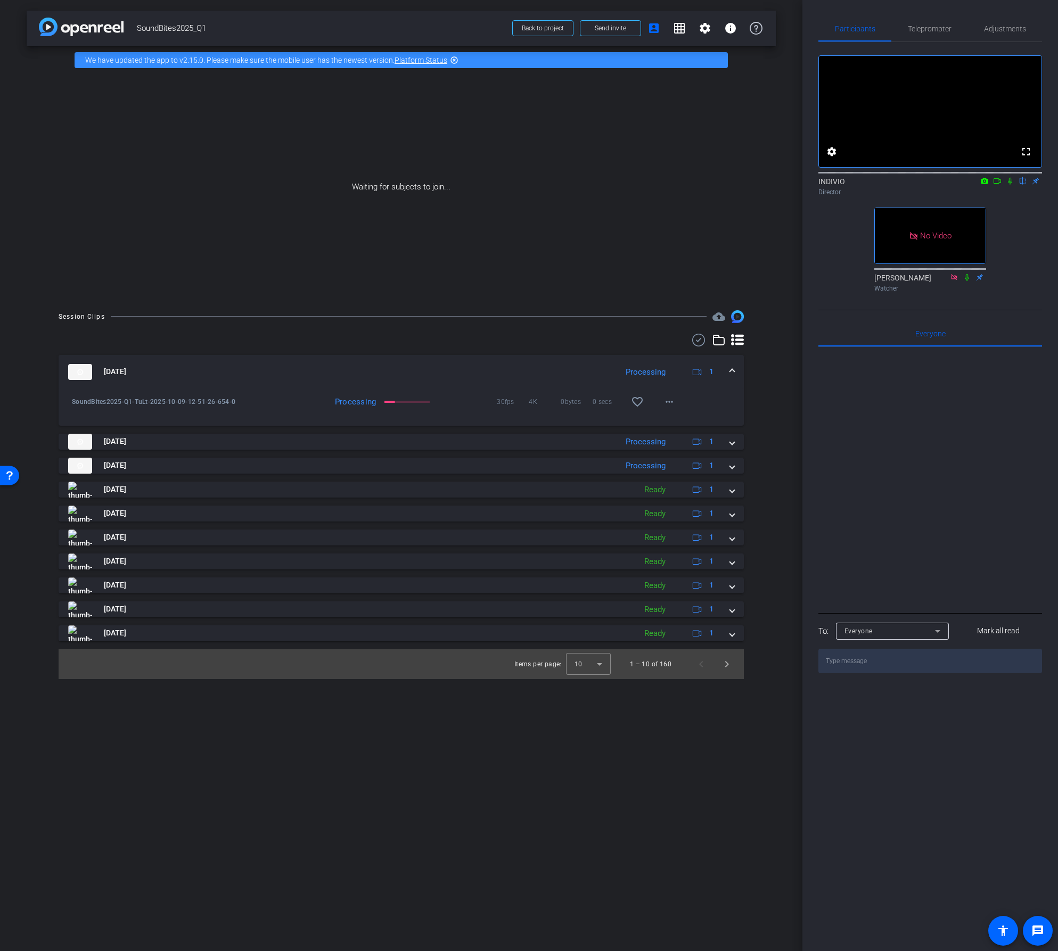
click at [416, 374] on mat-panel-title "[DATE]" at bounding box center [340, 372] width 544 height 16
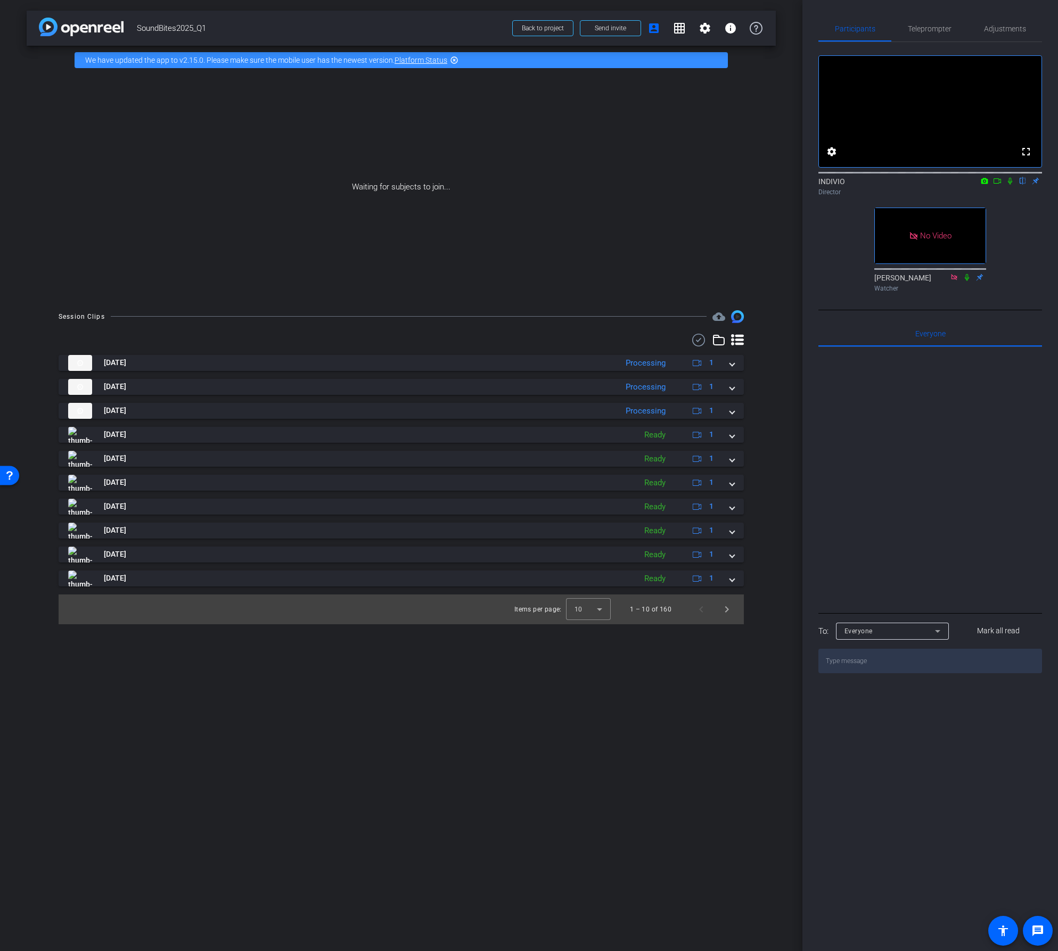
click at [1018, 281] on div "fullscreen settings INDIVIO flip Director No Video [PERSON_NAME] Watcher" at bounding box center [930, 169] width 224 height 254
